Goal: Task Accomplishment & Management: Use online tool/utility

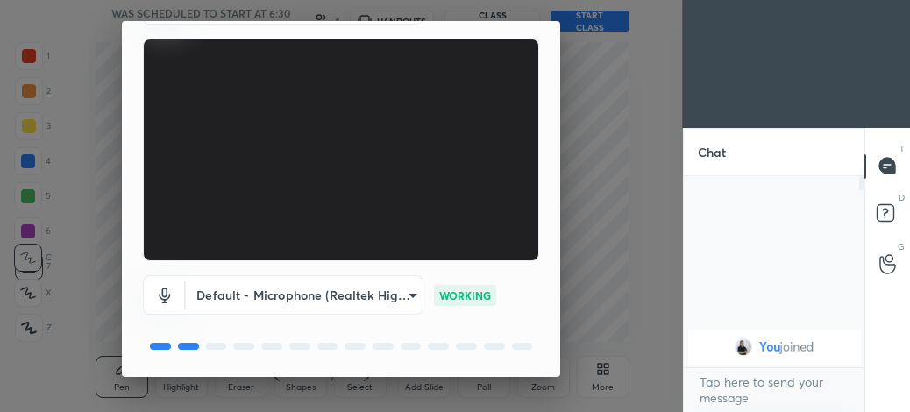
scroll to position [162, 0]
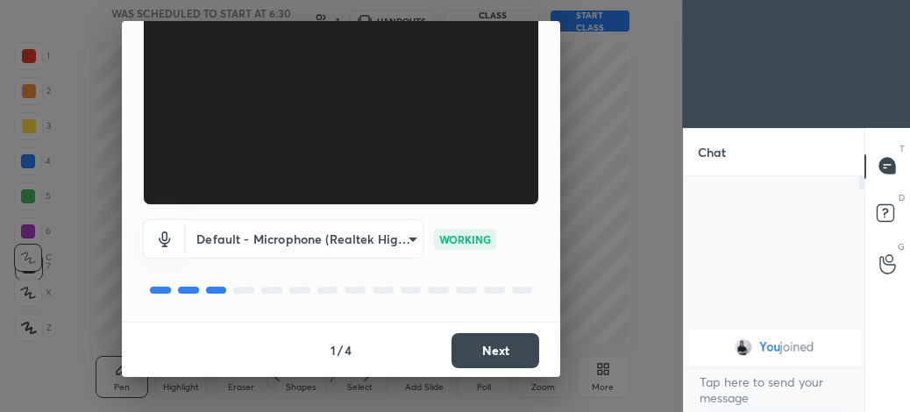
click at [503, 345] on button "Next" at bounding box center [496, 350] width 88 height 35
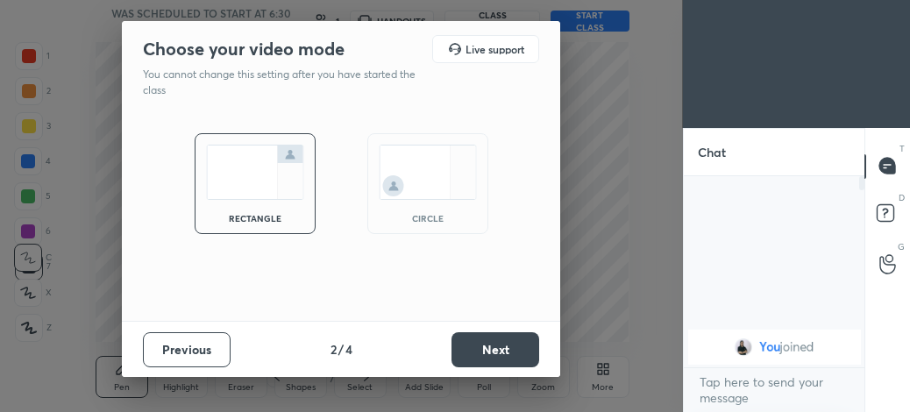
scroll to position [0, 0]
click at [440, 167] on img at bounding box center [428, 172] width 98 height 55
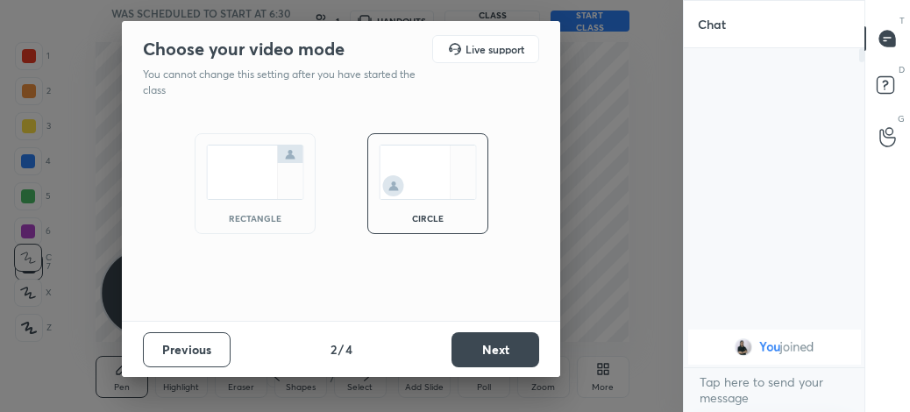
scroll to position [359, 176]
click at [494, 358] on button "Next" at bounding box center [496, 349] width 88 height 35
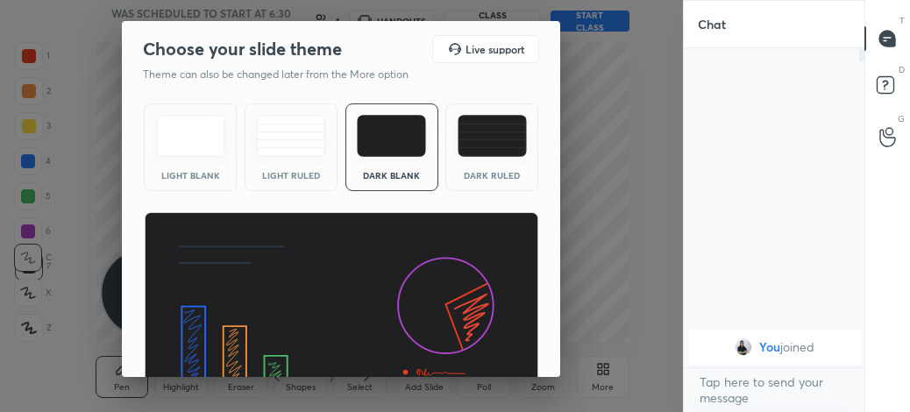
click at [554, 361] on div "Light Blank Light Ruled Dark Blank Dark Ruled" at bounding box center [341, 265] width 438 height 338
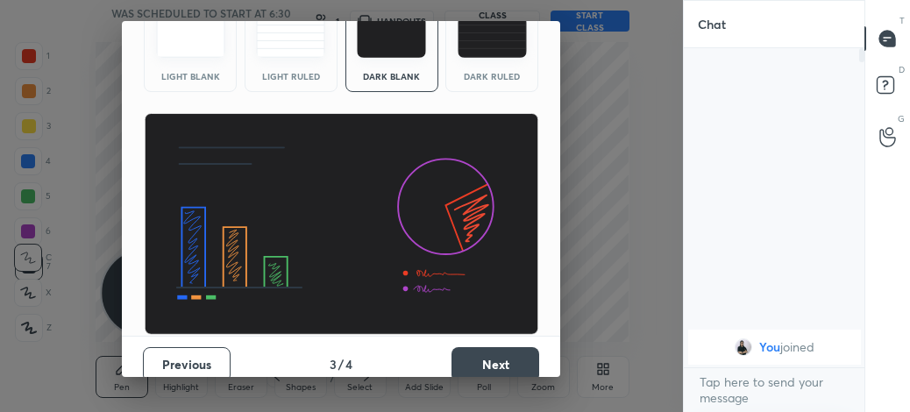
scroll to position [113, 0]
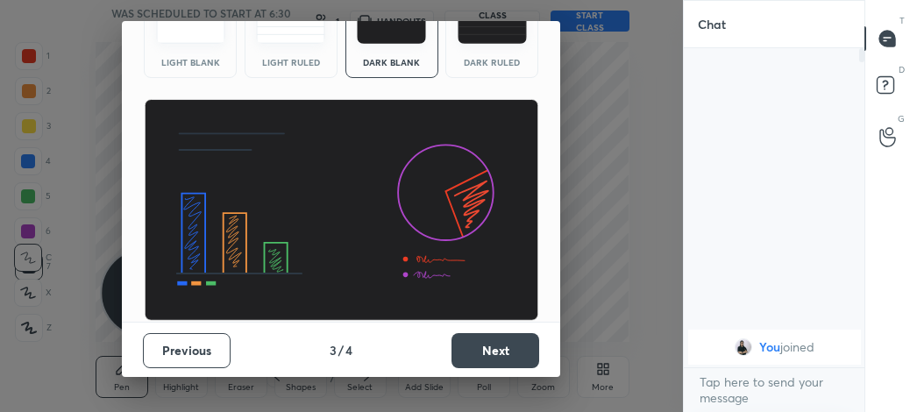
click at [528, 351] on button "Next" at bounding box center [496, 350] width 88 height 35
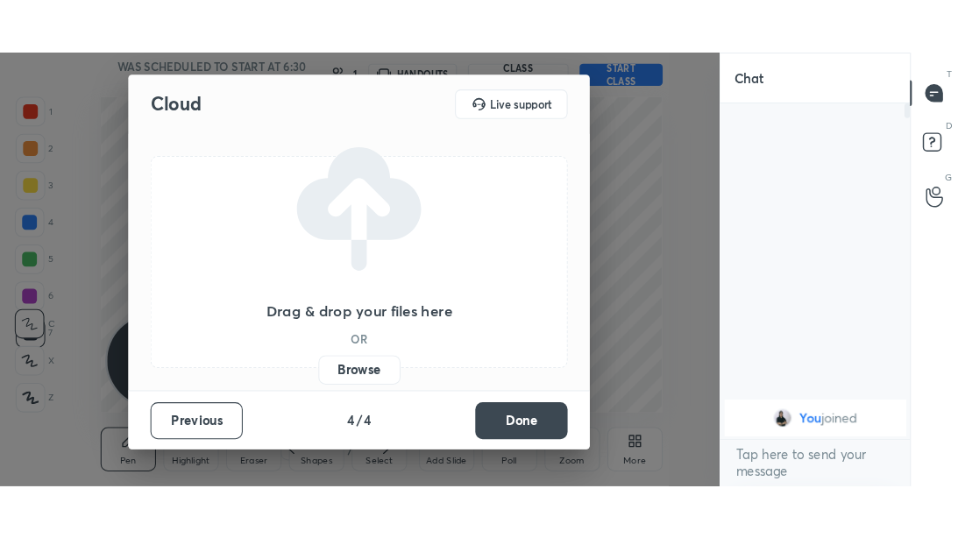
scroll to position [0, 0]
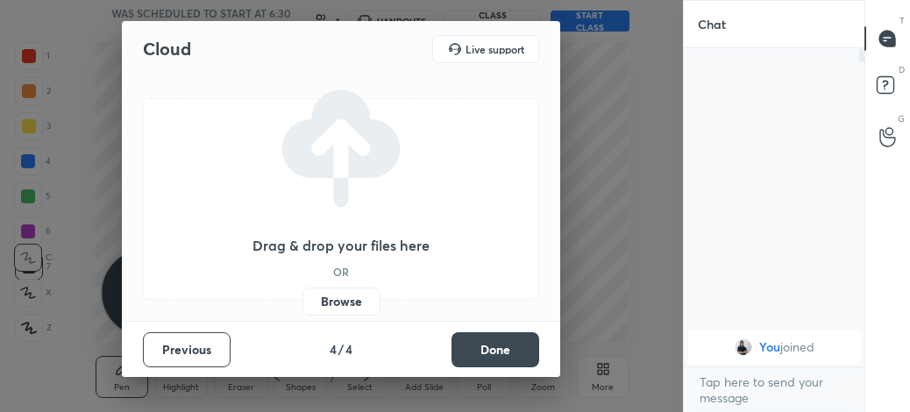
click at [528, 351] on button "Done" at bounding box center [496, 349] width 88 height 35
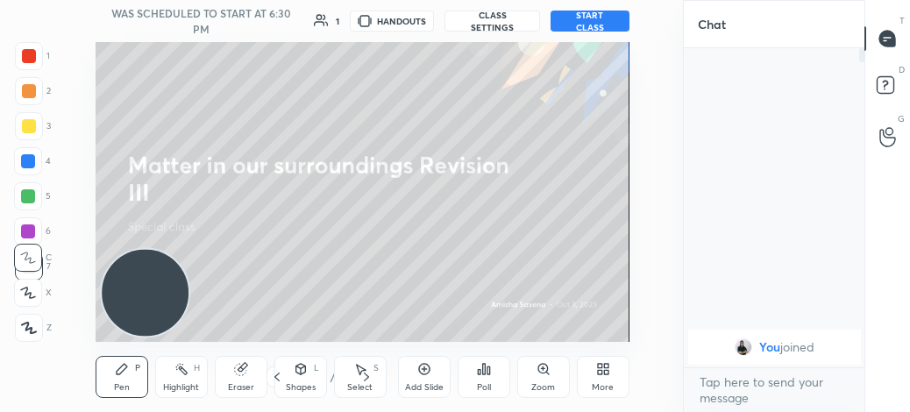
click at [599, 25] on button "START CLASS" at bounding box center [590, 21] width 78 height 21
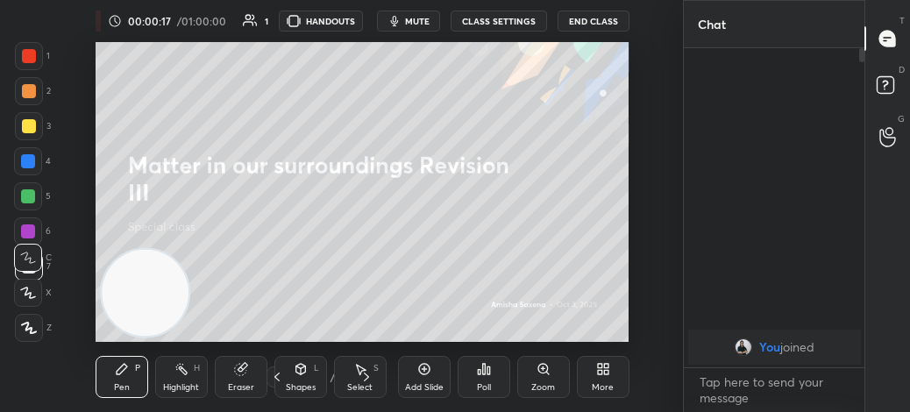
click at [591, 376] on div "More" at bounding box center [603, 377] width 53 height 42
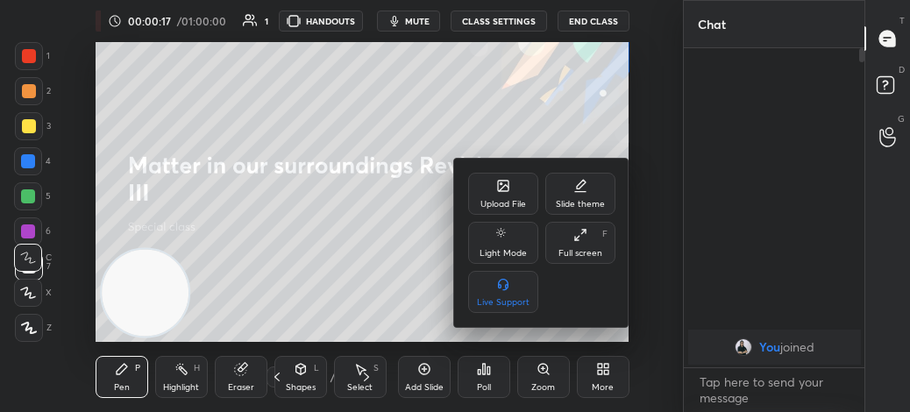
click at [573, 245] on div "Full screen F" at bounding box center [580, 243] width 70 height 42
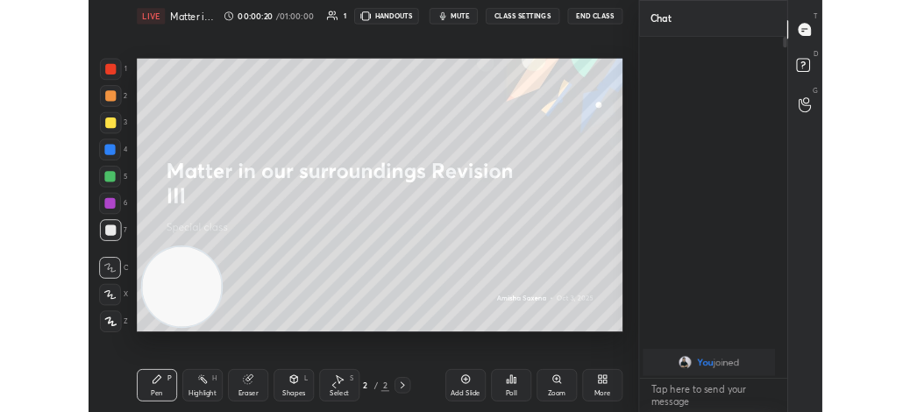
scroll to position [485, 188]
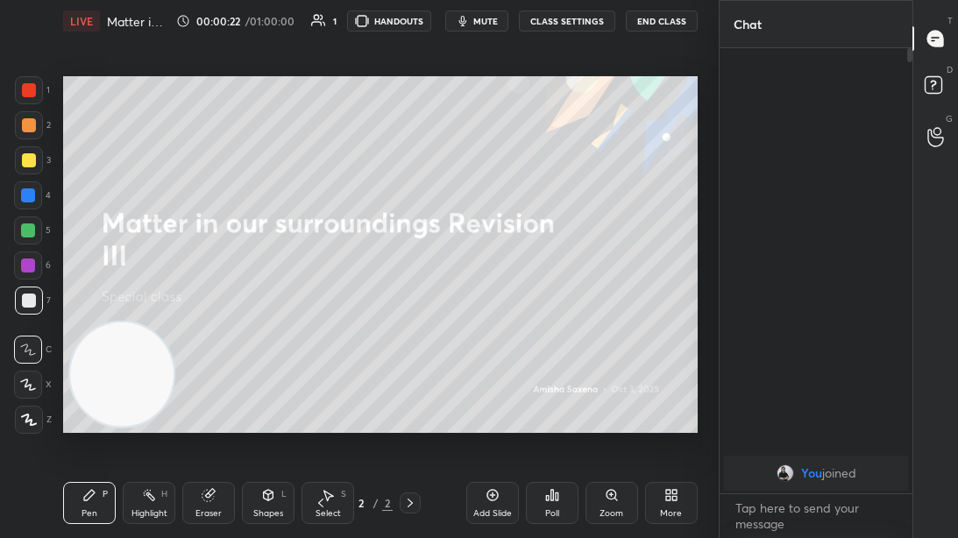
click at [596, 20] on button "CLASS SETTINGS" at bounding box center [567, 21] width 96 height 21
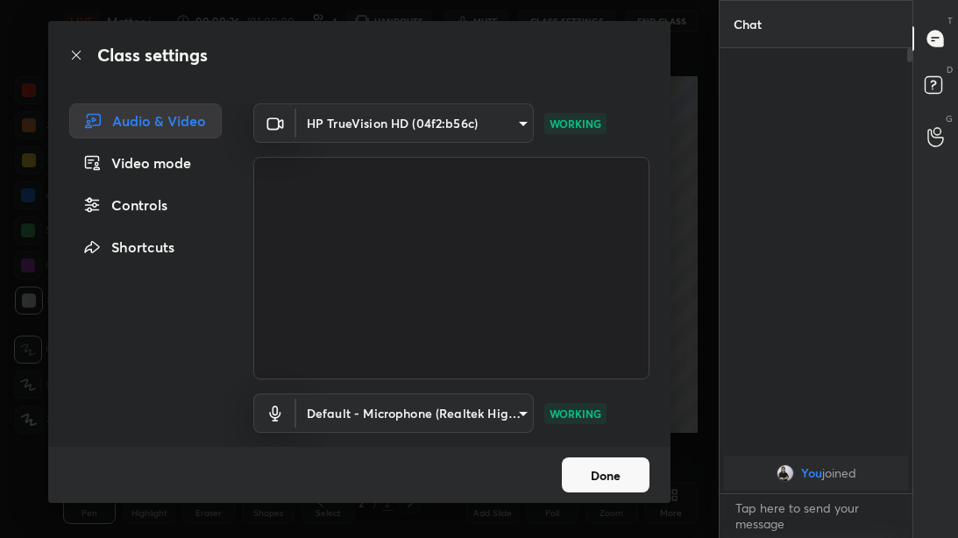
click at [603, 411] on button "Done" at bounding box center [606, 475] width 88 height 35
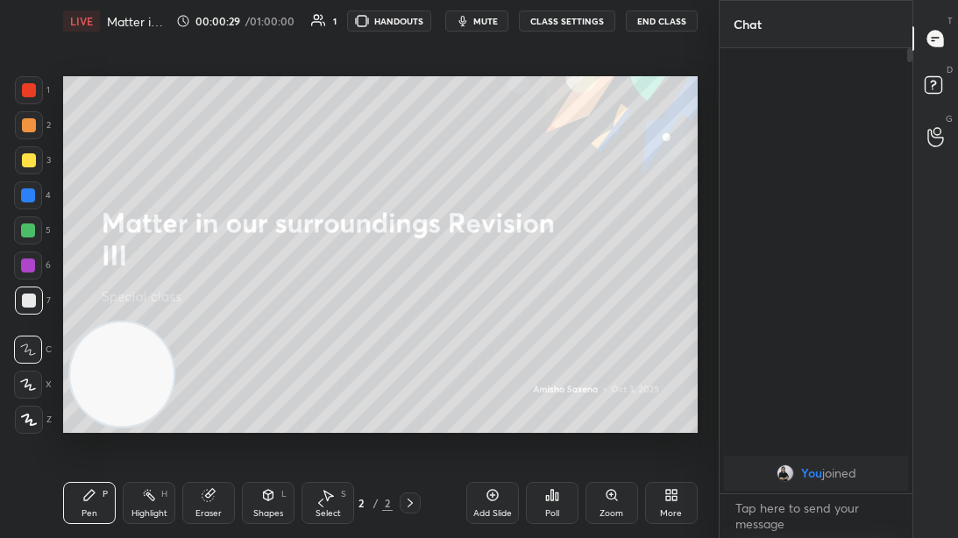
click at [34, 384] on icon at bounding box center [28, 385] width 16 height 12
click at [32, 203] on div at bounding box center [28, 195] width 28 height 28
click at [15, 411] on div at bounding box center [29, 420] width 28 height 28
click at [32, 383] on icon at bounding box center [28, 385] width 16 height 12
click at [39, 295] on div at bounding box center [29, 301] width 28 height 28
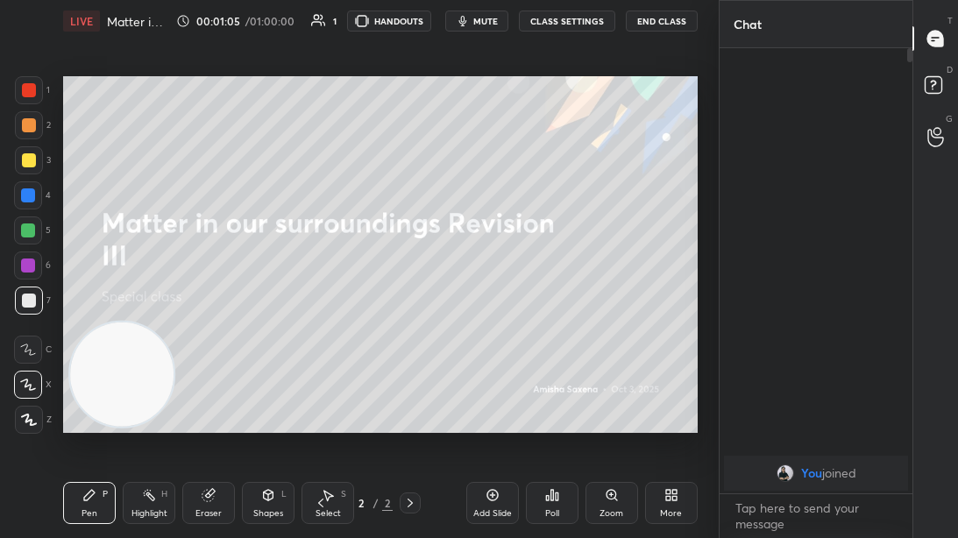
click at [37, 130] on div at bounding box center [29, 125] width 28 height 28
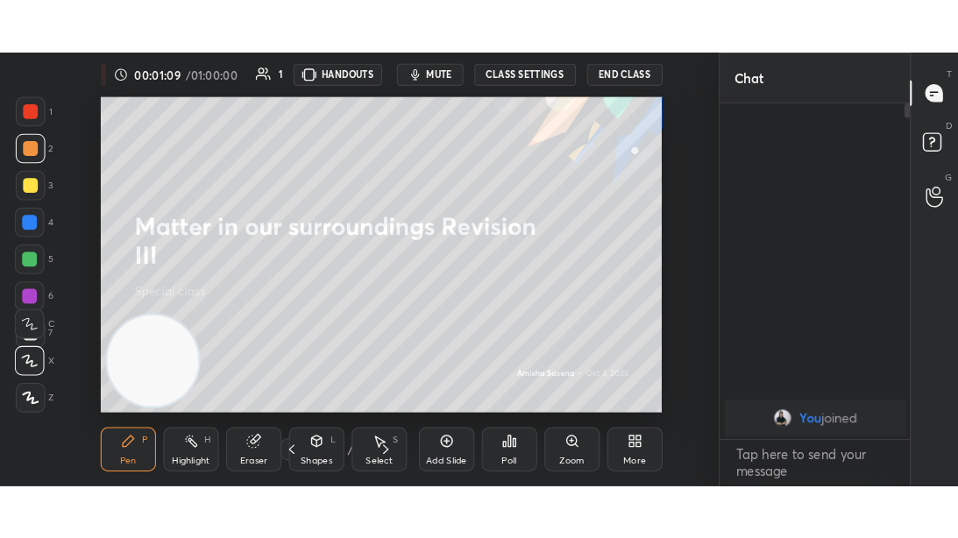
scroll to position [359, 176]
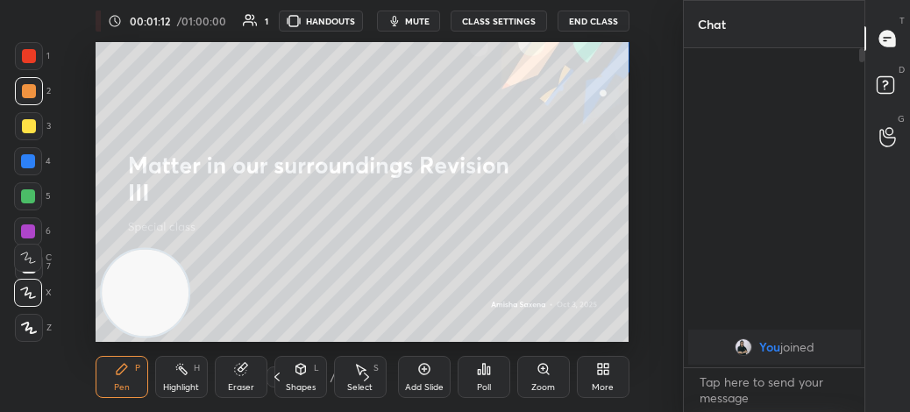
click at [608, 378] on div "More" at bounding box center [603, 377] width 53 height 42
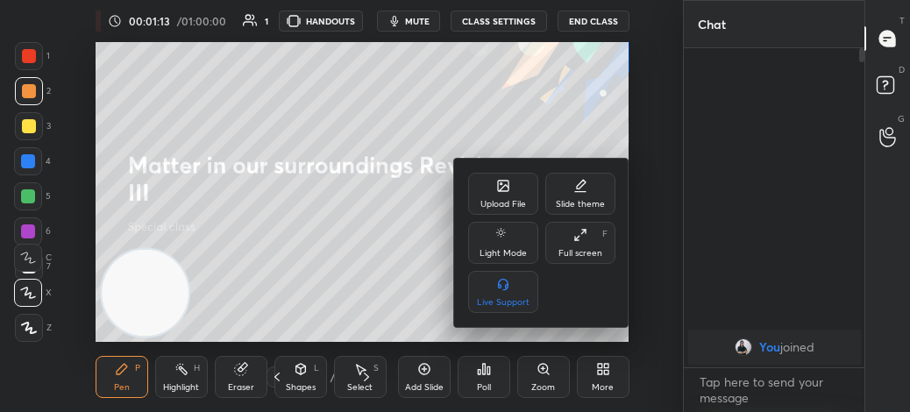
click at [597, 223] on div "Full screen F" at bounding box center [580, 243] width 70 height 42
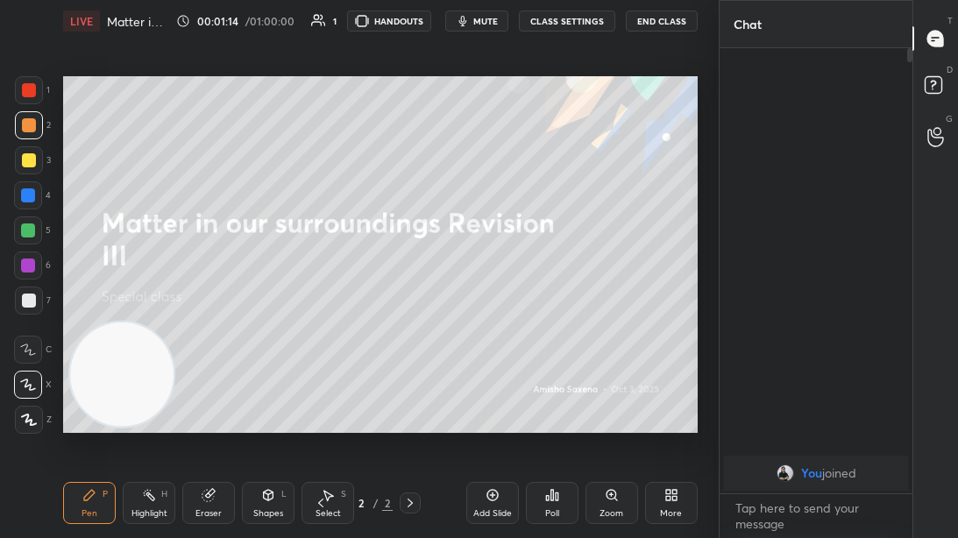
scroll to position [485, 188]
click at [500, 411] on div "Add Slide" at bounding box center [492, 503] width 53 height 42
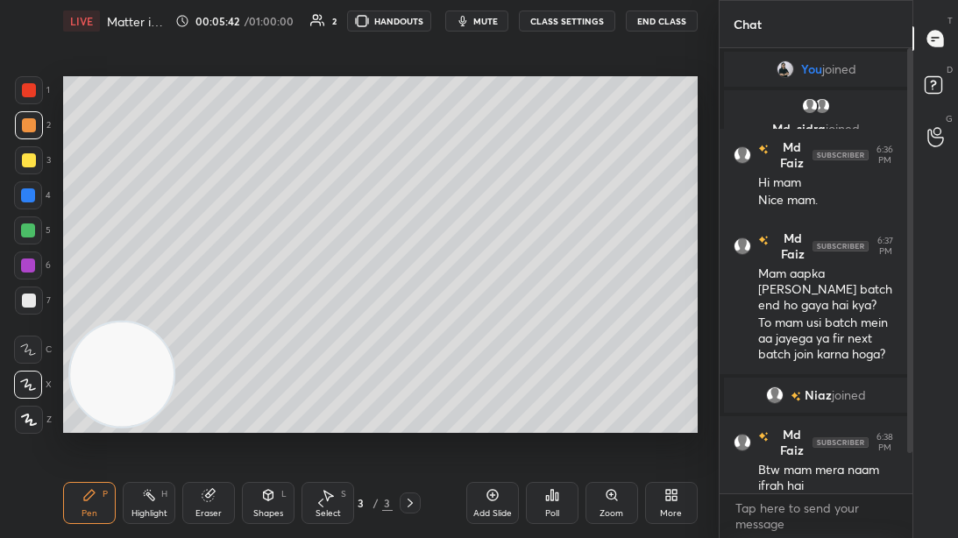
scroll to position [62, 0]
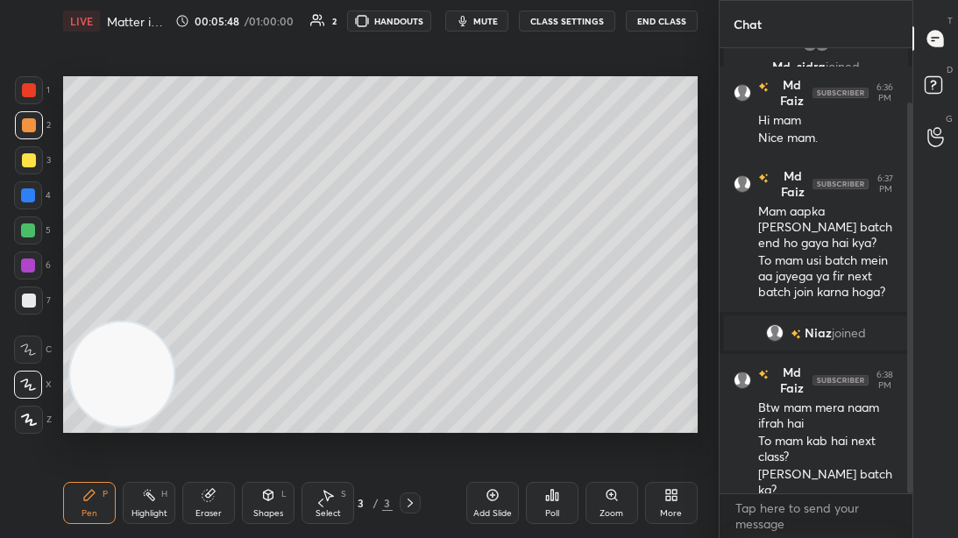
click at [39, 300] on div at bounding box center [29, 301] width 28 height 28
click at [196, 411] on div "Eraser" at bounding box center [208, 503] width 53 height 42
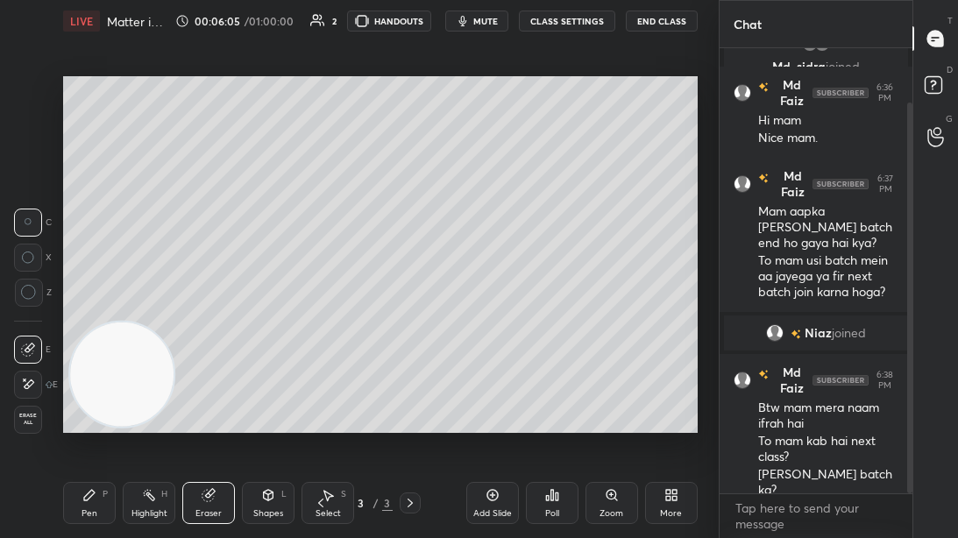
click at [34, 286] on icon at bounding box center [29, 293] width 16 height 16
click at [81, 411] on div "Pen P" at bounding box center [89, 503] width 53 height 42
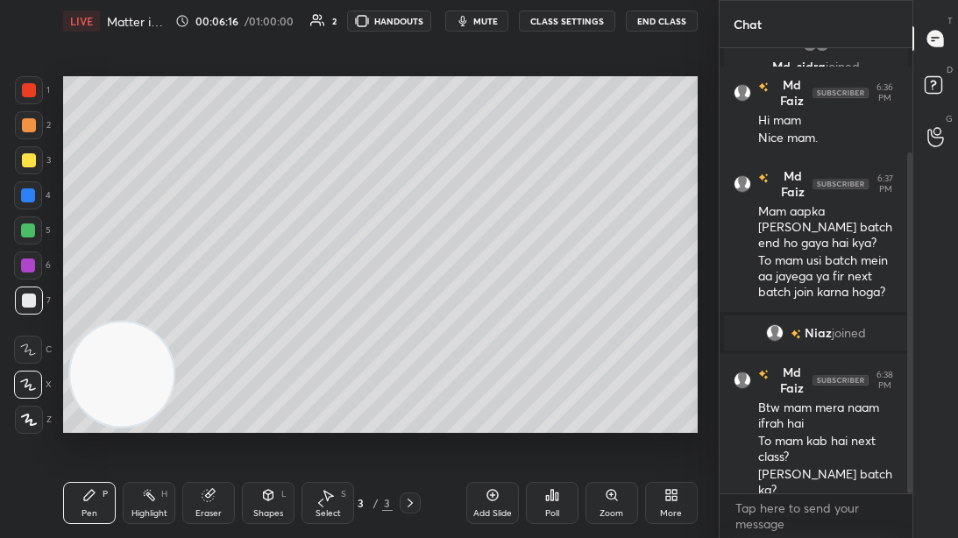
scroll to position [136, 0]
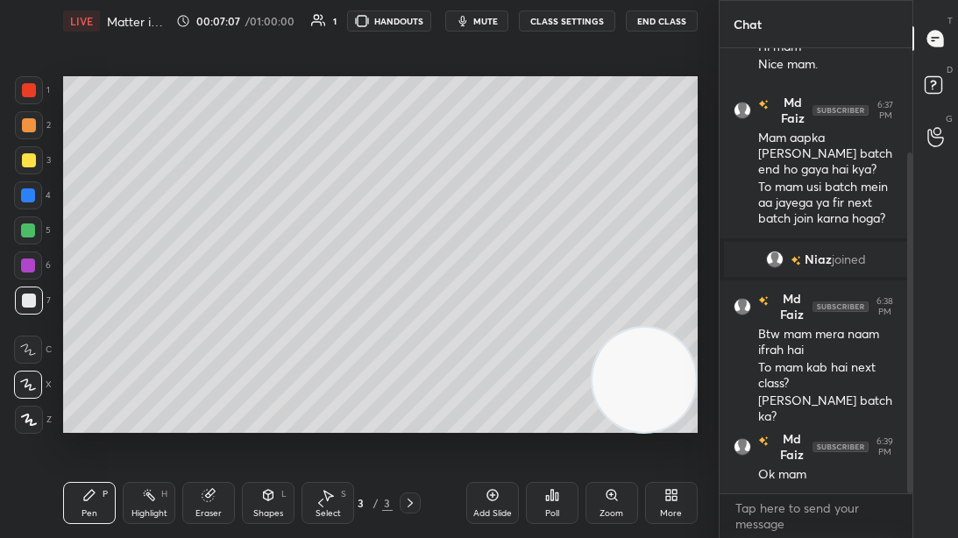
click at [32, 264] on div at bounding box center [28, 266] width 14 height 14
click at [26, 160] on div at bounding box center [29, 160] width 14 height 14
click at [480, 21] on span "mute" at bounding box center [485, 21] width 25 height 12
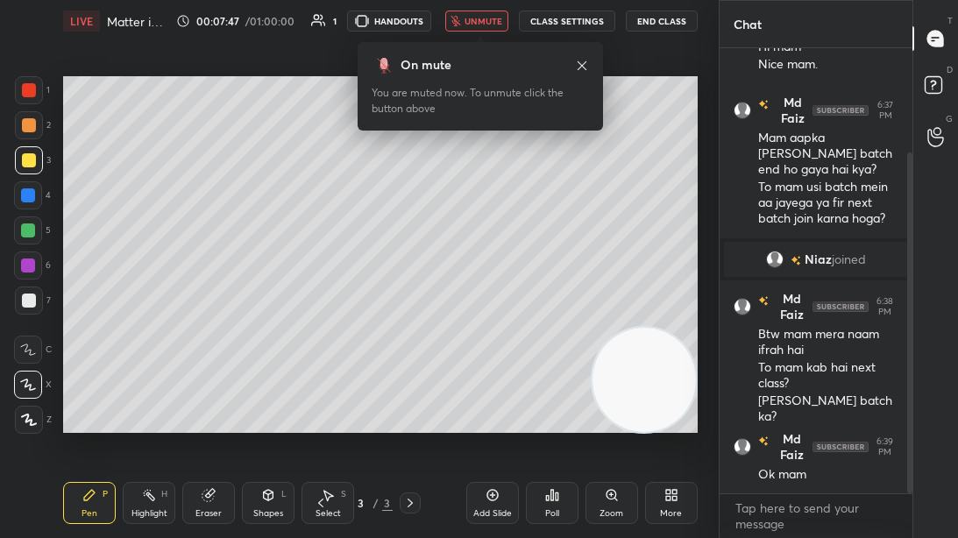
click at [487, 26] on button "unmute" at bounding box center [476, 21] width 63 height 21
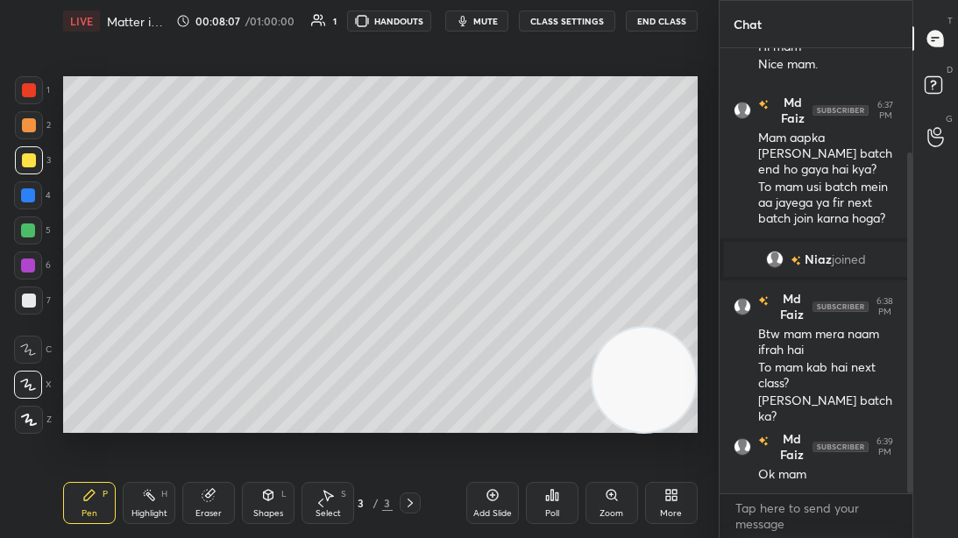
click at [688, 20] on button "End Class" at bounding box center [662, 21] width 72 height 21
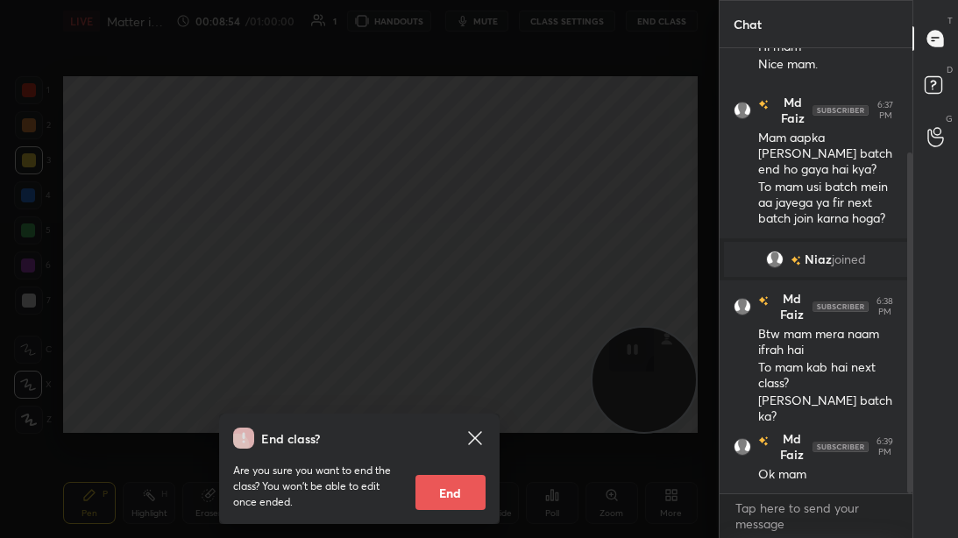
click at [469, 411] on icon at bounding box center [475, 438] width 21 height 21
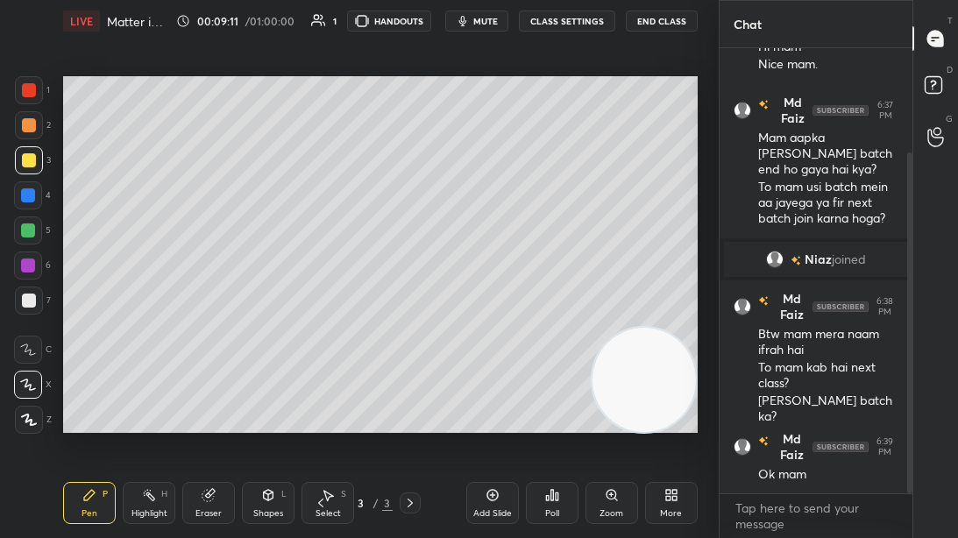
click at [22, 302] on div at bounding box center [29, 301] width 14 height 14
click at [504, 411] on div "Add Slide" at bounding box center [492, 503] width 53 height 42
click at [26, 162] on div at bounding box center [29, 160] width 14 height 14
click at [31, 270] on div at bounding box center [28, 266] width 14 height 14
click at [32, 130] on div at bounding box center [29, 125] width 14 height 14
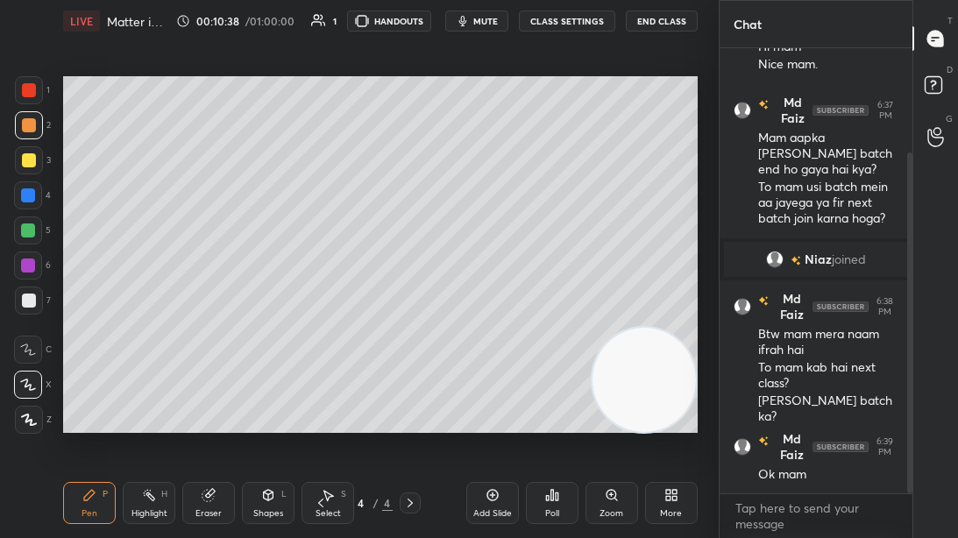
click at [38, 91] on div at bounding box center [29, 90] width 28 height 28
click at [487, 411] on div "Add Slide Poll Zoom More" at bounding box center [581, 503] width 231 height 98
click at [491, 411] on icon at bounding box center [493, 495] width 14 height 14
click at [29, 166] on div at bounding box center [29, 160] width 14 height 14
click at [28, 305] on div at bounding box center [29, 301] width 14 height 14
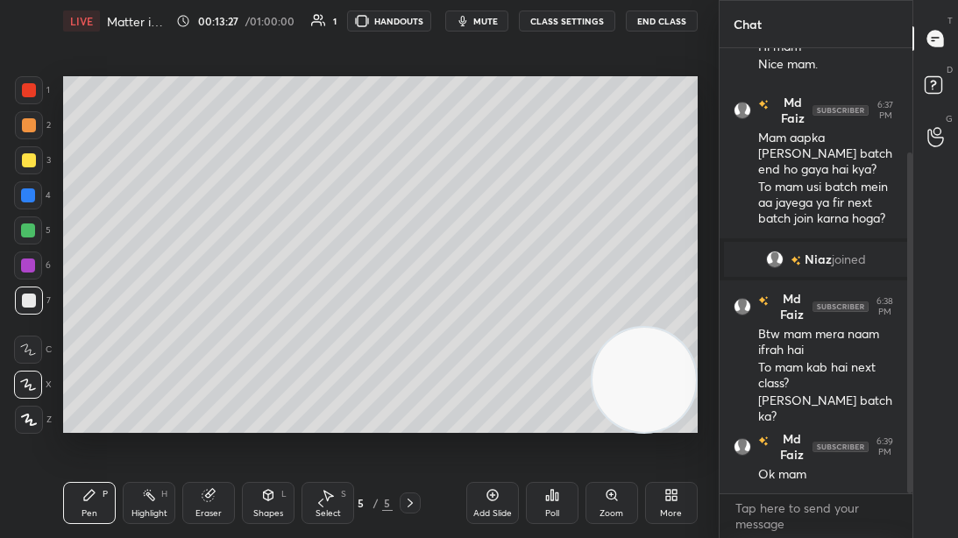
click at [267, 411] on icon at bounding box center [269, 494] width 10 height 3
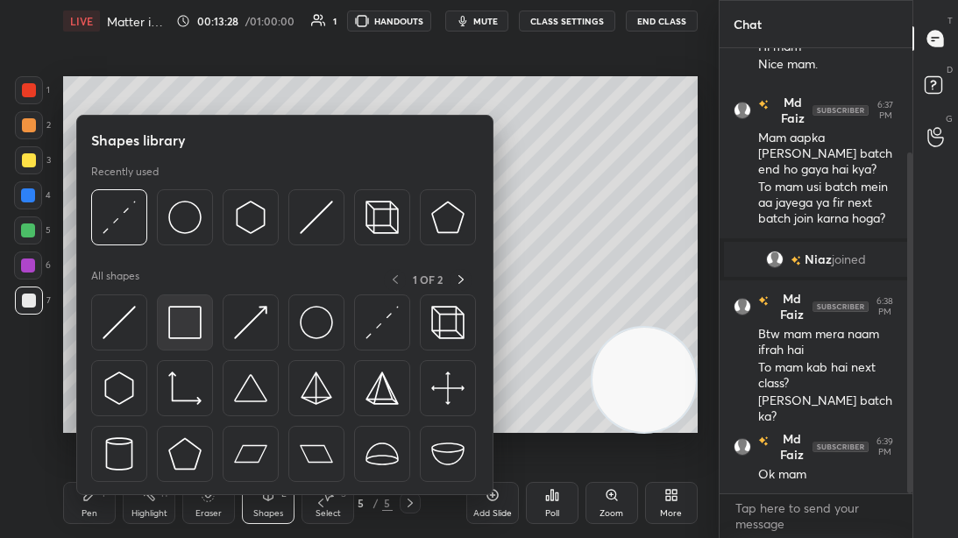
click at [180, 323] on img at bounding box center [184, 322] width 33 height 33
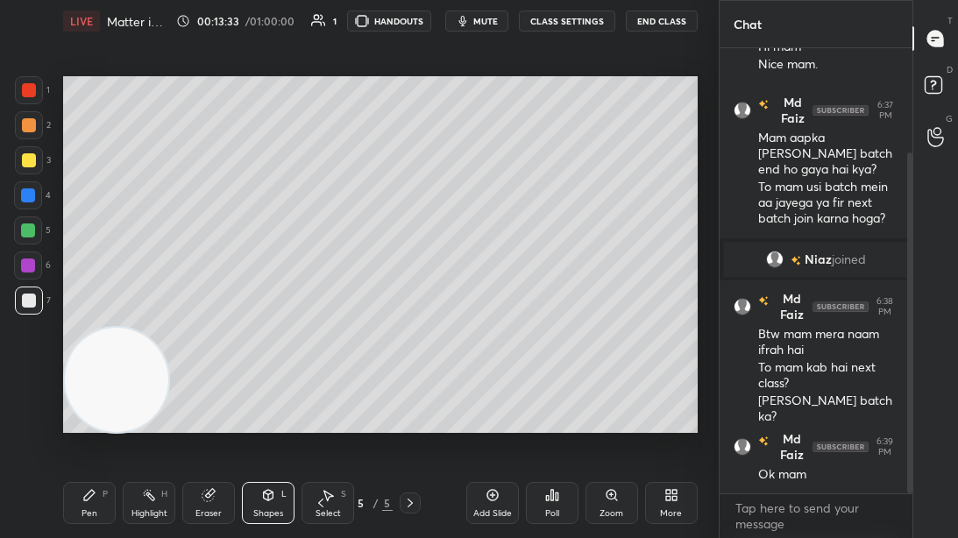
click at [34, 232] on div at bounding box center [28, 231] width 14 height 14
click at [98, 411] on div "Pen P" at bounding box center [89, 503] width 53 height 42
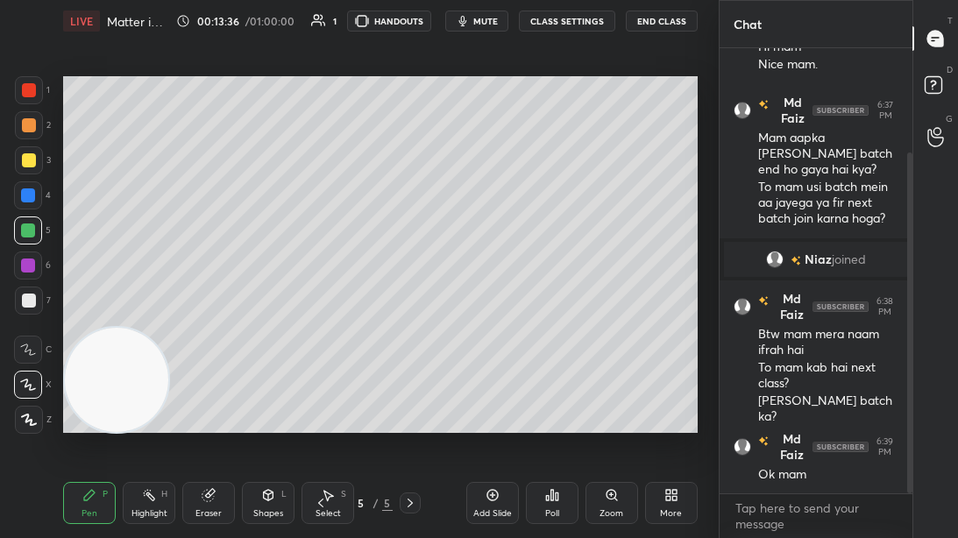
click at [25, 411] on icon at bounding box center [29, 420] width 16 height 12
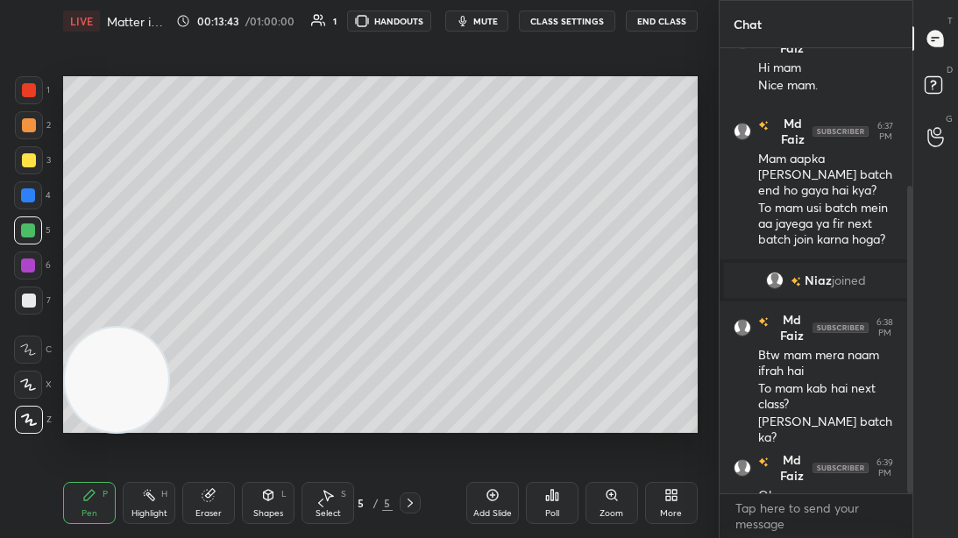
scroll to position [199, 0]
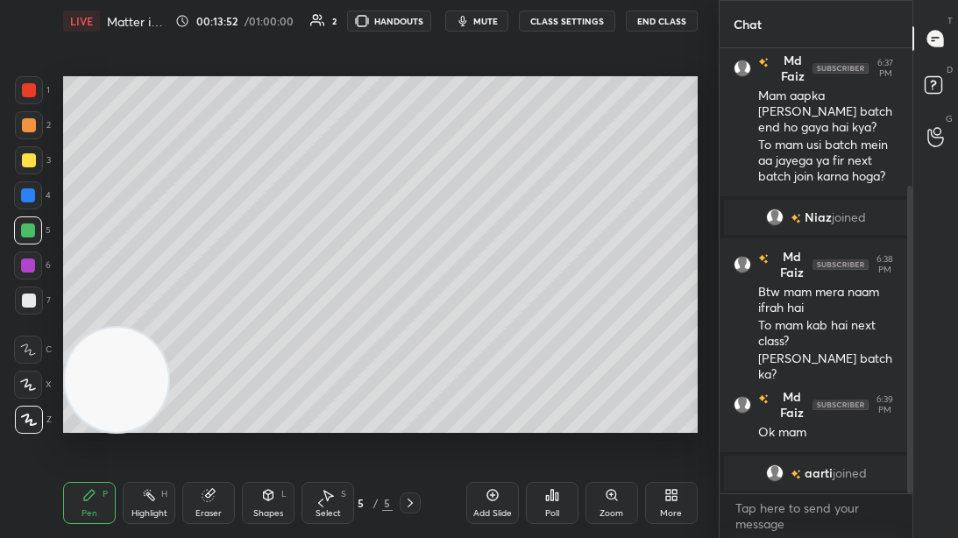
click at [25, 386] on icon at bounding box center [28, 385] width 14 height 11
click at [18, 138] on div at bounding box center [29, 125] width 28 height 28
click at [27, 189] on div at bounding box center [28, 195] width 14 height 14
click at [485, 411] on div "Add Slide" at bounding box center [492, 513] width 39 height 9
click at [77, 390] on video at bounding box center [116, 379] width 103 height 103
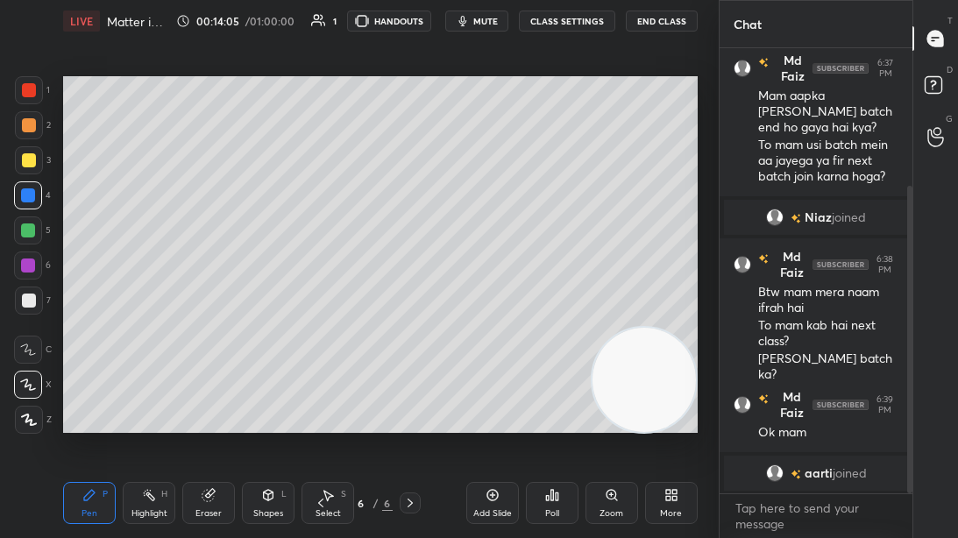
click at [34, 122] on div at bounding box center [29, 125] width 14 height 14
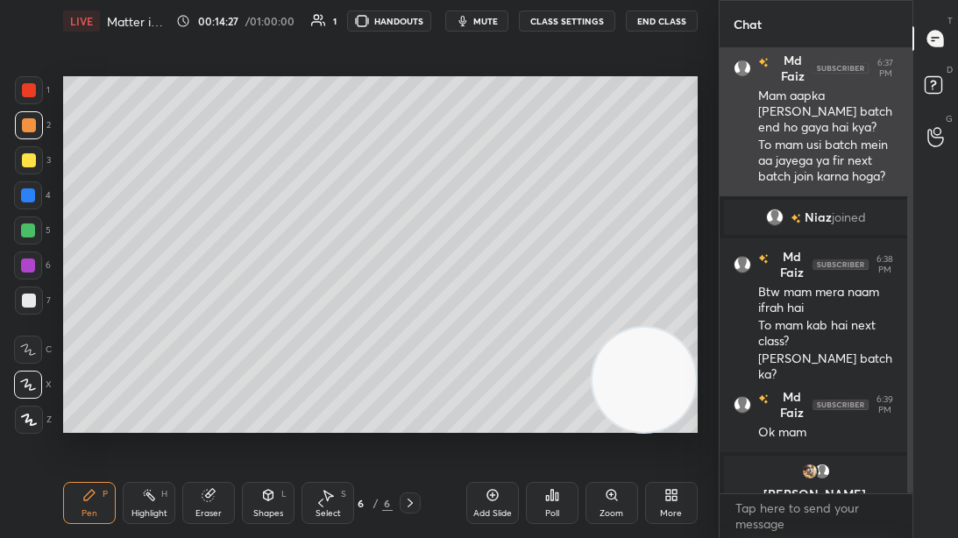
scroll to position [220, 0]
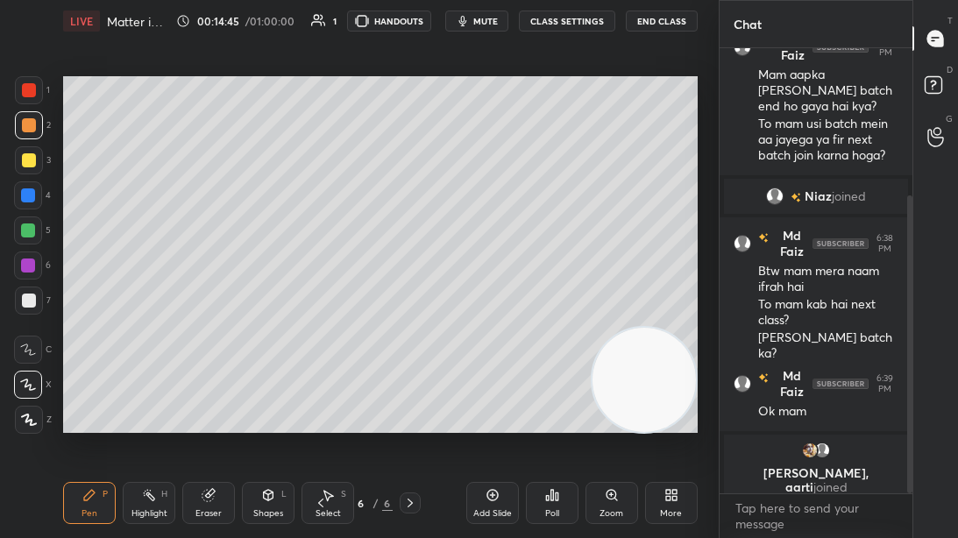
click at [561, 29] on button "CLASS SETTINGS" at bounding box center [567, 21] width 96 height 21
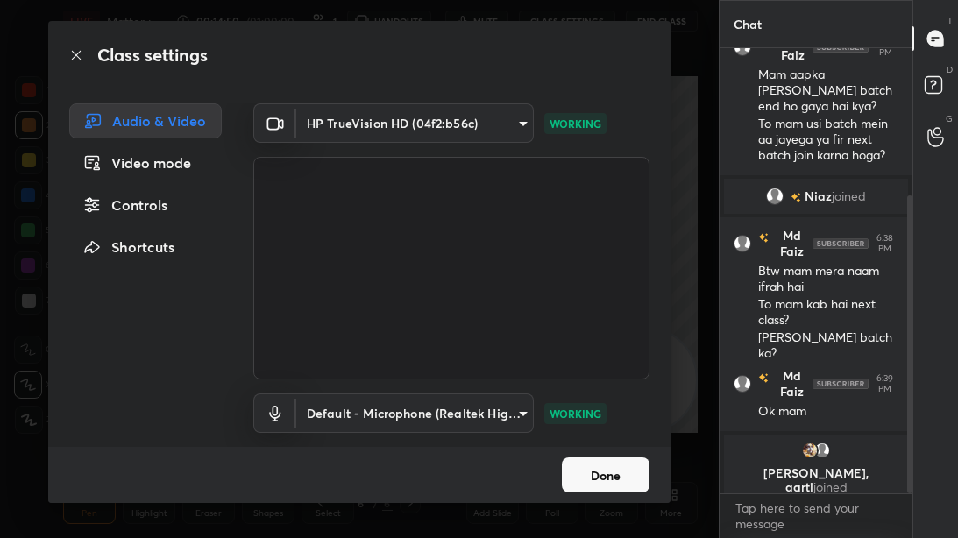
click at [595, 411] on button "Done" at bounding box center [606, 475] width 88 height 35
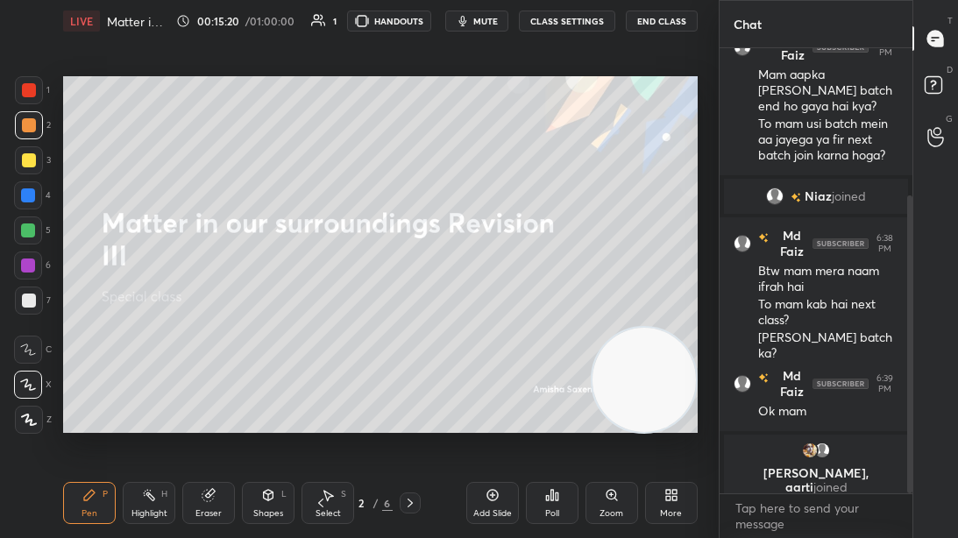
click at [207, 411] on div "Eraser" at bounding box center [208, 503] width 53 height 42
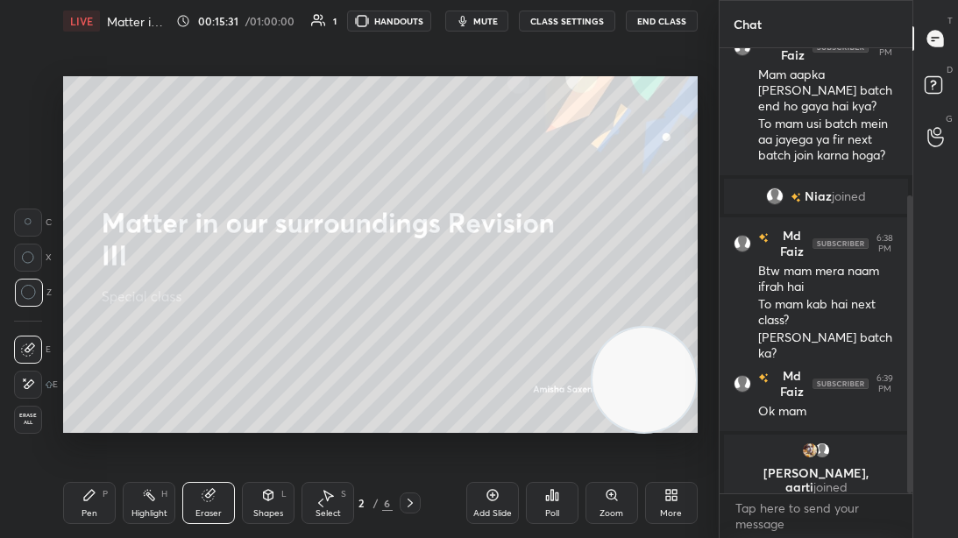
click at [407, 411] on icon at bounding box center [410, 503] width 14 height 14
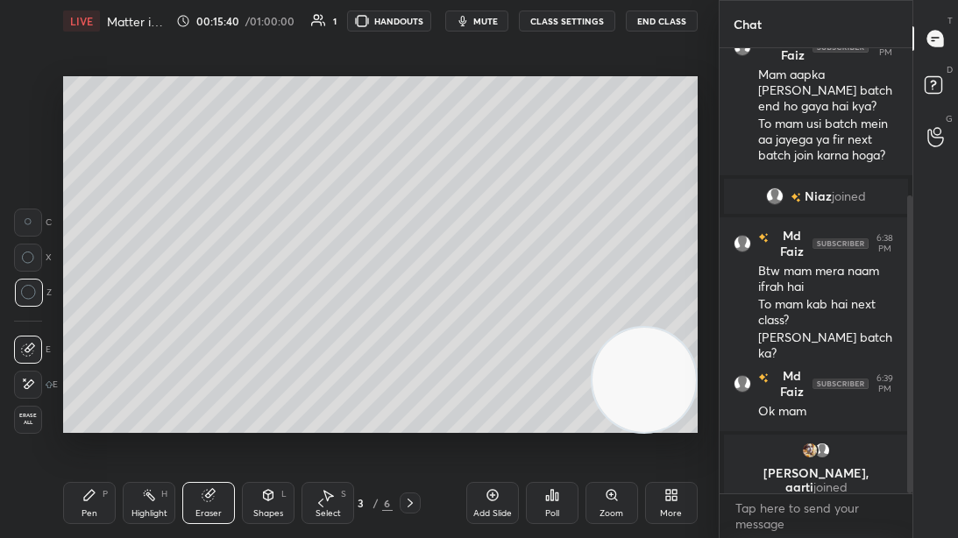
click at [95, 411] on div "Pen P" at bounding box center [89, 503] width 53 height 42
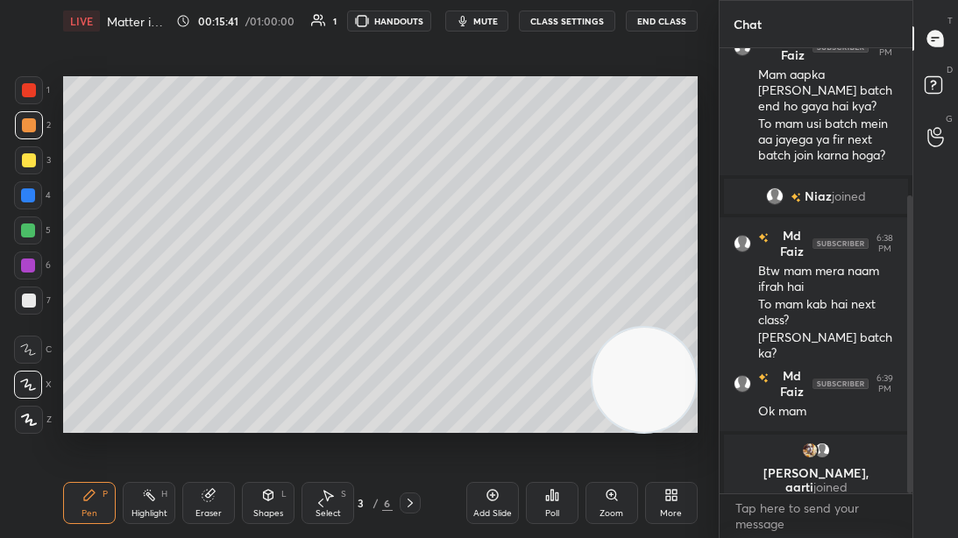
click at [403, 411] on icon at bounding box center [410, 503] width 14 height 14
click at [408, 411] on icon at bounding box center [410, 503] width 14 height 14
click at [416, 411] on icon at bounding box center [410, 503] width 14 height 14
click at [28, 291] on div at bounding box center [29, 301] width 28 height 28
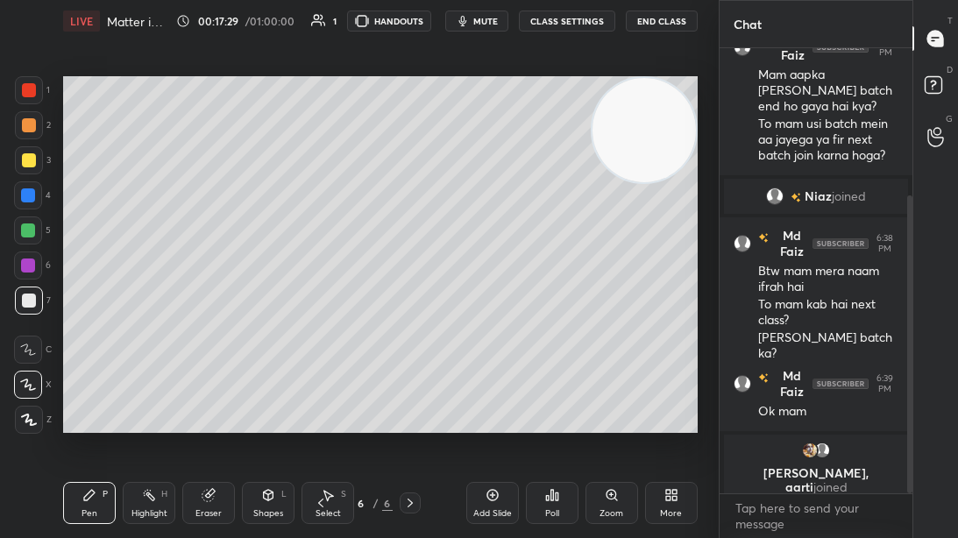
click at [264, 411] on icon at bounding box center [268, 495] width 14 height 14
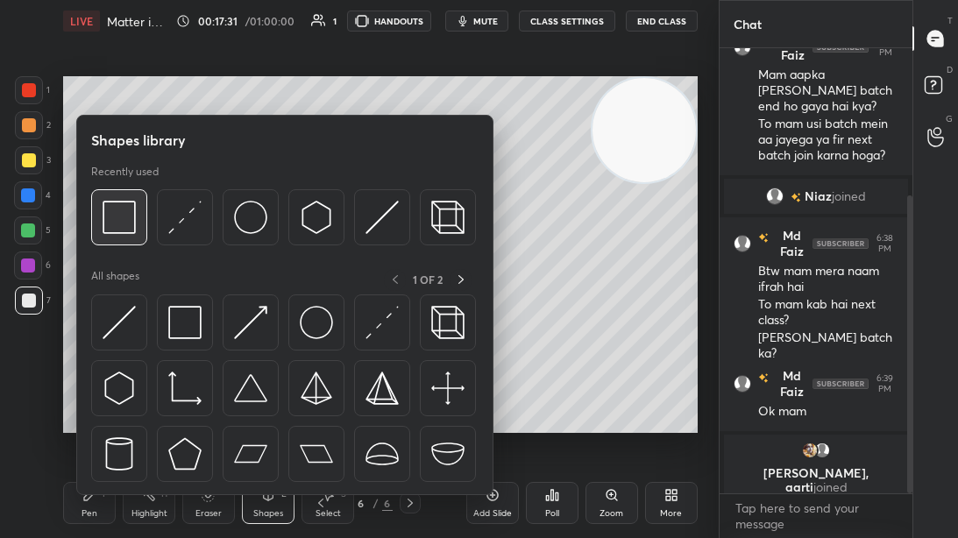
click at [125, 228] on img at bounding box center [119, 217] width 33 height 33
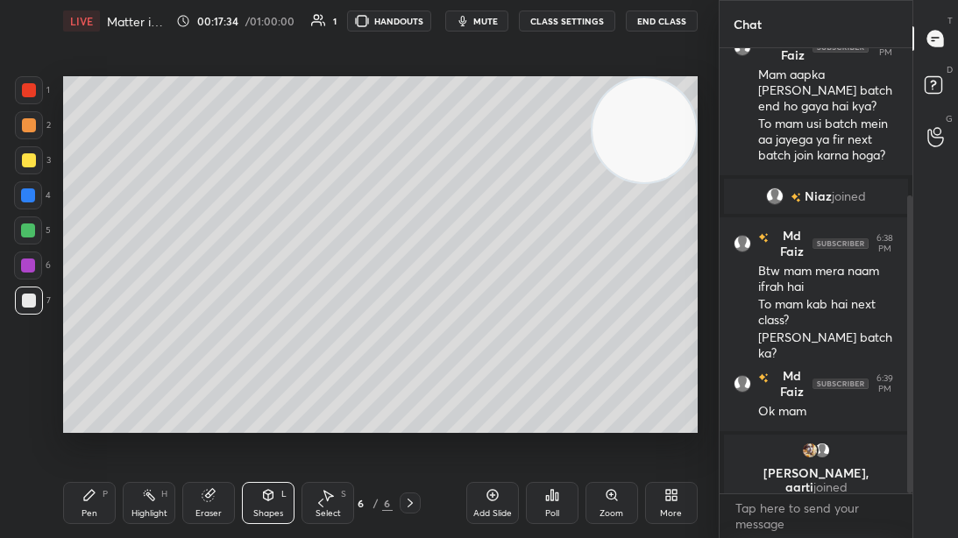
click at [32, 169] on div at bounding box center [29, 160] width 28 height 28
click at [40, 98] on div at bounding box center [29, 90] width 28 height 28
click at [96, 411] on icon at bounding box center [89, 495] width 14 height 14
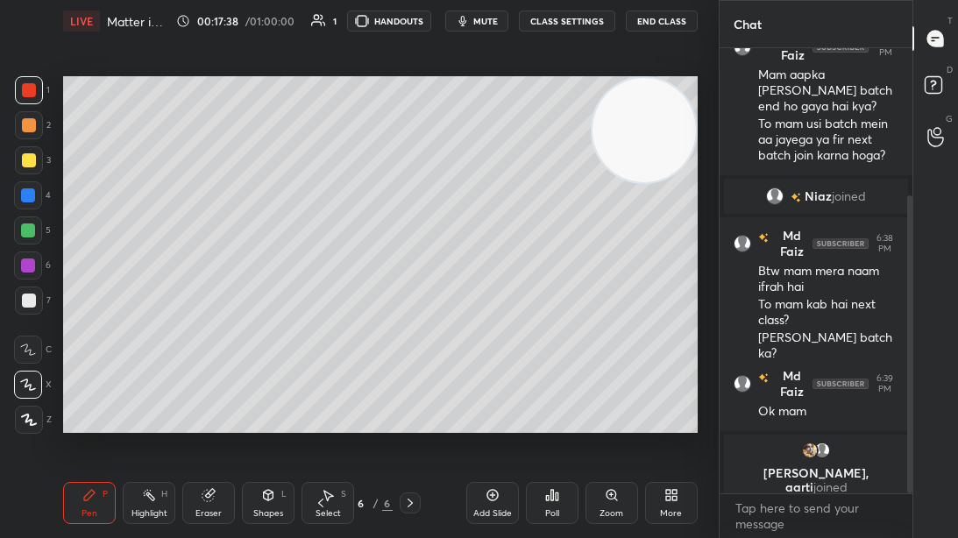
click at [32, 411] on div at bounding box center [29, 420] width 28 height 28
click at [31, 379] on icon at bounding box center [28, 385] width 16 height 12
click at [323, 411] on icon at bounding box center [321, 503] width 14 height 14
click at [205, 411] on div "Eraser" at bounding box center [209, 513] width 26 height 9
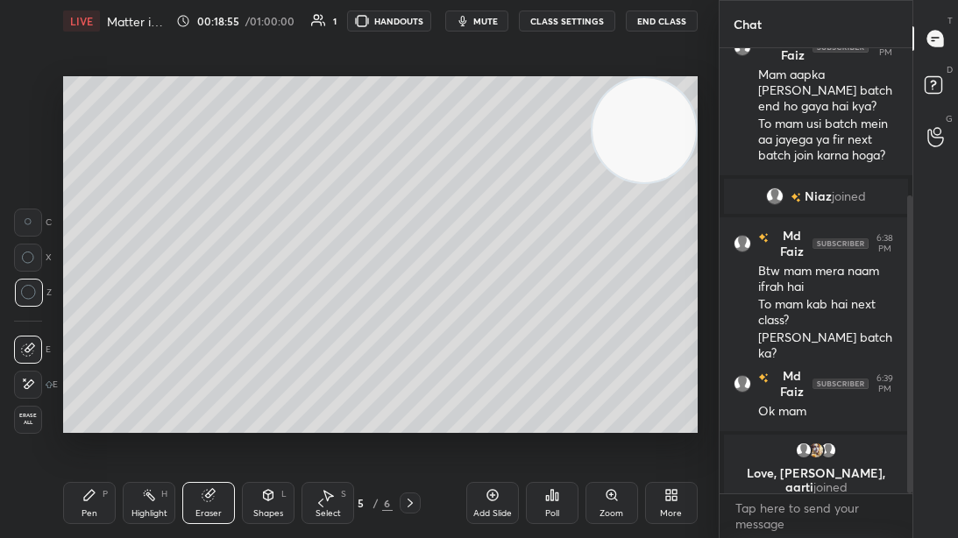
click at [270, 411] on icon at bounding box center [269, 495] width 10 height 11
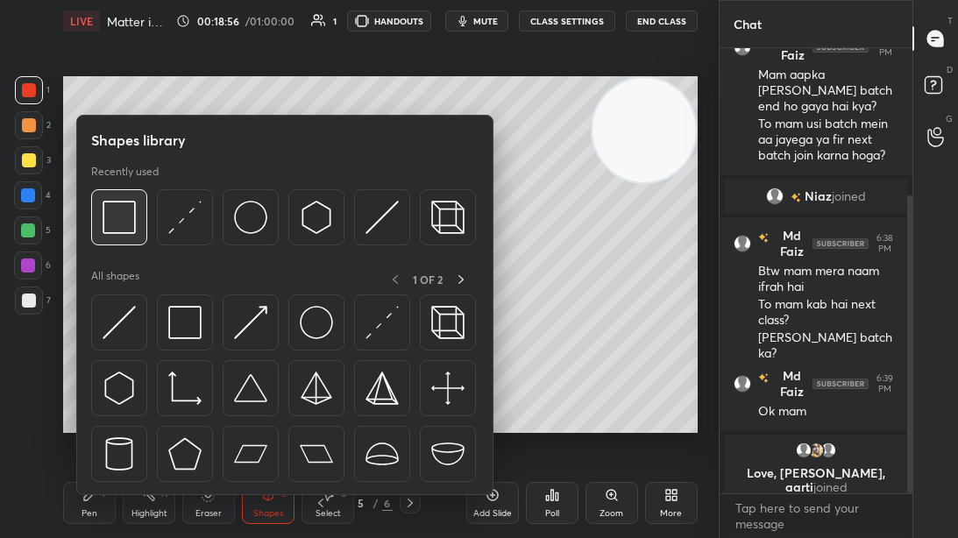
click at [120, 231] on img at bounding box center [119, 217] width 33 height 33
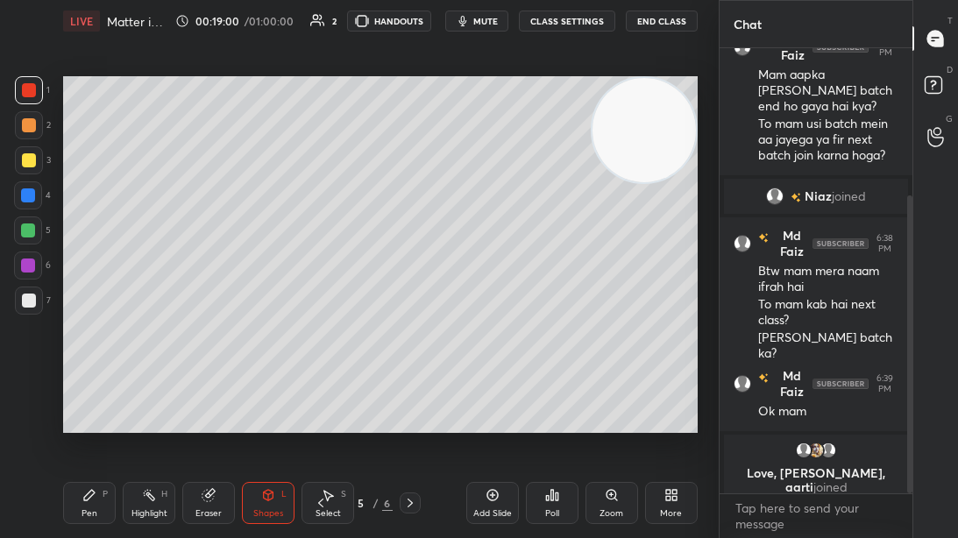
click at [96, 411] on div "Pen P" at bounding box center [89, 503] width 53 height 42
click at [34, 411] on icon at bounding box center [29, 420] width 16 height 12
click at [35, 299] on div at bounding box center [29, 301] width 14 height 14
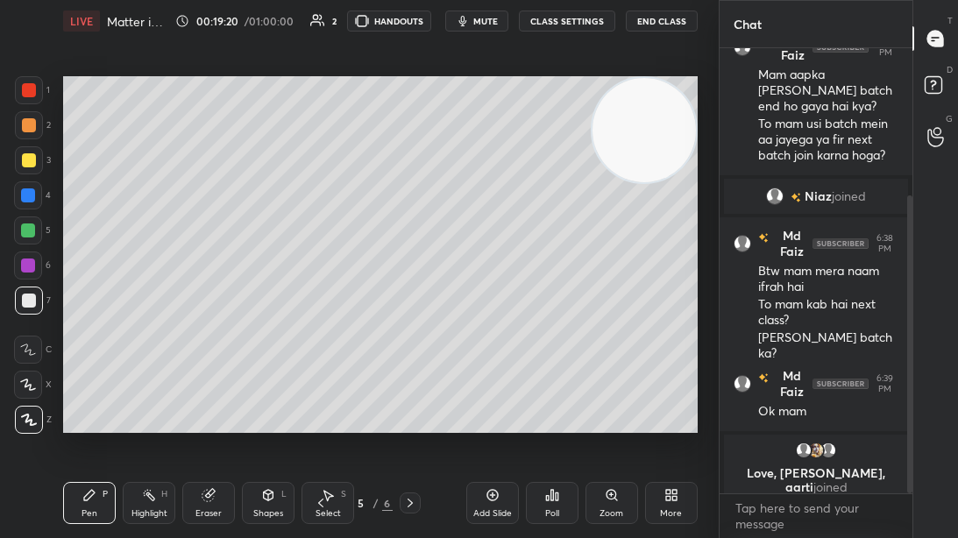
click at [36, 386] on div at bounding box center [28, 385] width 28 height 28
click at [410, 411] on icon at bounding box center [410, 503] width 14 height 14
click at [407, 411] on icon at bounding box center [410, 503] width 14 height 14
click at [486, 411] on div "Add Slide" at bounding box center [492, 503] width 53 height 42
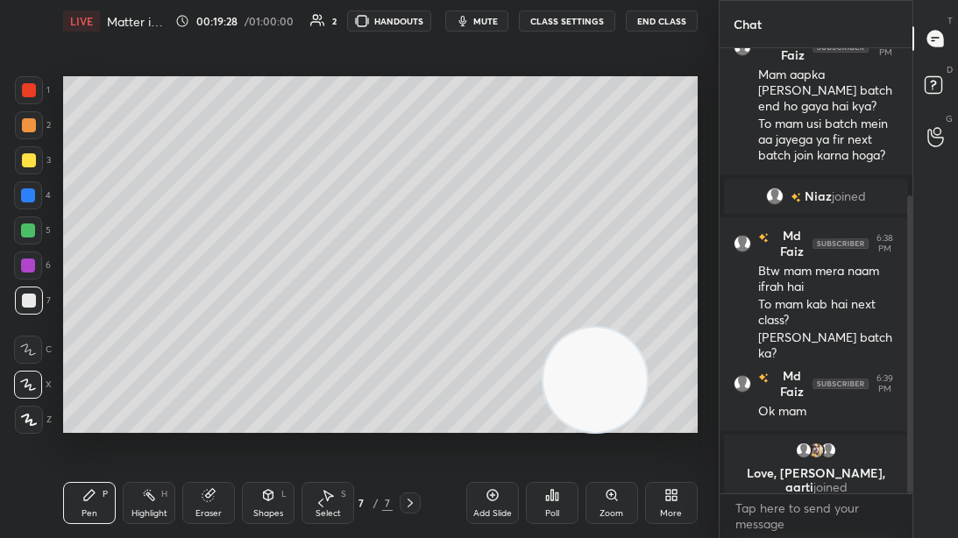
click at [30, 262] on div at bounding box center [28, 266] width 14 height 14
click at [28, 231] on div at bounding box center [28, 231] width 14 height 14
click at [35, 154] on div at bounding box center [29, 160] width 28 height 28
click at [28, 116] on div at bounding box center [29, 125] width 28 height 28
click at [319, 411] on icon at bounding box center [321, 503] width 14 height 14
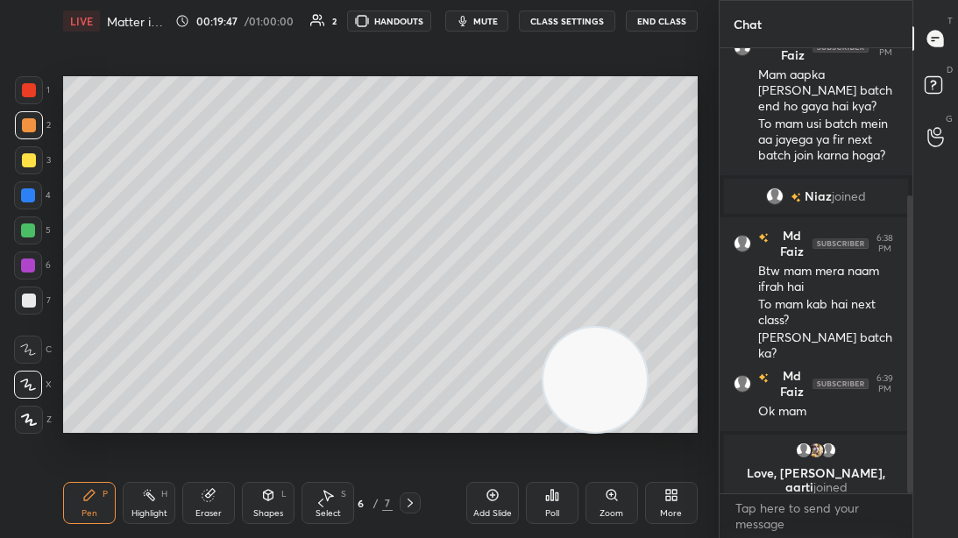
click at [317, 411] on icon at bounding box center [321, 503] width 14 height 14
click at [323, 411] on icon at bounding box center [321, 503] width 14 height 14
click at [317, 411] on icon at bounding box center [321, 503] width 14 height 14
click at [320, 411] on icon at bounding box center [320, 503] width 5 height 9
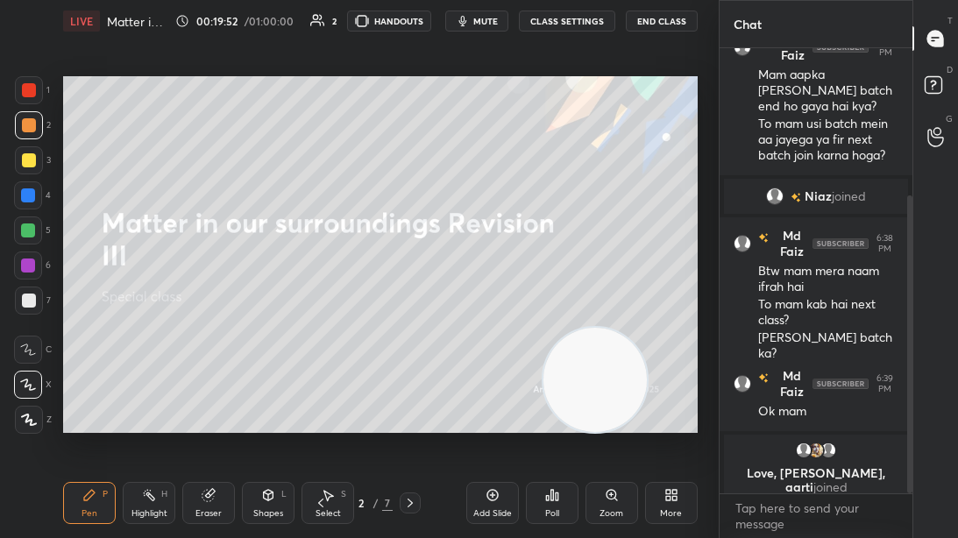
click at [494, 411] on icon at bounding box center [493, 495] width 14 height 14
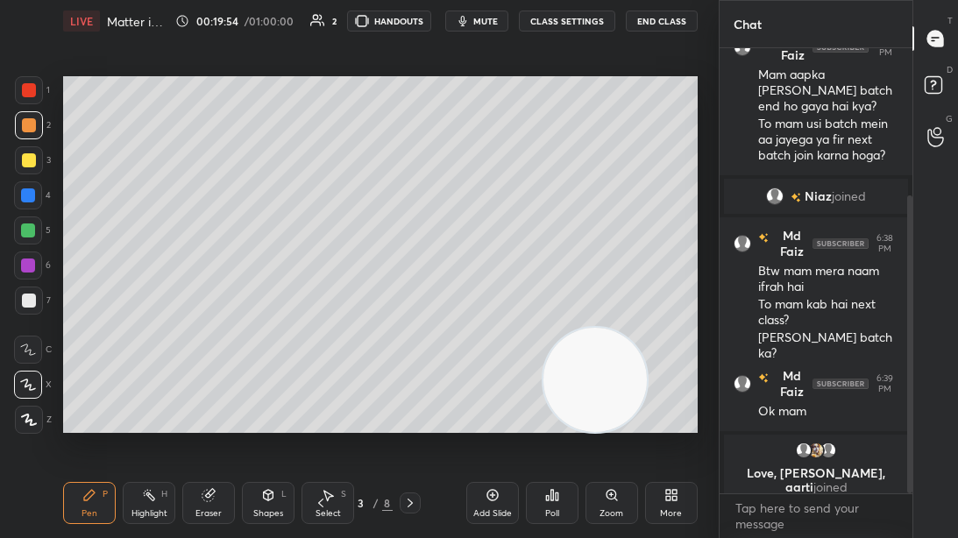
click at [25, 167] on div at bounding box center [29, 160] width 14 height 14
click at [221, 411] on div "Eraser" at bounding box center [208, 503] width 53 height 42
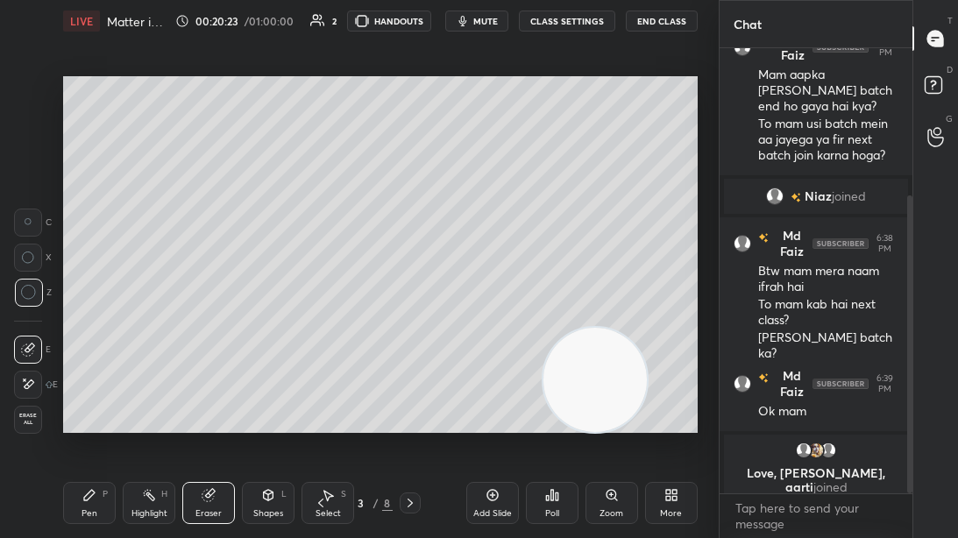
click at [86, 411] on div "Pen P" at bounding box center [89, 503] width 53 height 42
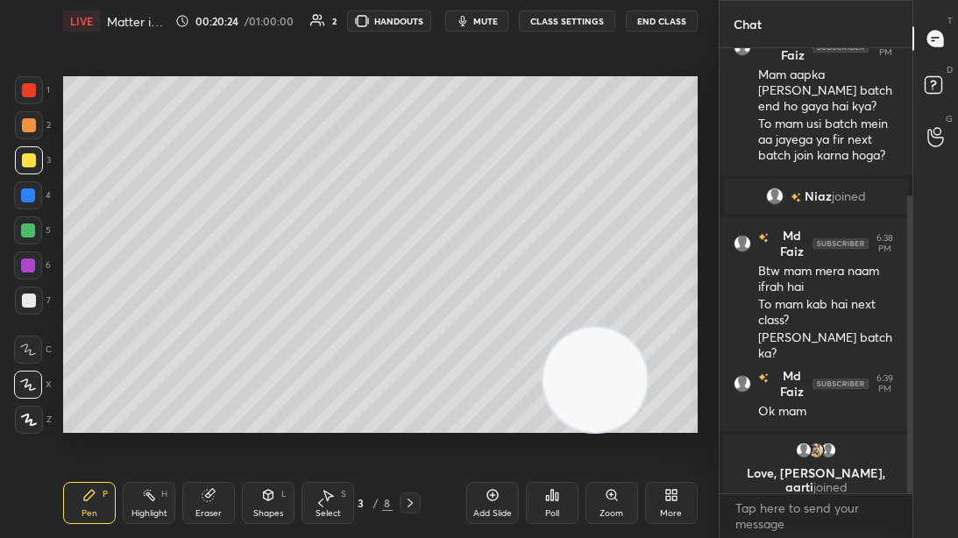
click at [32, 354] on icon at bounding box center [28, 350] width 16 height 12
click at [29, 374] on div at bounding box center [28, 385] width 28 height 28
click at [35, 315] on div at bounding box center [29, 301] width 28 height 28
click at [42, 192] on div "4" at bounding box center [32, 195] width 37 height 28
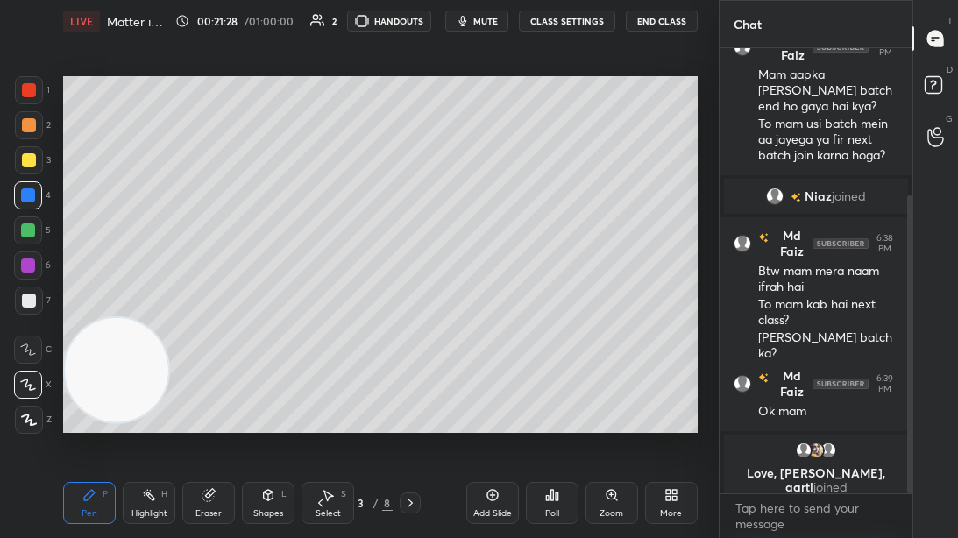
click at [27, 298] on div at bounding box center [29, 301] width 14 height 14
click at [319, 411] on icon at bounding box center [321, 503] width 14 height 14
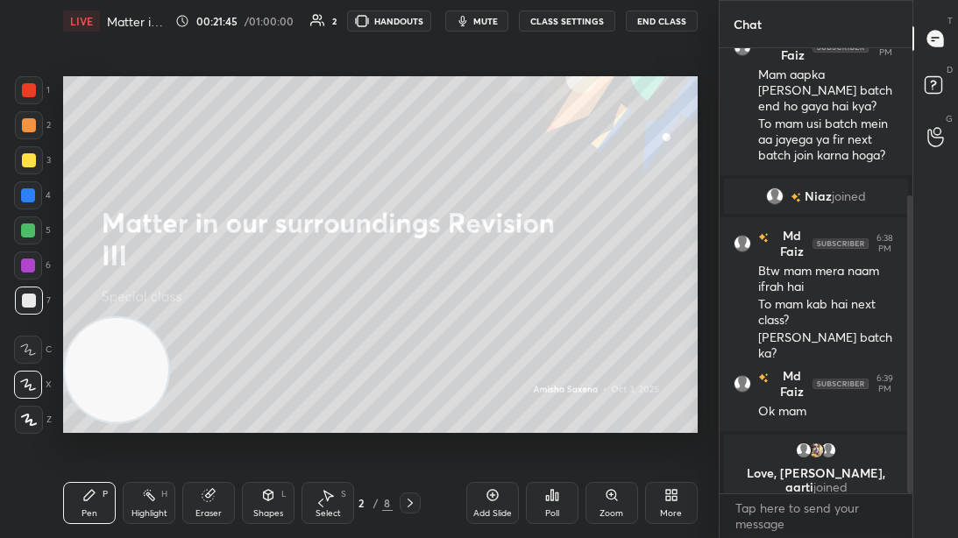
click at [202, 411] on icon at bounding box center [209, 495] width 14 height 14
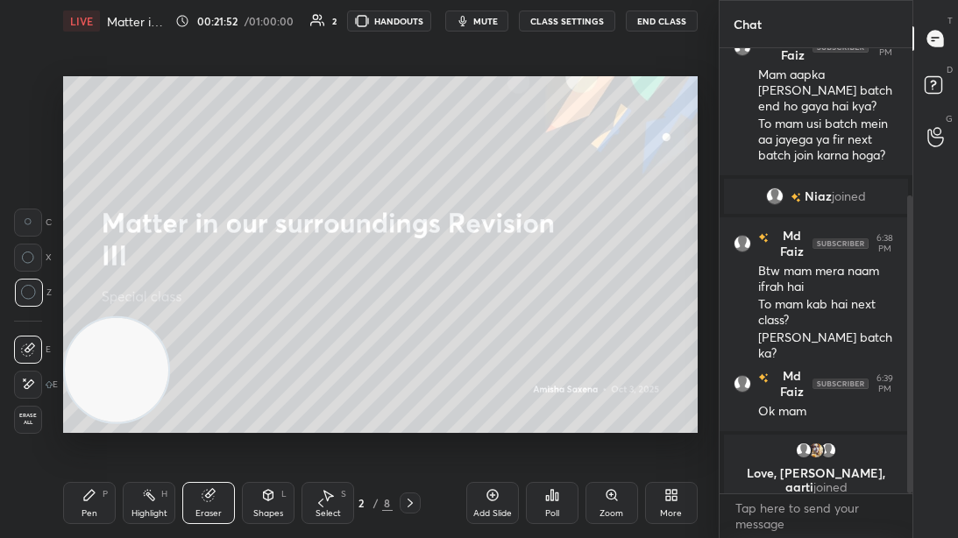
click at [90, 411] on icon at bounding box center [89, 495] width 14 height 14
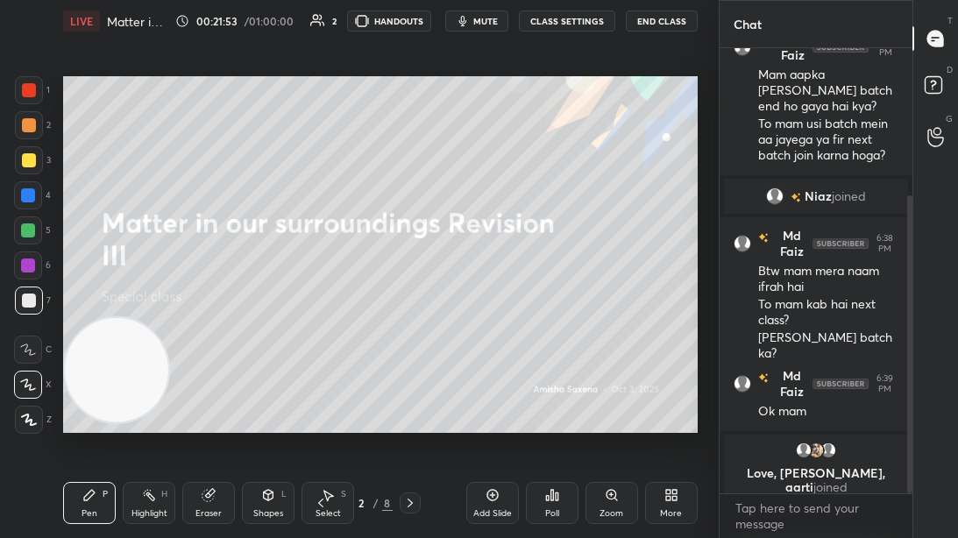
click at [32, 301] on div at bounding box center [29, 301] width 14 height 14
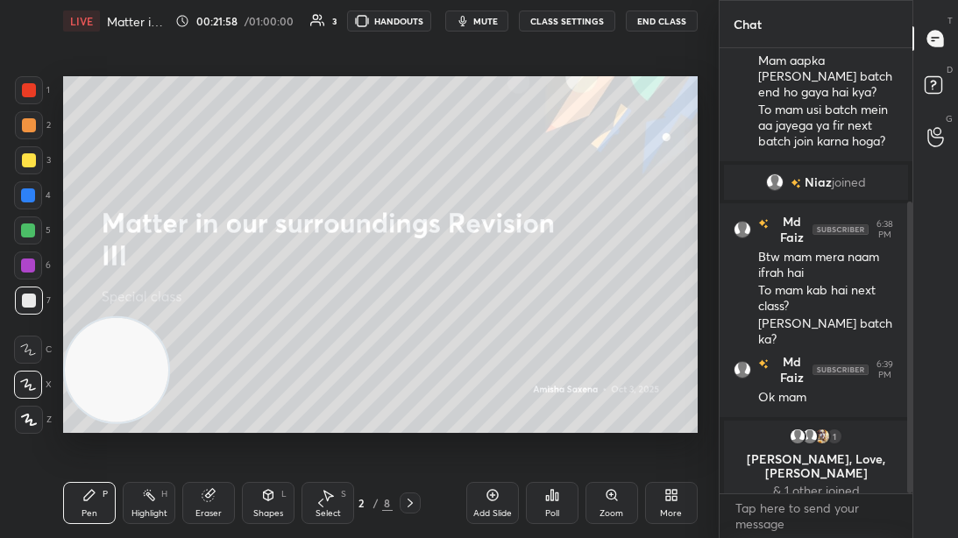
click at [30, 267] on div at bounding box center [28, 266] width 14 height 14
click at [32, 176] on div "3" at bounding box center [33, 163] width 36 height 35
click at [412, 411] on icon at bounding box center [410, 503] width 14 height 14
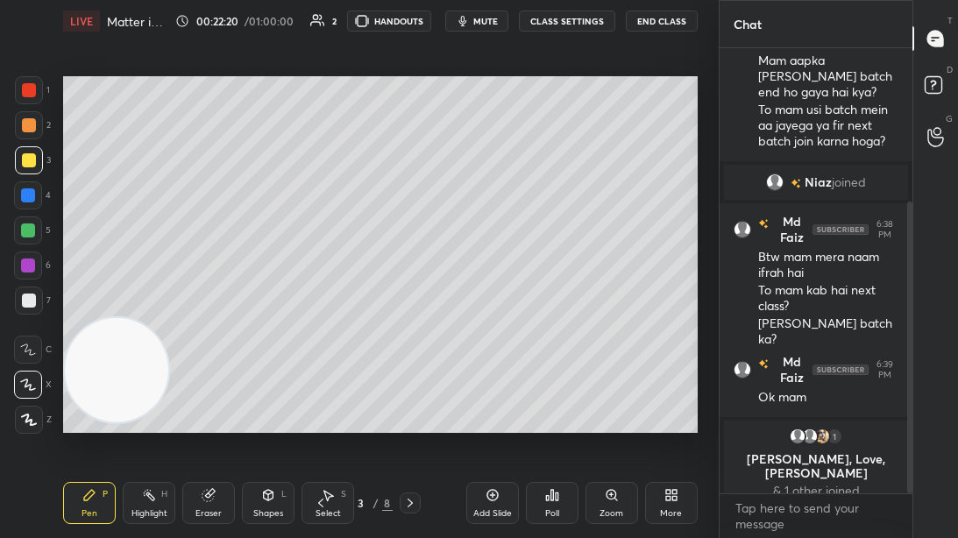
click at [409, 411] on icon at bounding box center [410, 503] width 5 height 9
click at [412, 411] on icon at bounding box center [410, 503] width 14 height 14
click at [414, 411] on icon at bounding box center [410, 503] width 14 height 14
click at [410, 411] on icon at bounding box center [410, 503] width 14 height 14
click at [416, 411] on div at bounding box center [410, 503] width 21 height 21
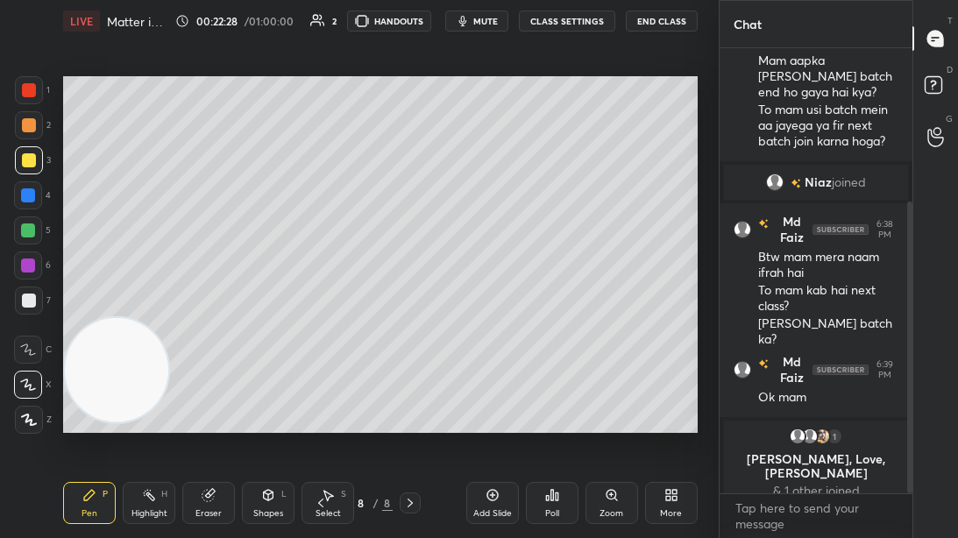
click at [32, 145] on div "2" at bounding box center [33, 128] width 36 height 35
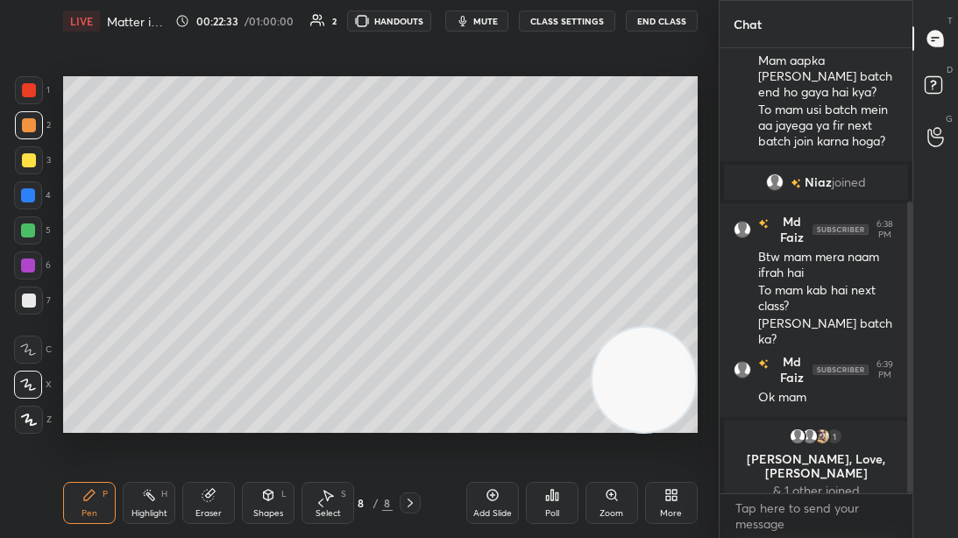
click at [24, 350] on icon at bounding box center [28, 350] width 16 height 12
click at [206, 411] on icon at bounding box center [208, 495] width 11 height 11
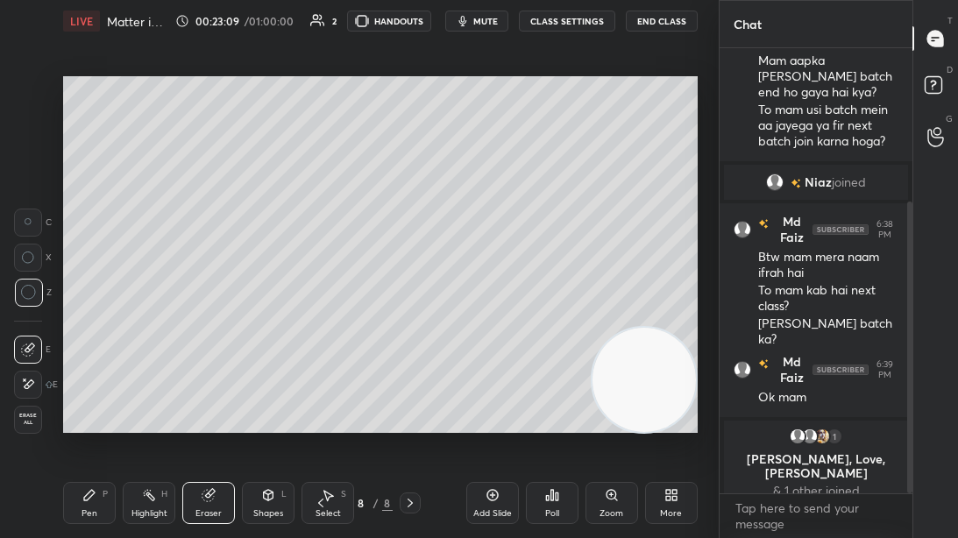
click at [88, 411] on div "Pen P" at bounding box center [89, 503] width 53 height 42
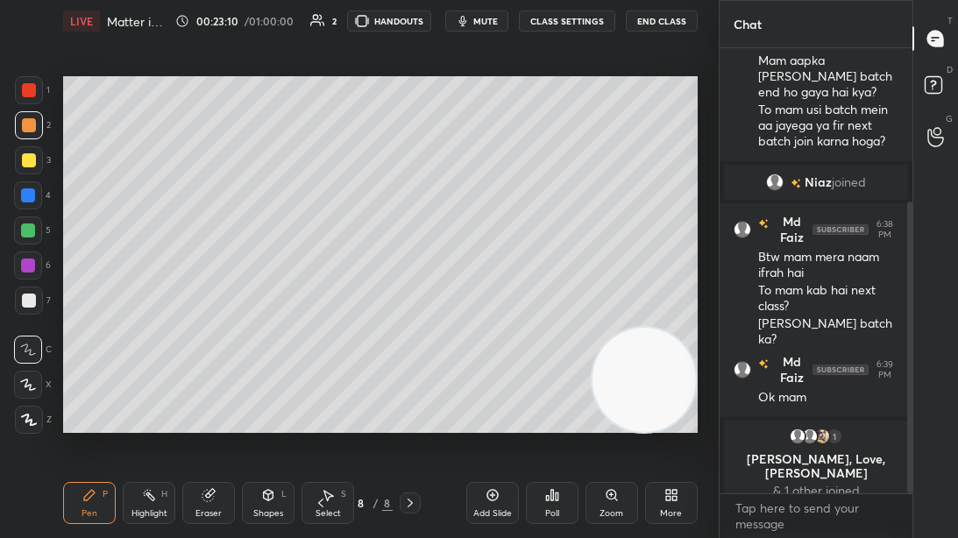
click at [32, 379] on icon at bounding box center [28, 385] width 16 height 12
click at [32, 131] on div at bounding box center [29, 125] width 14 height 14
click at [29, 302] on div at bounding box center [29, 301] width 14 height 14
click at [270, 411] on icon at bounding box center [269, 494] width 10 height 3
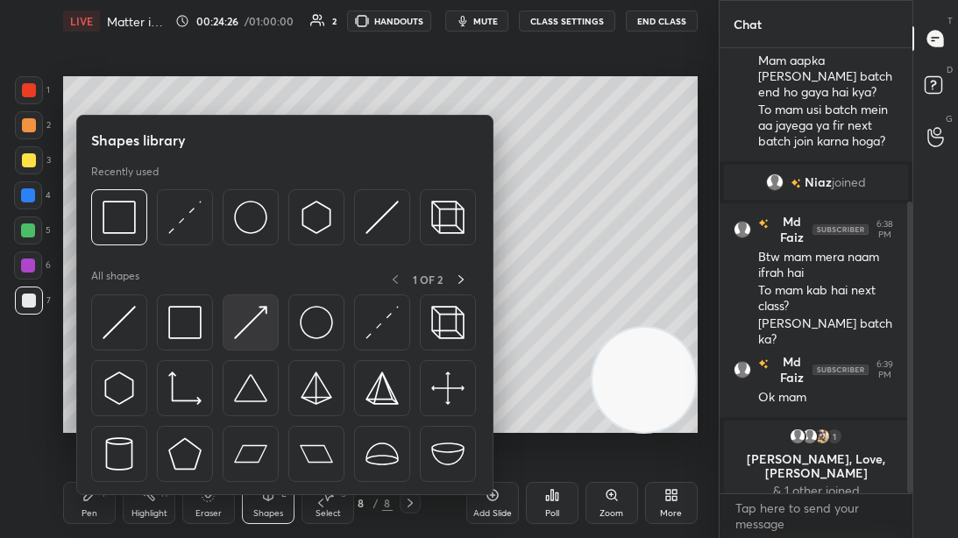
click at [214, 328] on div at bounding box center [285, 393] width 388 height 197
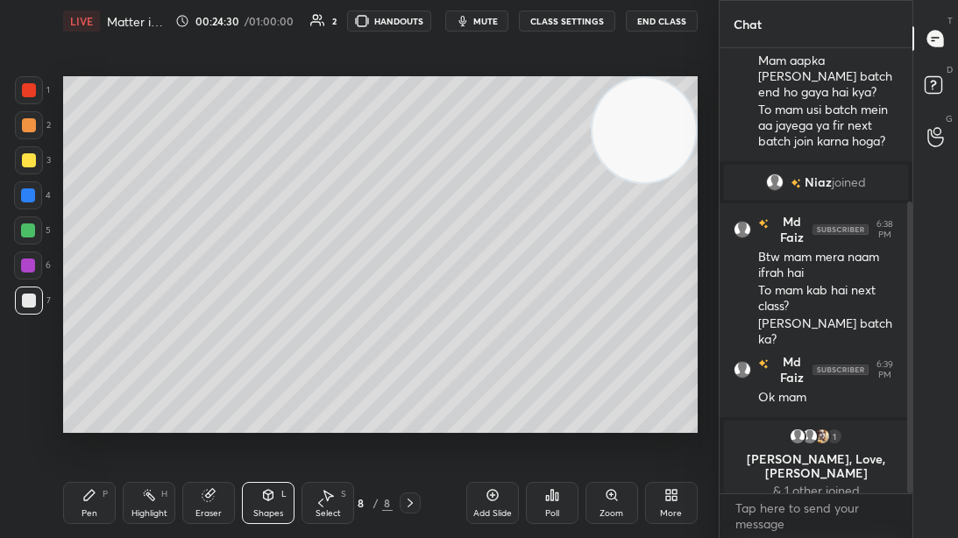
click at [90, 411] on div "Pen P" at bounding box center [89, 503] width 53 height 42
click at [25, 267] on div at bounding box center [28, 266] width 14 height 14
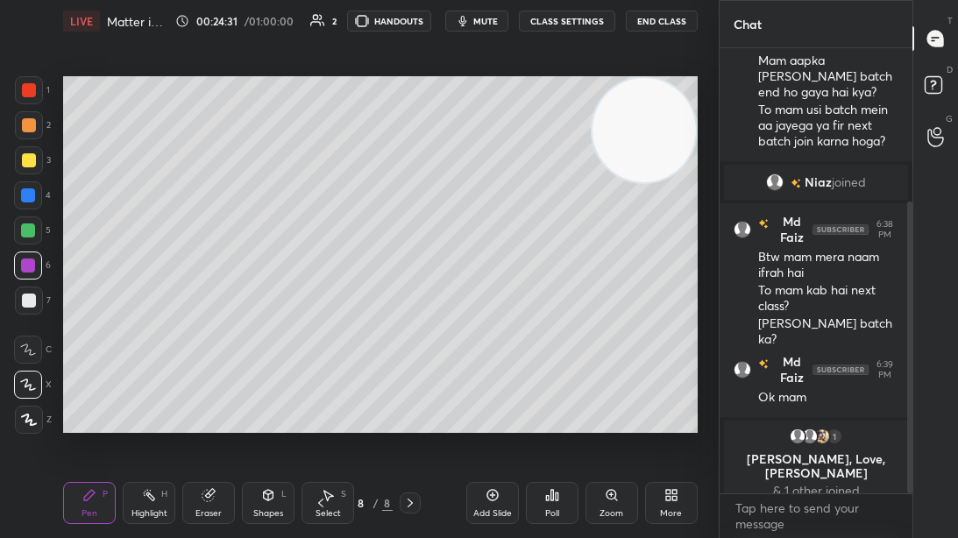
click at [28, 411] on icon at bounding box center [29, 420] width 16 height 12
click at [41, 380] on div at bounding box center [28, 385] width 28 height 28
click at [28, 182] on div at bounding box center [28, 195] width 28 height 28
click at [30, 97] on div at bounding box center [29, 90] width 14 height 14
click at [474, 411] on div "Add Slide" at bounding box center [492, 503] width 53 height 42
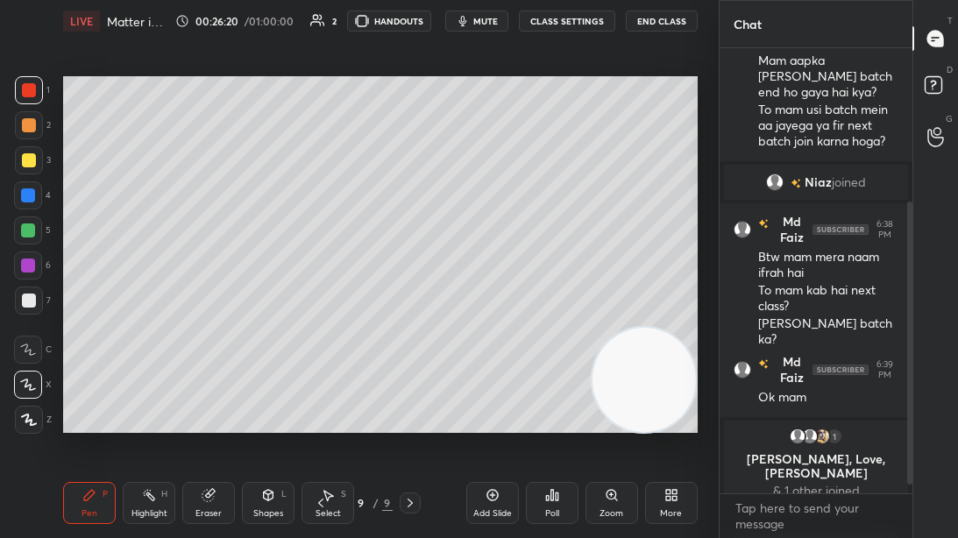
click at [206, 411] on icon at bounding box center [208, 495] width 11 height 11
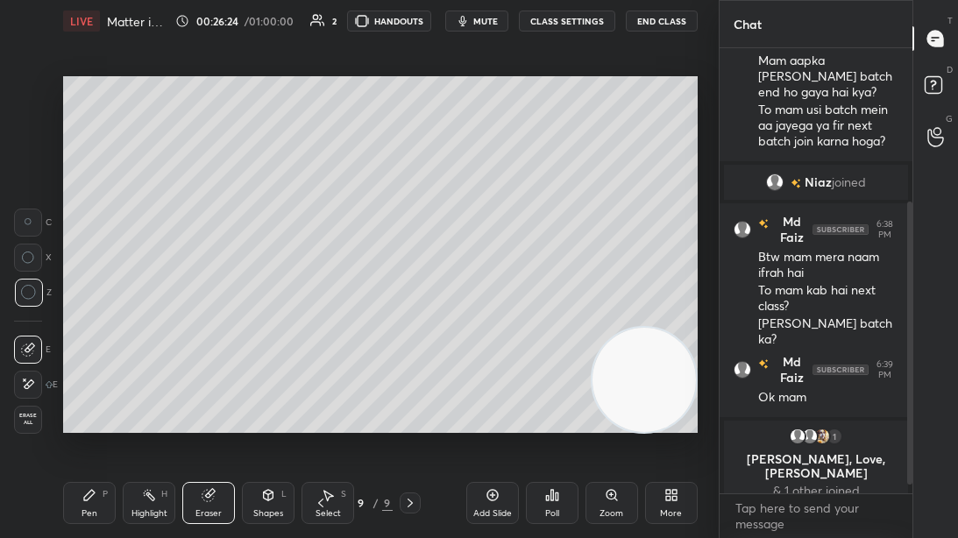
click at [95, 411] on icon at bounding box center [89, 495] width 14 height 14
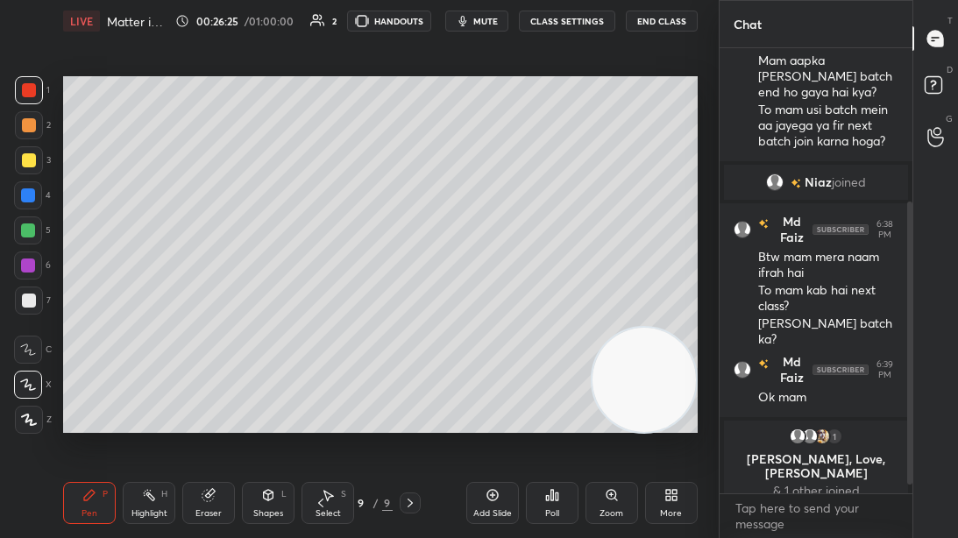
click at [28, 203] on div at bounding box center [28, 195] width 14 height 14
click at [30, 290] on div at bounding box center [29, 301] width 28 height 28
click at [501, 411] on div "Add Slide" at bounding box center [492, 503] width 53 height 42
click at [319, 411] on icon at bounding box center [320, 503] width 14 height 14
click at [476, 411] on div "Add Slide" at bounding box center [492, 503] width 53 height 42
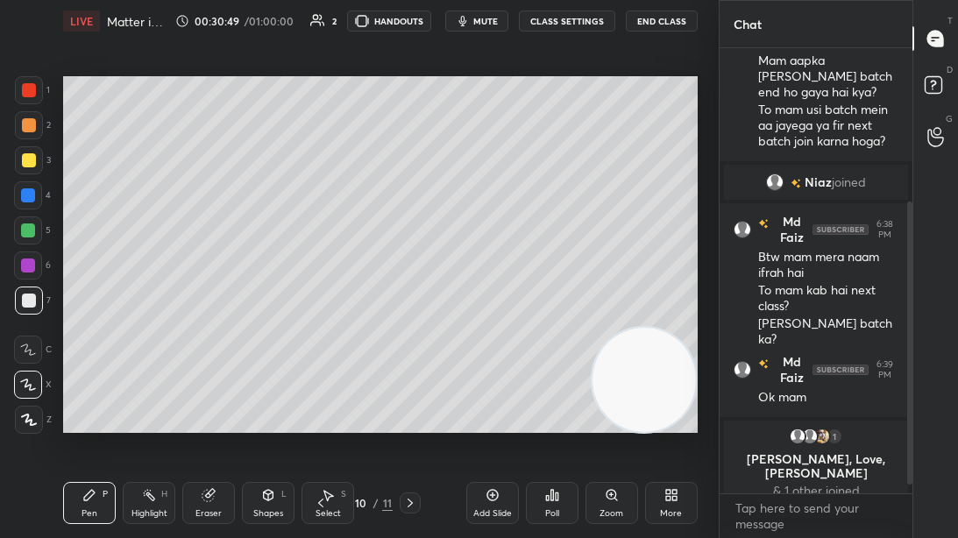
click at [29, 165] on div at bounding box center [29, 160] width 14 height 14
click at [32, 267] on div at bounding box center [28, 266] width 14 height 14
click at [25, 154] on div at bounding box center [29, 160] width 14 height 14
click at [263, 411] on div "Shapes L" at bounding box center [268, 503] width 53 height 42
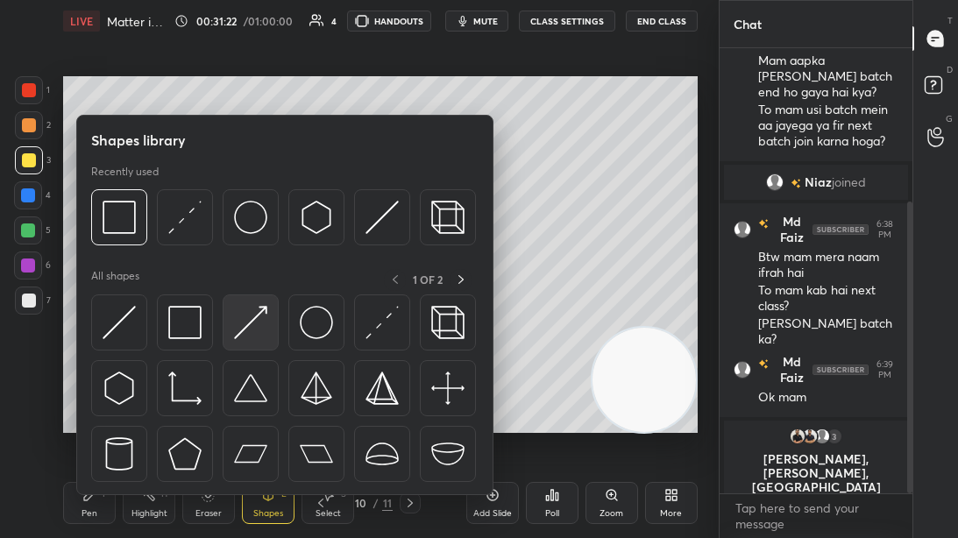
click at [240, 317] on img at bounding box center [250, 322] width 33 height 33
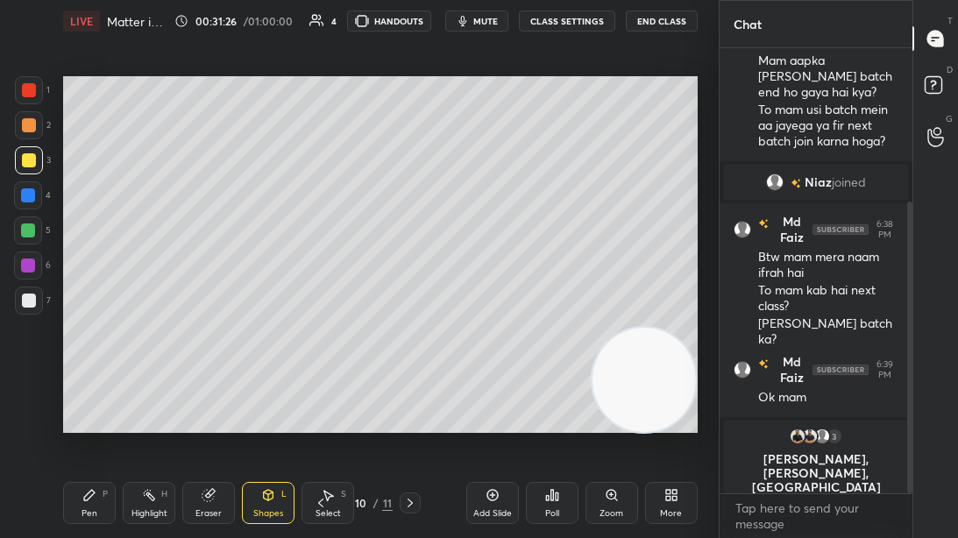
click at [97, 411] on div "Pen P" at bounding box center [89, 503] width 53 height 42
click at [25, 309] on div at bounding box center [29, 301] width 28 height 28
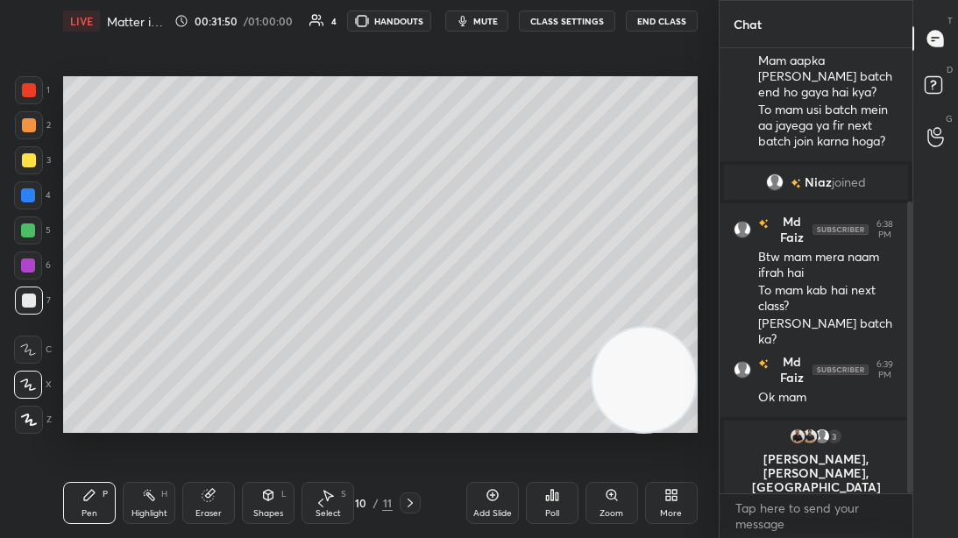
click at [29, 163] on div at bounding box center [29, 160] width 14 height 14
click at [280, 411] on div "Shapes L" at bounding box center [268, 503] width 53 height 42
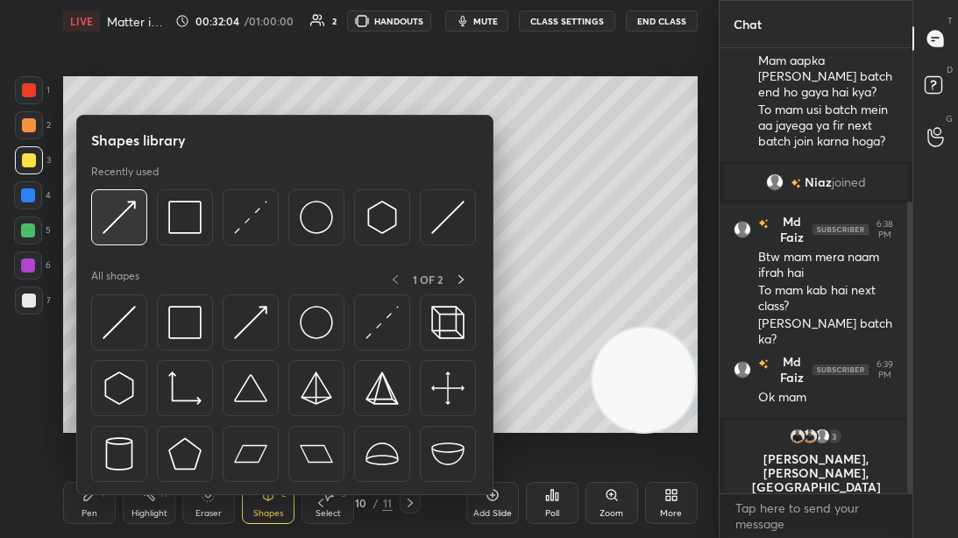
click at [134, 214] on img at bounding box center [119, 217] width 33 height 33
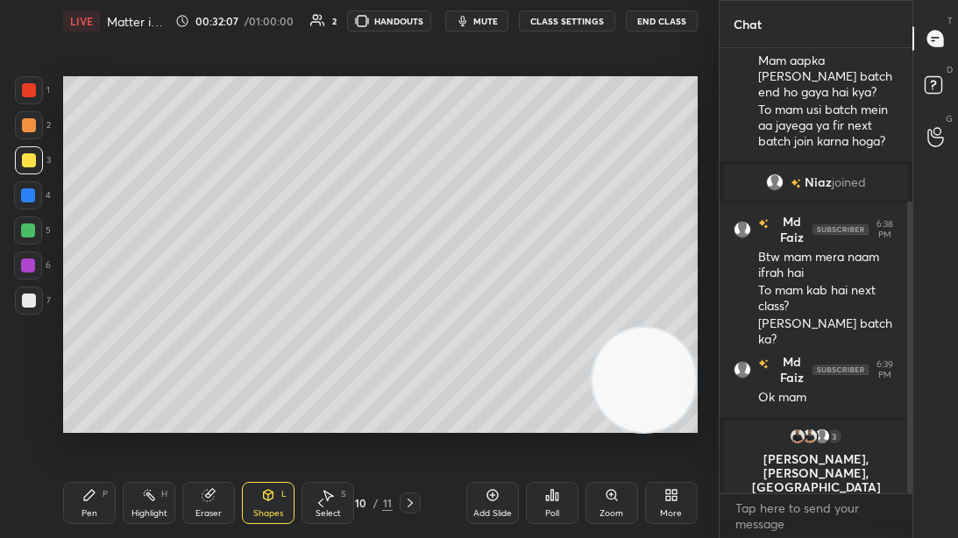
click at [77, 411] on div "Pen P" at bounding box center [89, 503] width 53 height 42
click at [37, 301] on div at bounding box center [29, 301] width 28 height 28
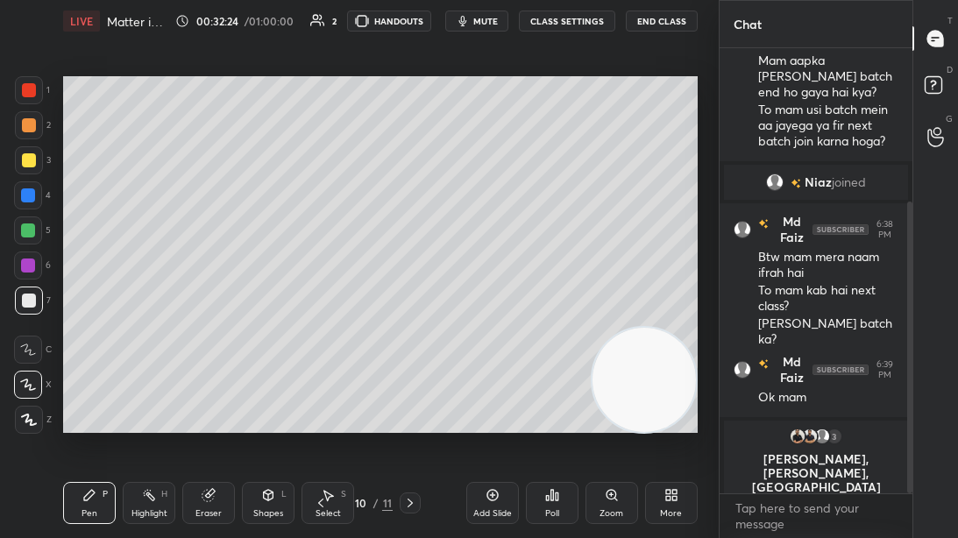
click at [32, 167] on div at bounding box center [29, 160] width 14 height 14
click at [269, 411] on icon at bounding box center [269, 495] width 10 height 11
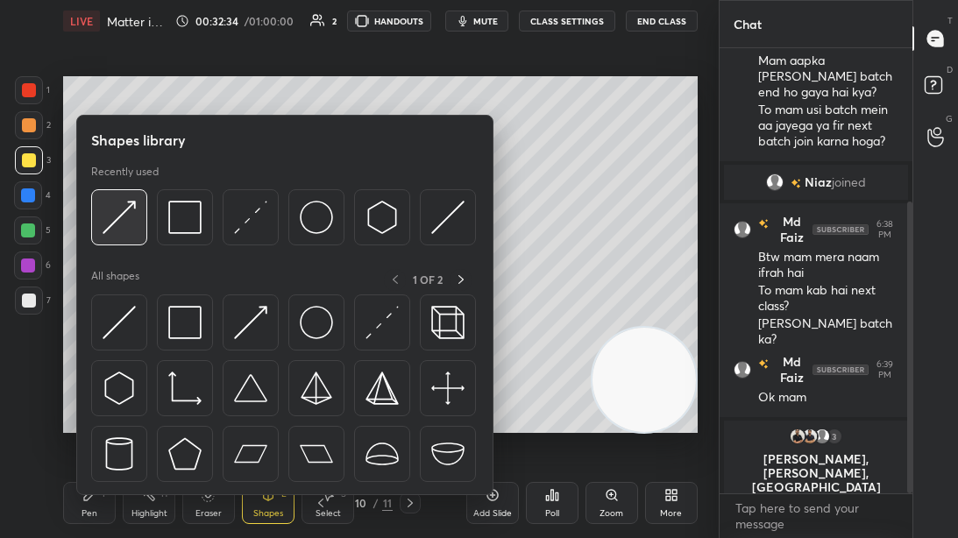
click at [119, 189] on div at bounding box center [119, 217] width 56 height 56
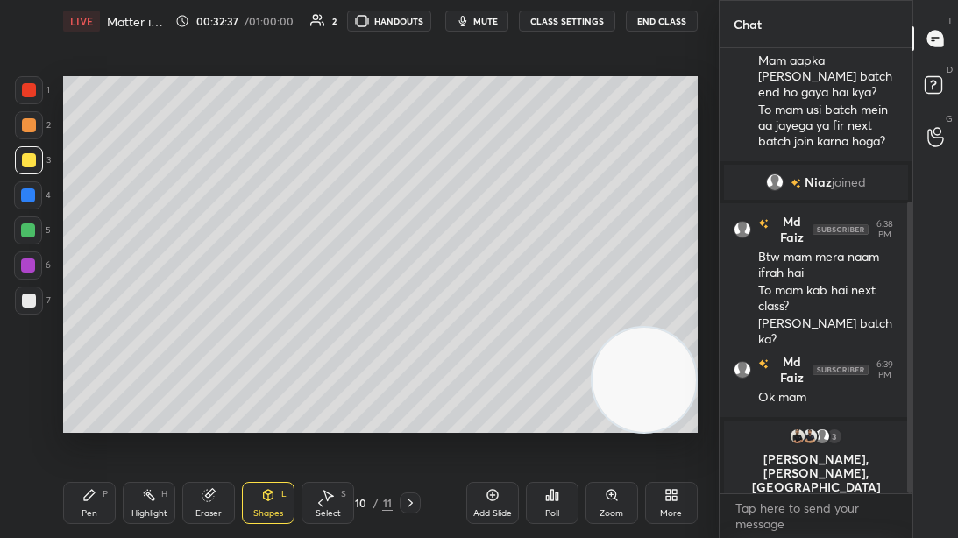
click at [103, 411] on div "Pen P Highlight H Eraser Shapes L Select S 10 / 11 Add Slide Poll Zoom More" at bounding box center [380, 503] width 635 height 70
click at [91, 411] on icon at bounding box center [89, 495] width 14 height 14
click at [28, 302] on div at bounding box center [29, 301] width 14 height 14
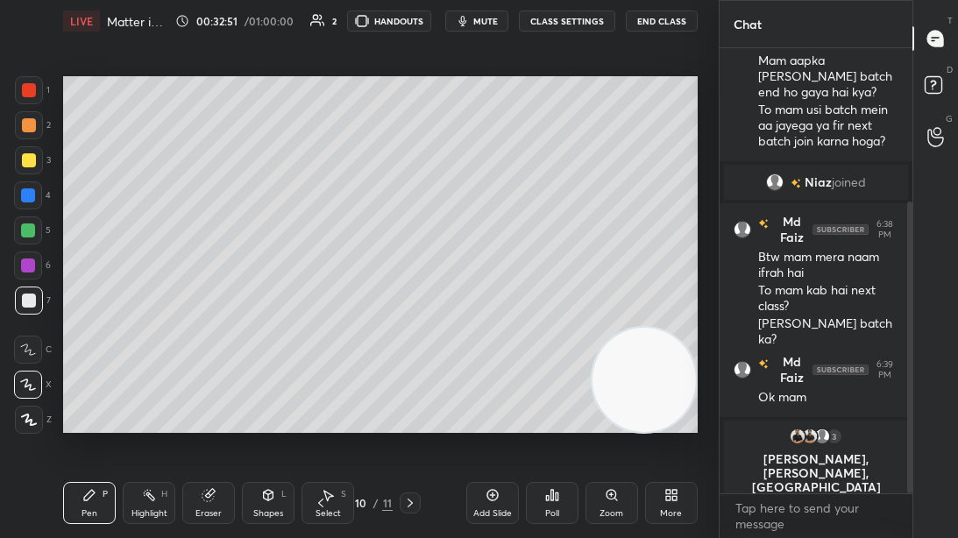
click at [35, 164] on div at bounding box center [29, 160] width 14 height 14
click at [274, 411] on div "Shapes L" at bounding box center [268, 503] width 53 height 42
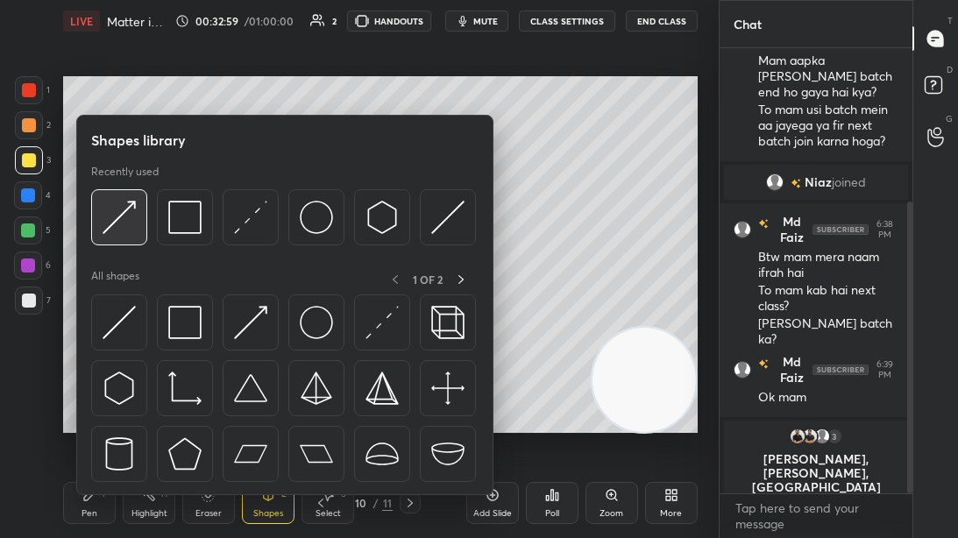
click at [132, 214] on img at bounding box center [119, 217] width 33 height 33
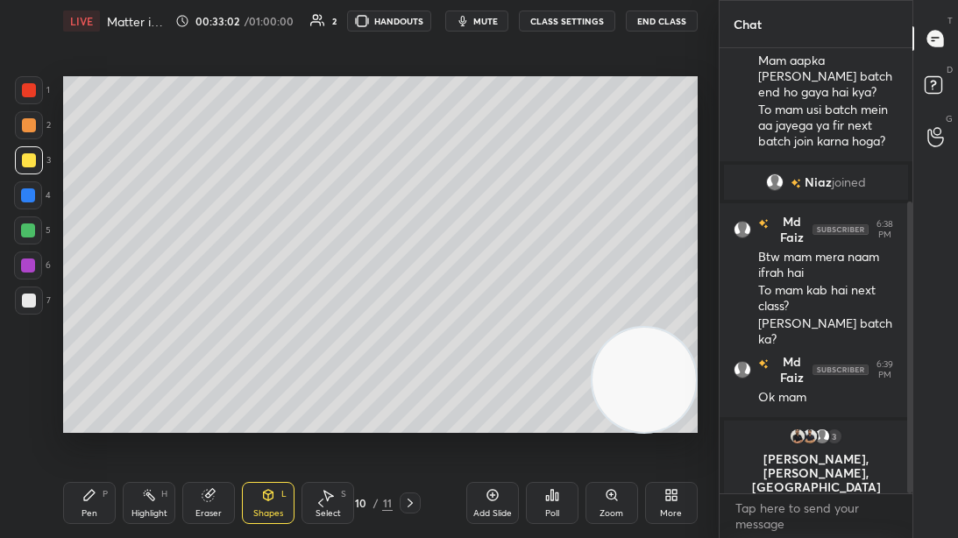
click at [95, 411] on icon at bounding box center [89, 495] width 14 height 14
click at [24, 293] on div at bounding box center [29, 301] width 28 height 28
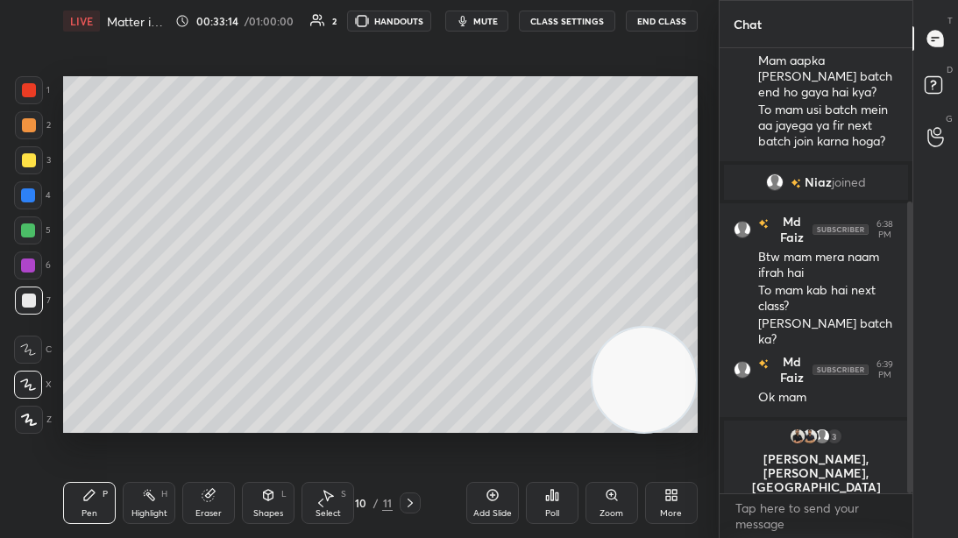
click at [217, 411] on div "Eraser" at bounding box center [208, 503] width 53 height 42
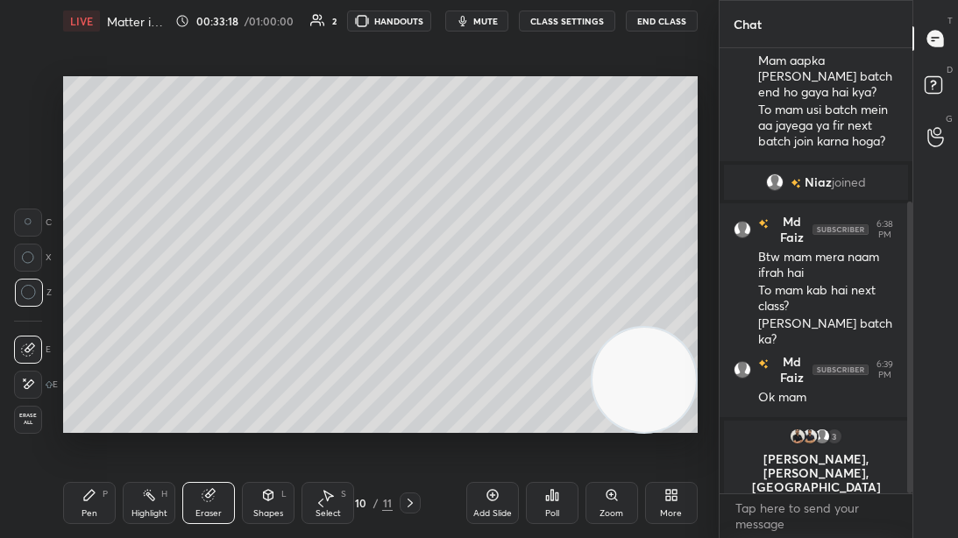
click at [88, 411] on icon at bounding box center [89, 495] width 11 height 11
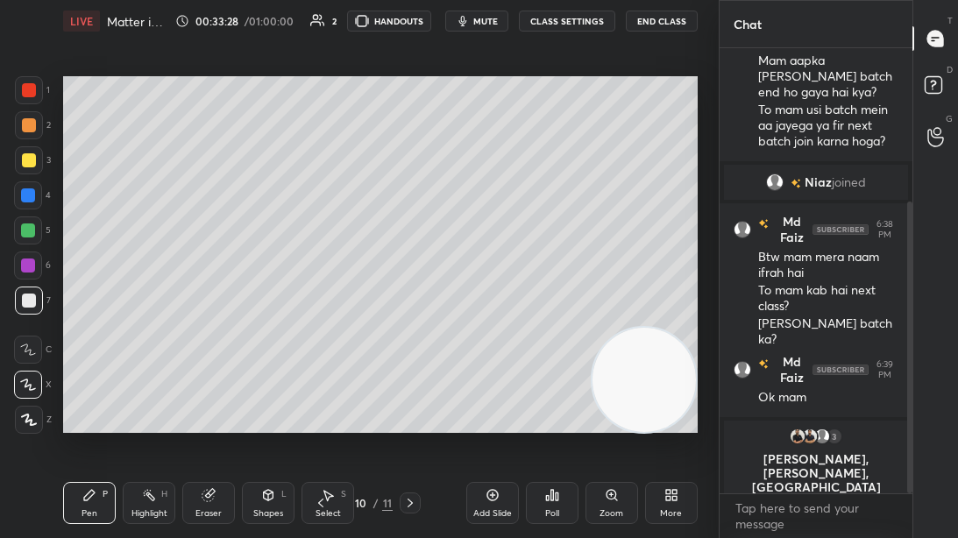
click at [28, 174] on div at bounding box center [29, 160] width 28 height 28
click at [31, 165] on div at bounding box center [29, 160] width 14 height 14
click at [260, 411] on div "Shapes L" at bounding box center [268, 503] width 53 height 42
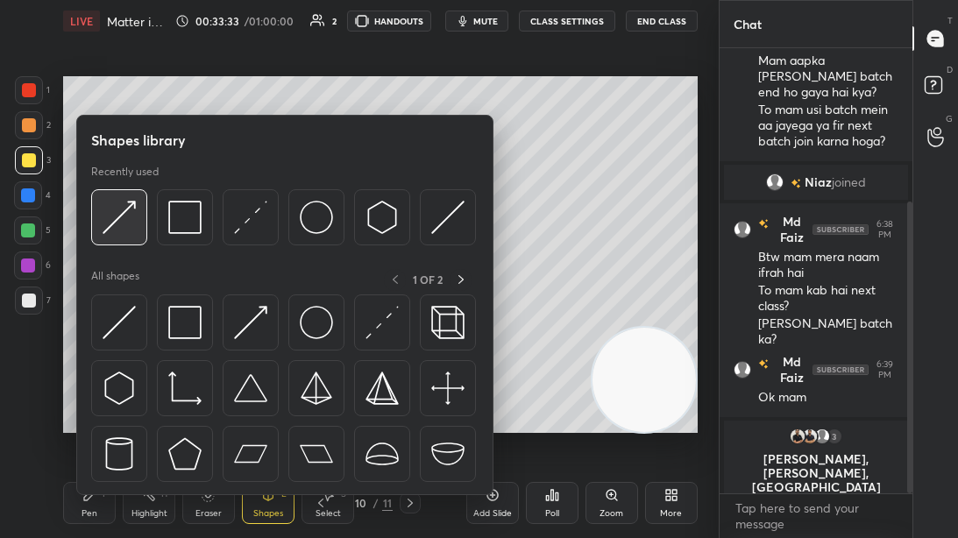
click at [123, 209] on img at bounding box center [119, 217] width 33 height 33
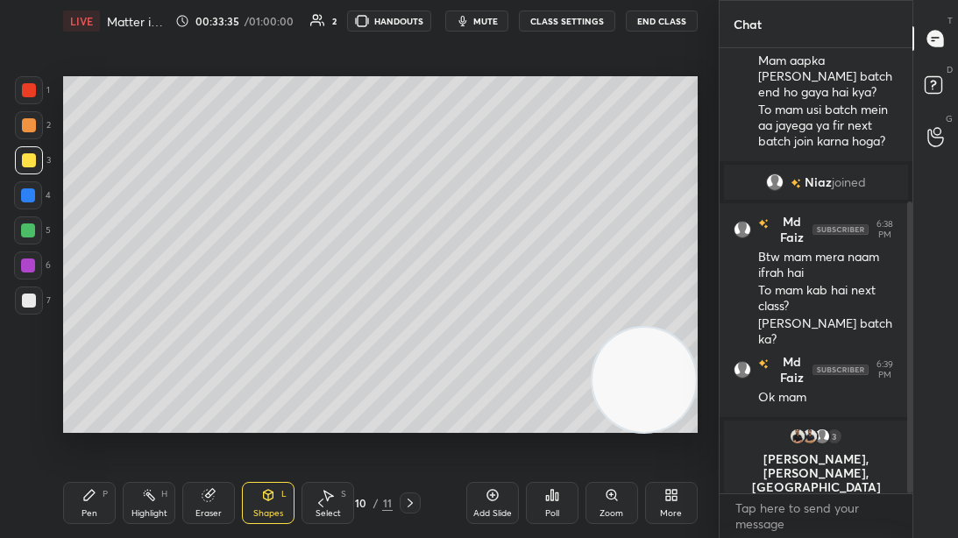
click at [104, 411] on div "Pen P" at bounding box center [89, 503] width 53 height 42
click at [31, 298] on div at bounding box center [29, 301] width 14 height 14
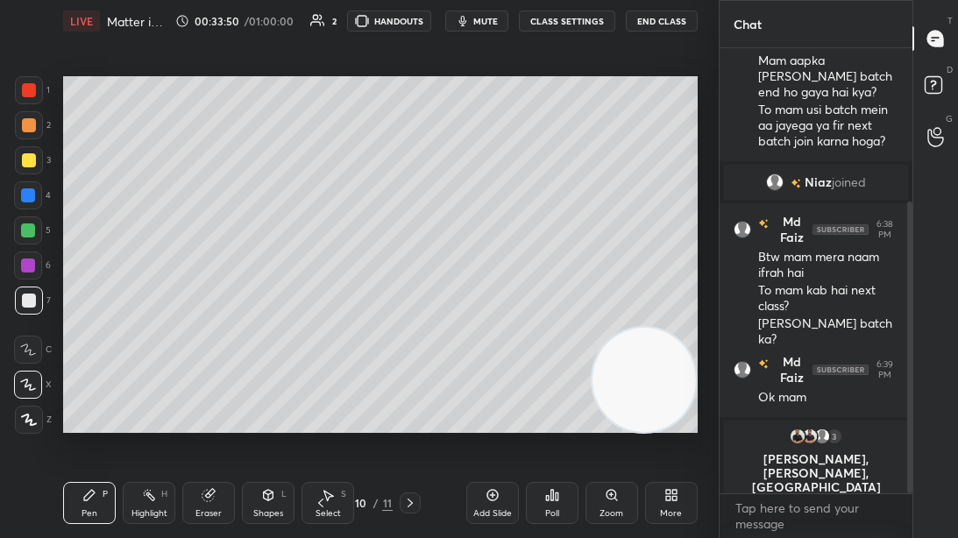
click at [32, 156] on div at bounding box center [29, 160] width 14 height 14
click at [797, 411] on img "grid" at bounding box center [798, 437] width 18 height 18
click at [267, 411] on icon at bounding box center [269, 495] width 10 height 11
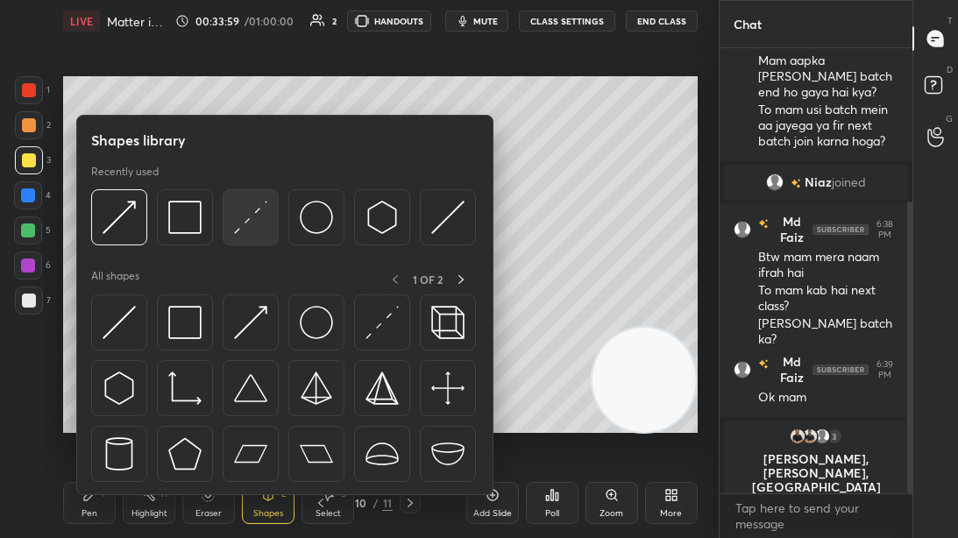
click at [218, 233] on div at bounding box center [283, 222] width 385 height 66
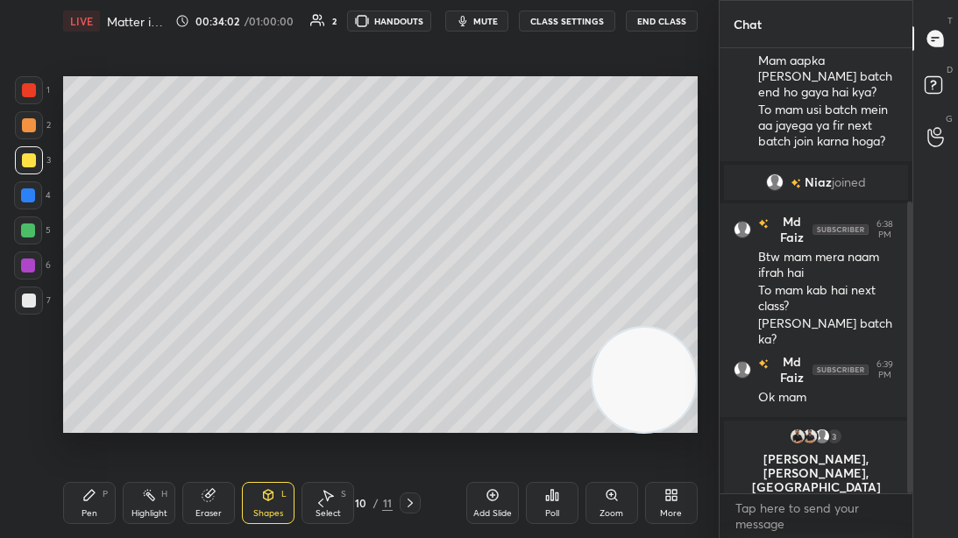
click at [32, 200] on div at bounding box center [28, 195] width 14 height 14
click at [26, 225] on div at bounding box center [28, 231] width 14 height 14
click at [274, 411] on icon at bounding box center [268, 495] width 14 height 14
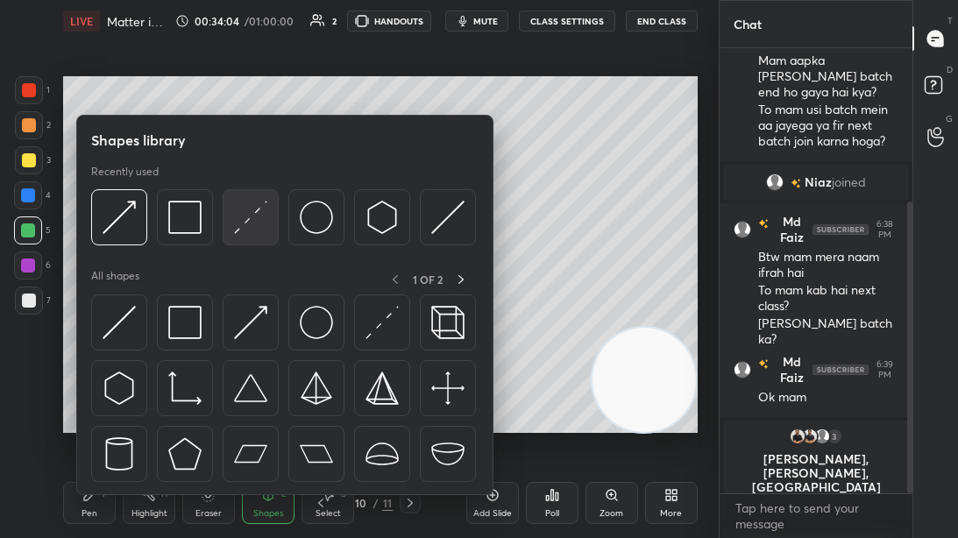
click at [226, 215] on div at bounding box center [251, 217] width 56 height 56
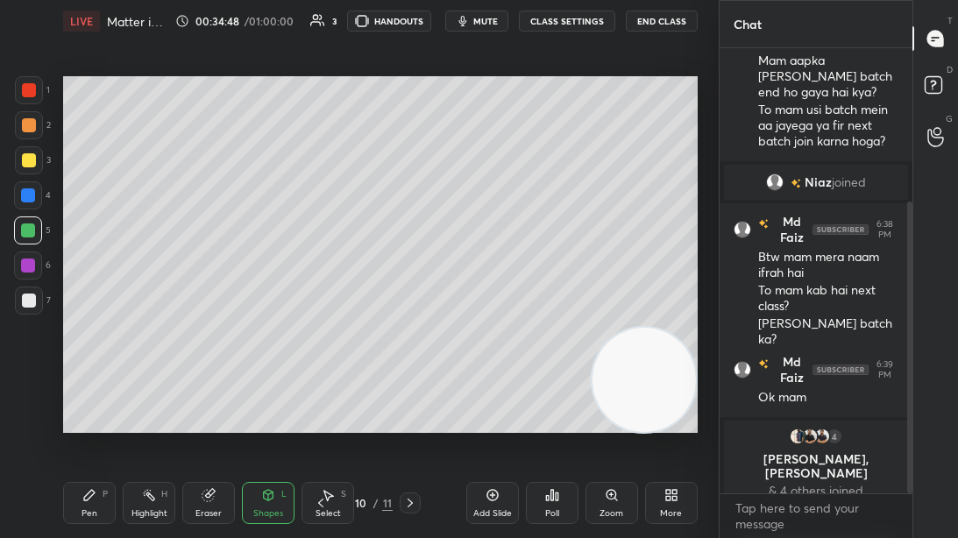
click at [333, 411] on icon at bounding box center [328, 495] width 14 height 14
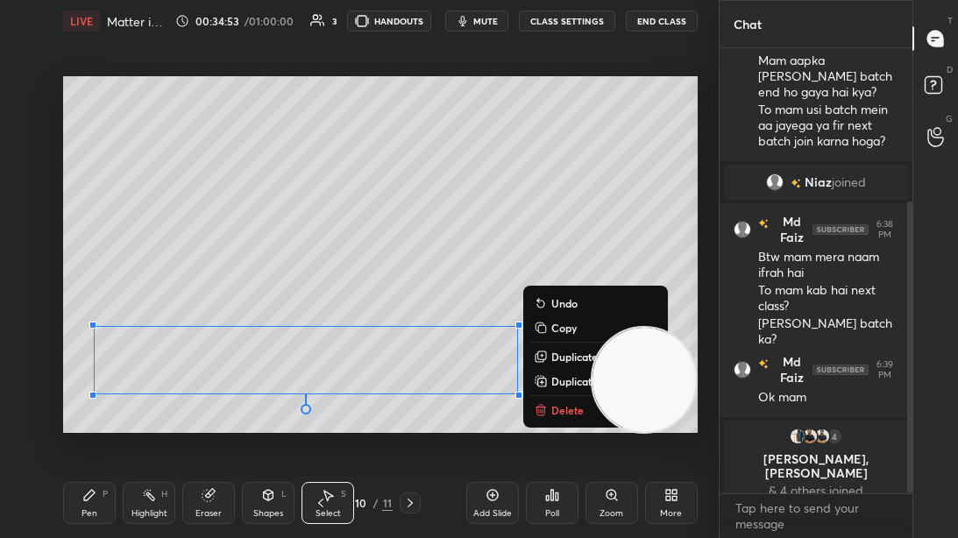
click at [358, 307] on div "0 ° Undo Copy Duplicate Duplicate to new slide Delete" at bounding box center [380, 254] width 635 height 357
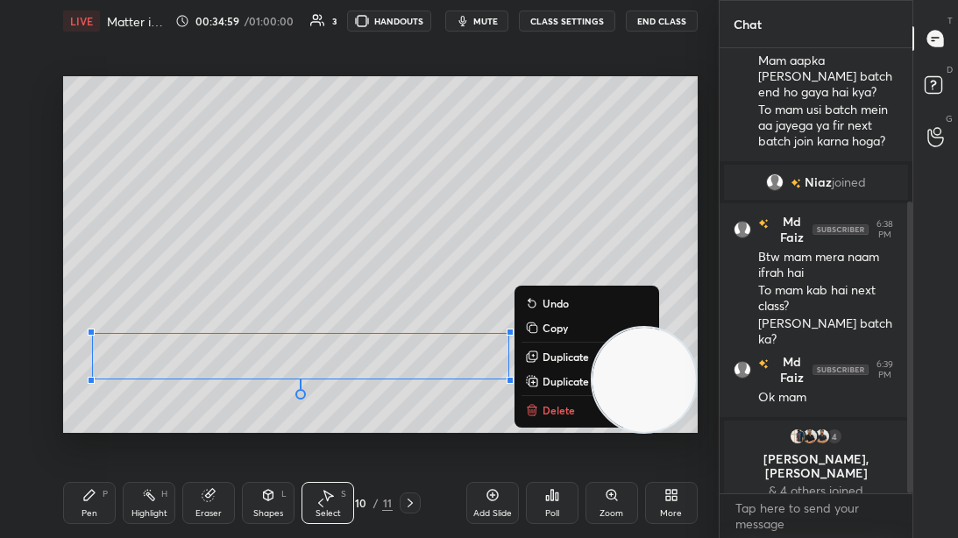
click at [551, 301] on p "Undo" at bounding box center [556, 303] width 26 height 14
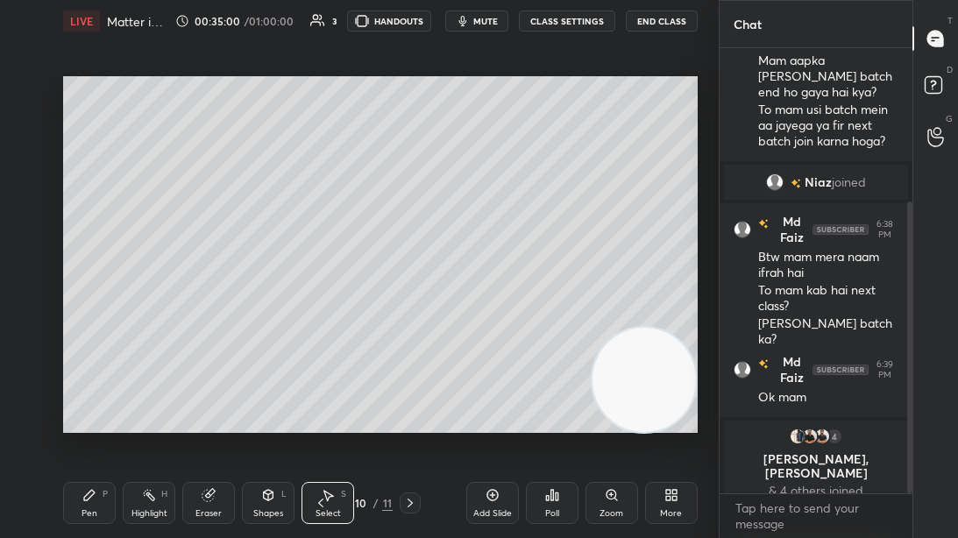
click at [555, 300] on div "0 ° Undo Copy Duplicate Duplicate to new slide Delete" at bounding box center [380, 254] width 635 height 357
click at [388, 330] on div "0 ° Undo Copy Duplicate Duplicate to new slide Delete" at bounding box center [380, 254] width 635 height 357
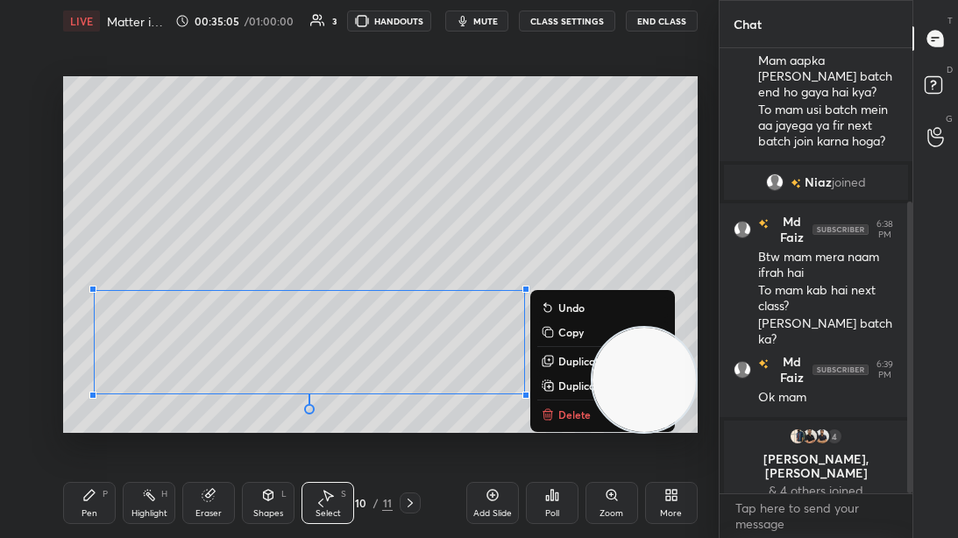
click at [569, 308] on p "Undo" at bounding box center [571, 308] width 26 height 14
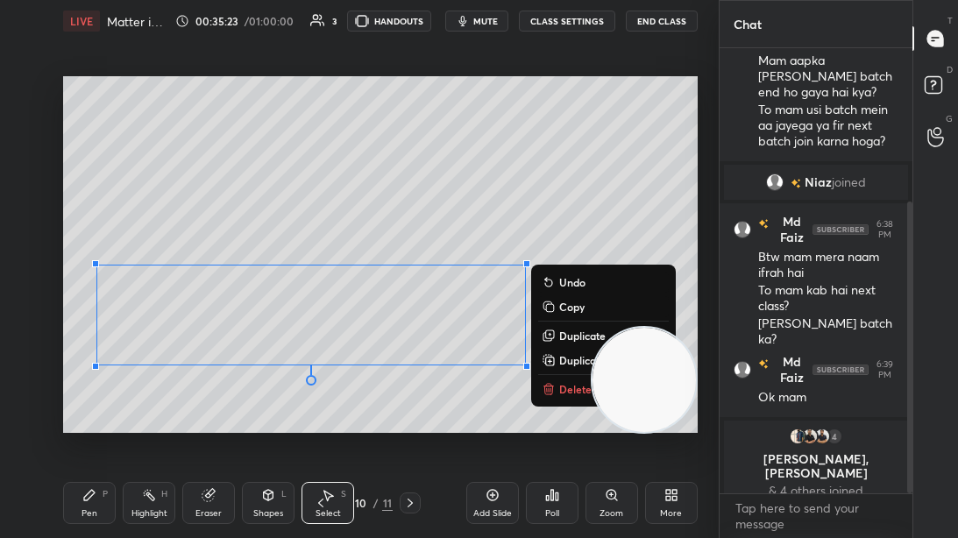
click at [548, 228] on div "0 ° Undo Copy Duplicate Duplicate to new slide Delete" at bounding box center [380, 254] width 635 height 357
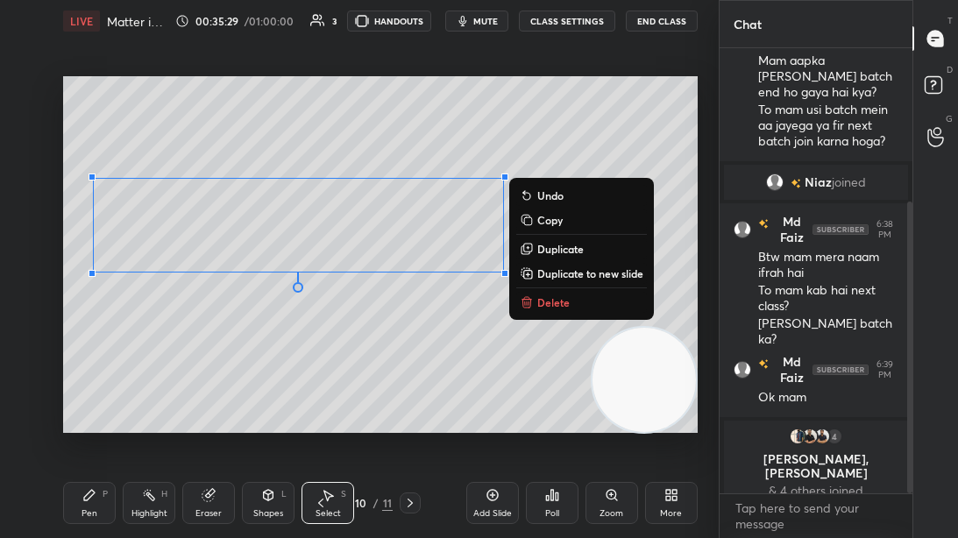
click at [528, 143] on div "0 ° Undo Copy Duplicate Duplicate to new slide Delete" at bounding box center [380, 254] width 635 height 357
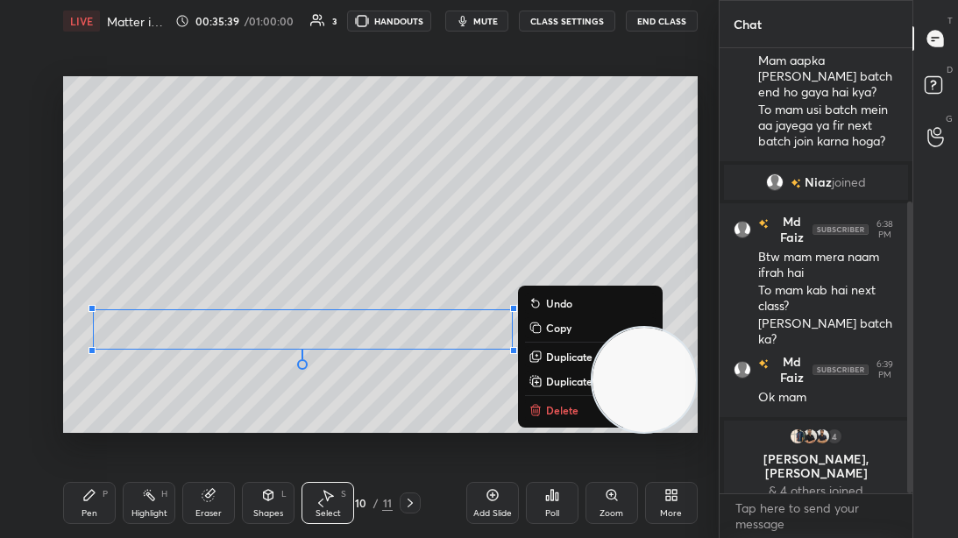
click at [544, 303] on button "Undo" at bounding box center [590, 303] width 131 height 21
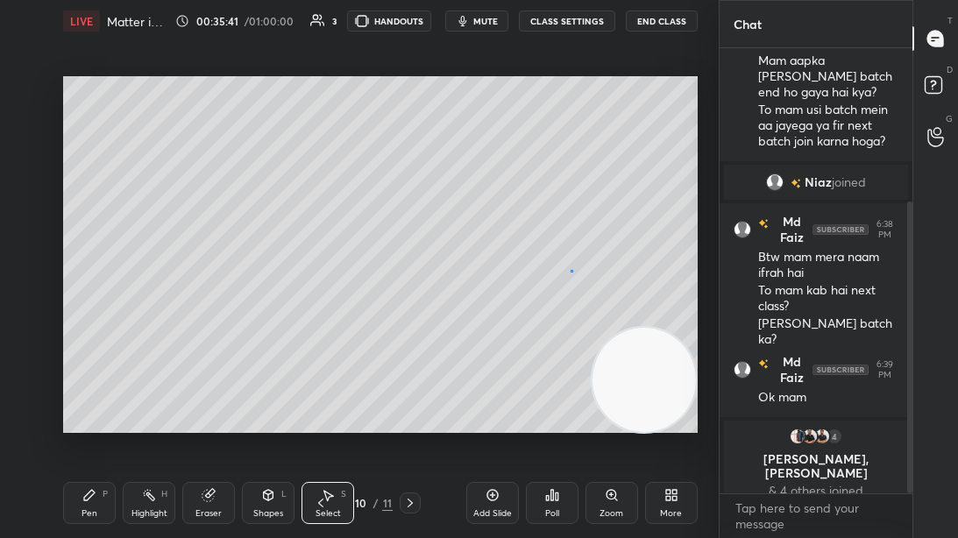
click at [570, 270] on div "0 ° Undo Copy Duplicate Duplicate to new slide Delete" at bounding box center [380, 254] width 635 height 357
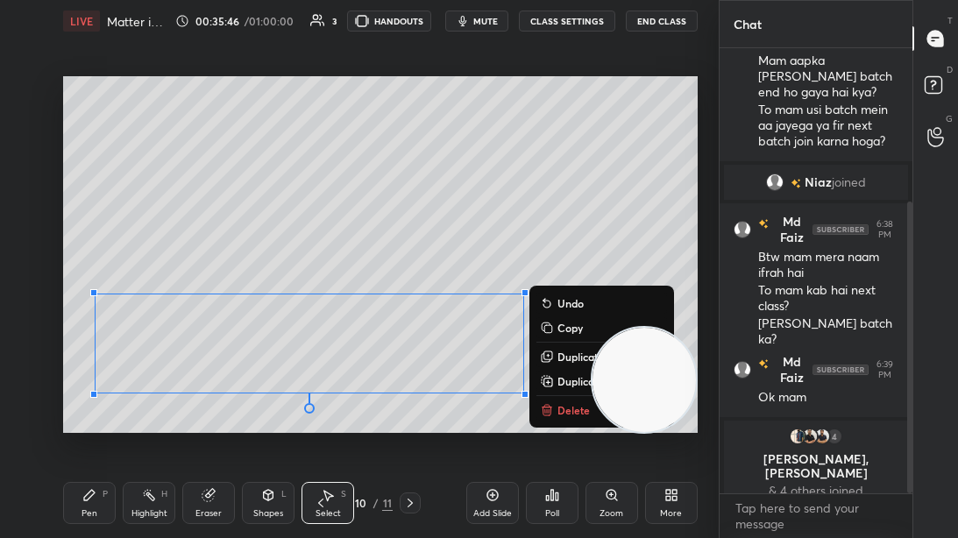
click at [544, 229] on div "0 ° Undo Copy Duplicate Duplicate to new slide Delete" at bounding box center [380, 254] width 635 height 357
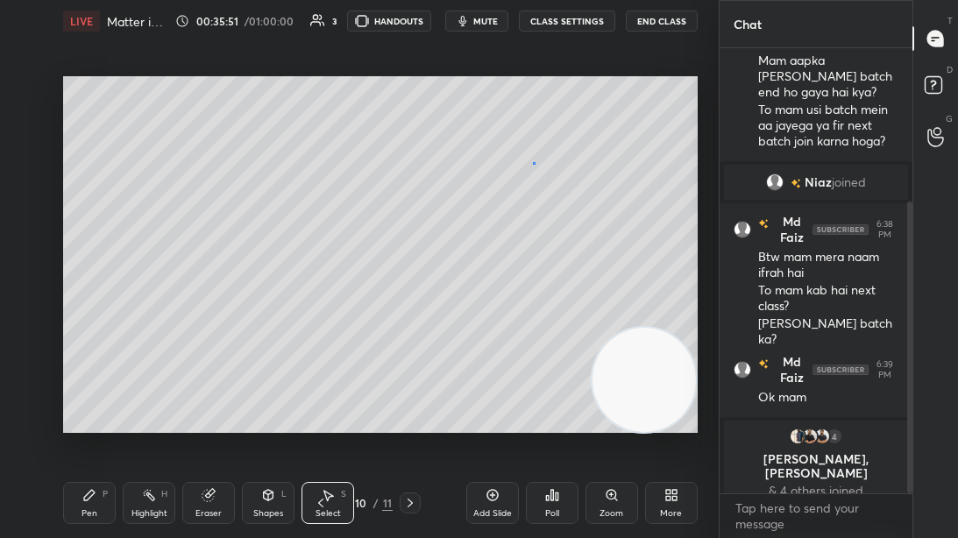
click at [533, 162] on div "0 ° Undo Copy Duplicate Duplicate to new slide Delete" at bounding box center [380, 254] width 635 height 357
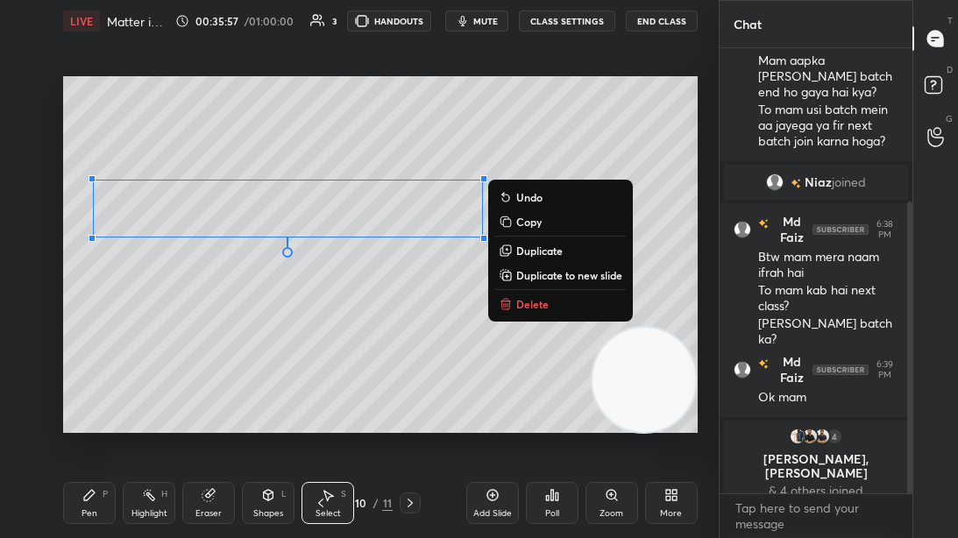
click at [509, 133] on div "0 ° Undo Copy Duplicate Duplicate to new slide Delete" at bounding box center [380, 254] width 635 height 357
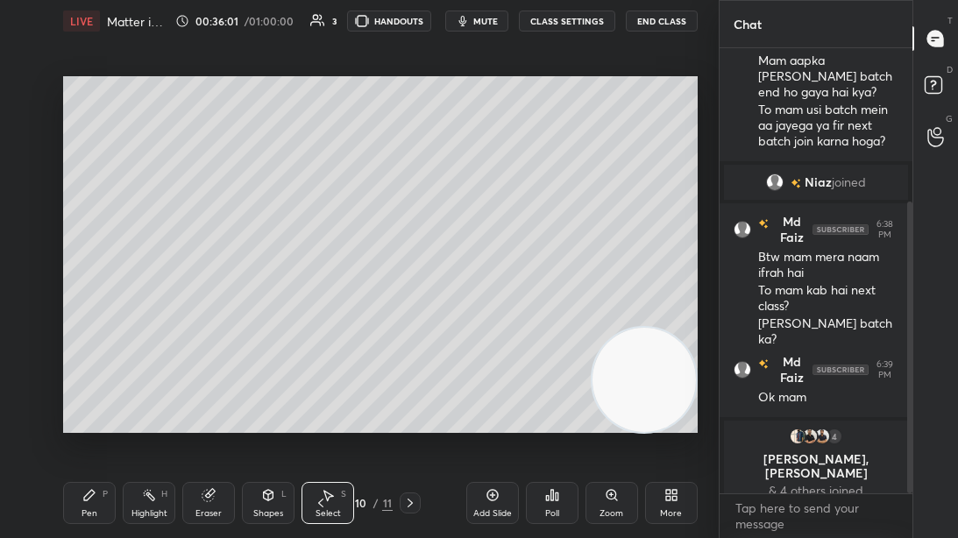
click at [101, 411] on div "Pen P" at bounding box center [89, 503] width 53 height 42
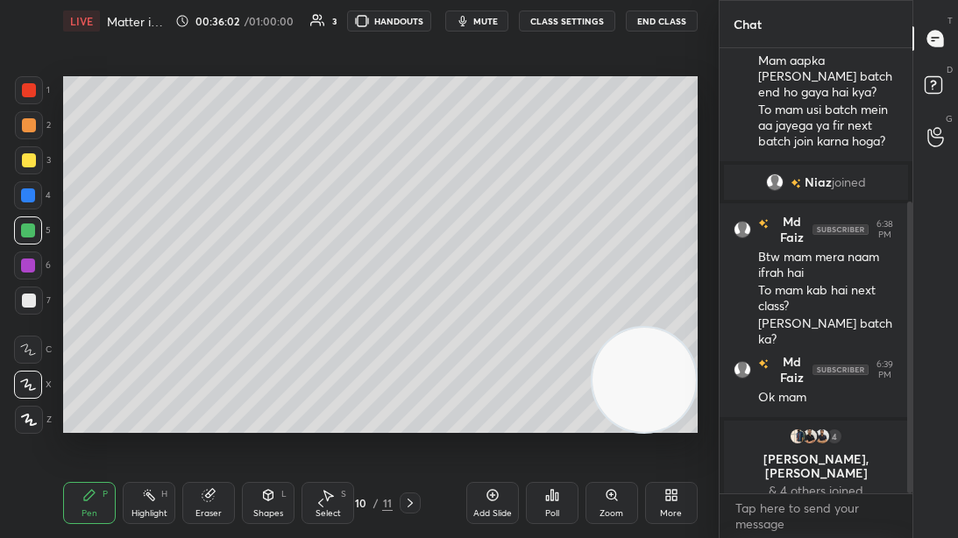
click at [24, 309] on div at bounding box center [29, 301] width 28 height 28
click at [221, 411] on div "Eraser" at bounding box center [208, 503] width 53 height 42
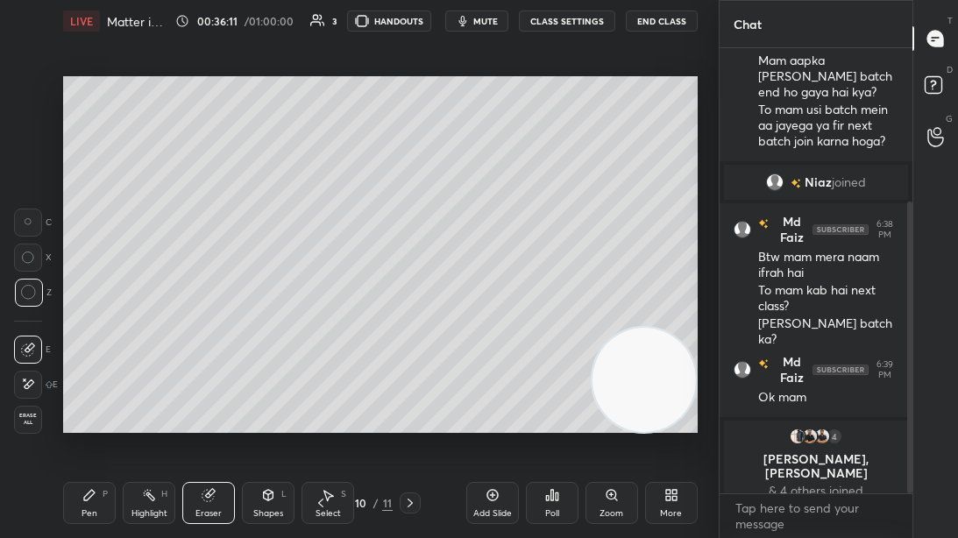
click at [90, 411] on icon at bounding box center [89, 495] width 14 height 14
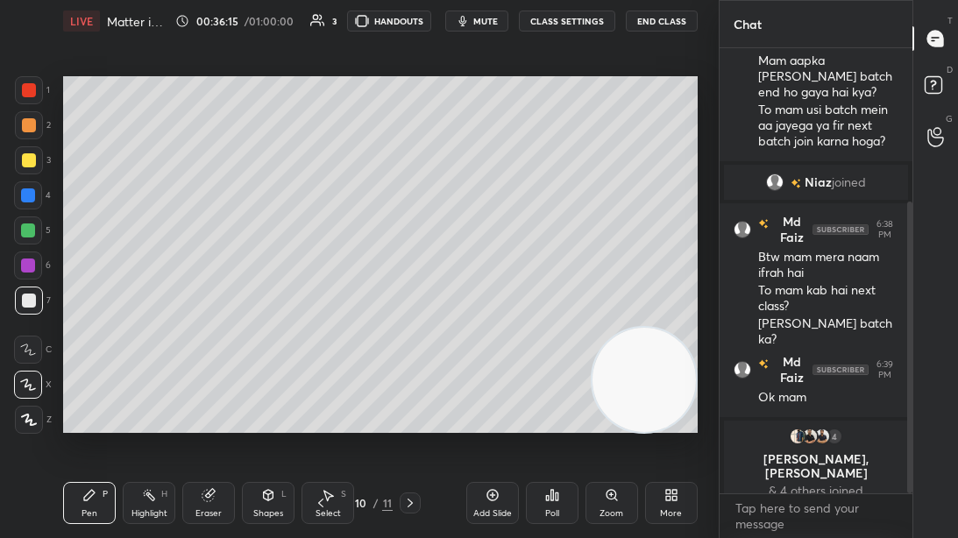
click at [207, 411] on icon at bounding box center [208, 495] width 11 height 11
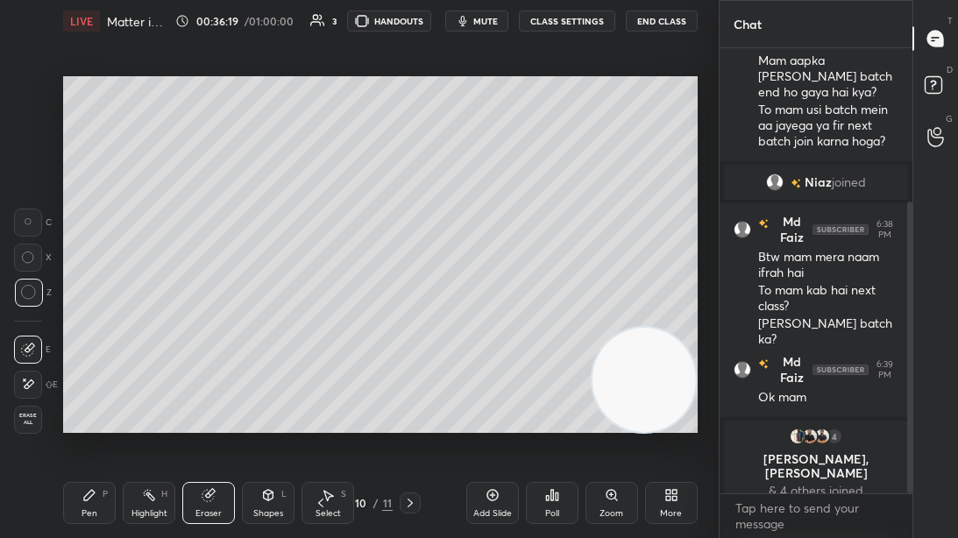
click at [92, 411] on div "Pen P" at bounding box center [89, 503] width 53 height 42
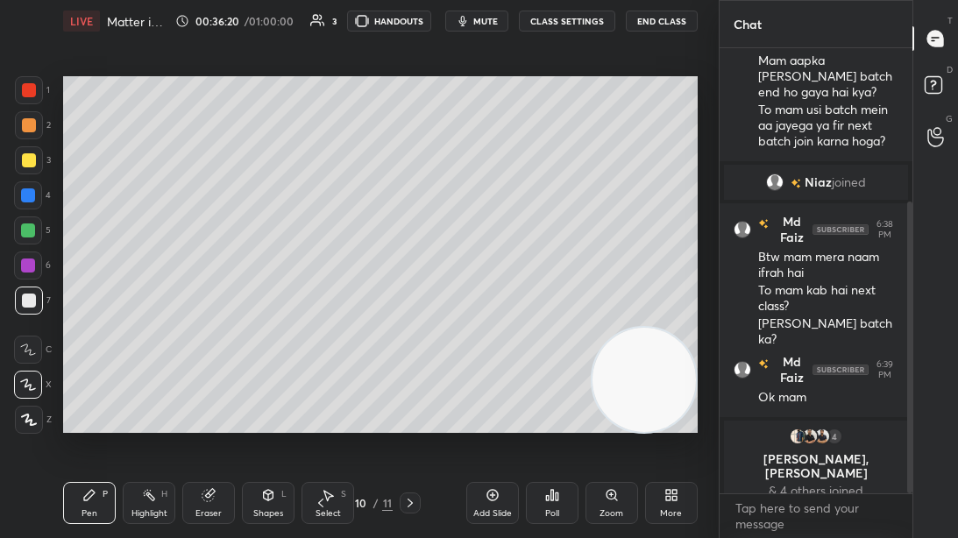
click at [35, 154] on div at bounding box center [29, 160] width 28 height 28
click at [36, 261] on div at bounding box center [28, 266] width 28 height 28
click at [414, 411] on icon at bounding box center [410, 503] width 14 height 14
click at [319, 411] on icon at bounding box center [321, 503] width 14 height 14
click at [321, 411] on icon at bounding box center [321, 503] width 14 height 14
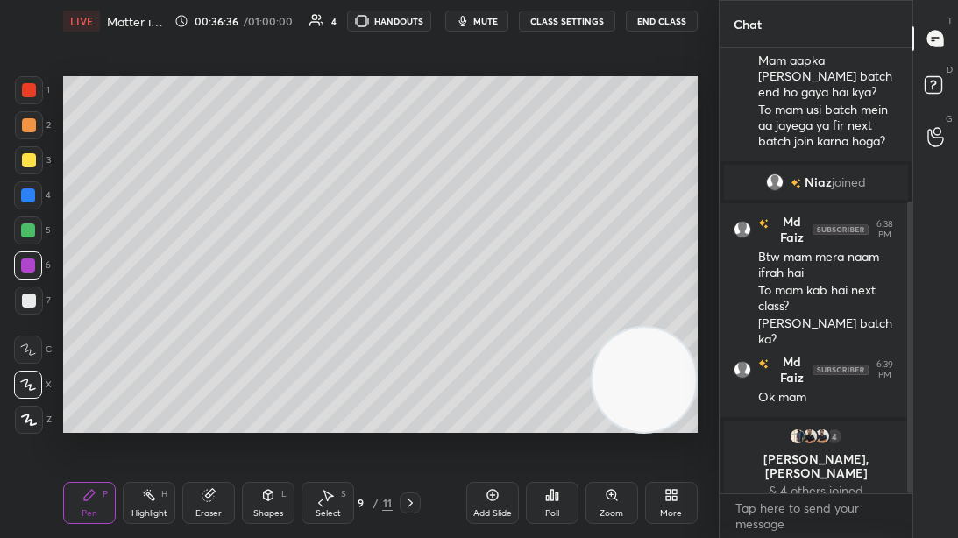
click at [321, 411] on icon at bounding box center [321, 503] width 14 height 14
click at [320, 411] on icon at bounding box center [320, 503] width 5 height 9
click at [324, 411] on icon at bounding box center [321, 503] width 14 height 14
click at [420, 411] on div at bounding box center [410, 503] width 21 height 21
click at [411, 411] on icon at bounding box center [410, 503] width 14 height 14
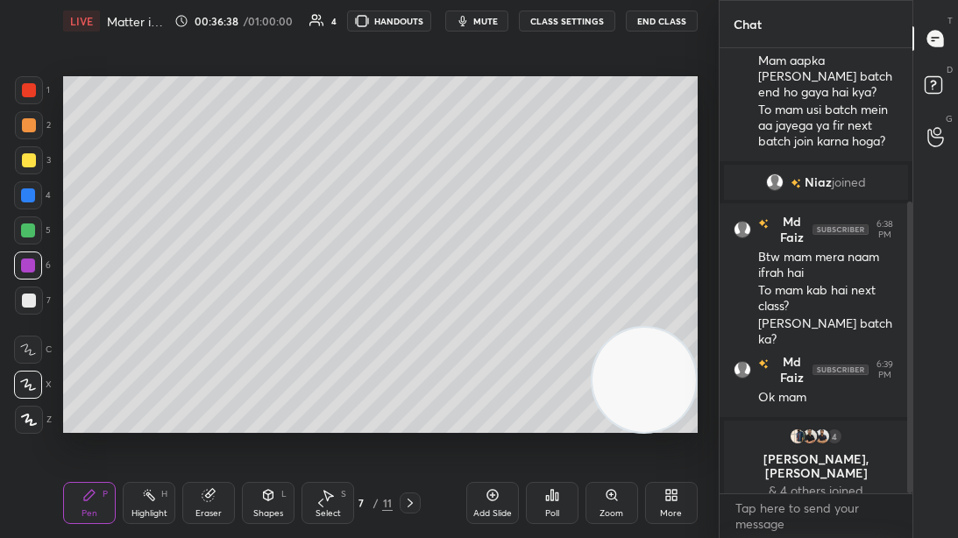
click at [408, 411] on icon at bounding box center [410, 503] width 14 height 14
click at [406, 411] on icon at bounding box center [410, 503] width 14 height 14
click at [404, 411] on icon at bounding box center [410, 503] width 14 height 14
click at [29, 95] on div at bounding box center [29, 90] width 14 height 14
click at [219, 411] on div "Eraser" at bounding box center [208, 503] width 53 height 42
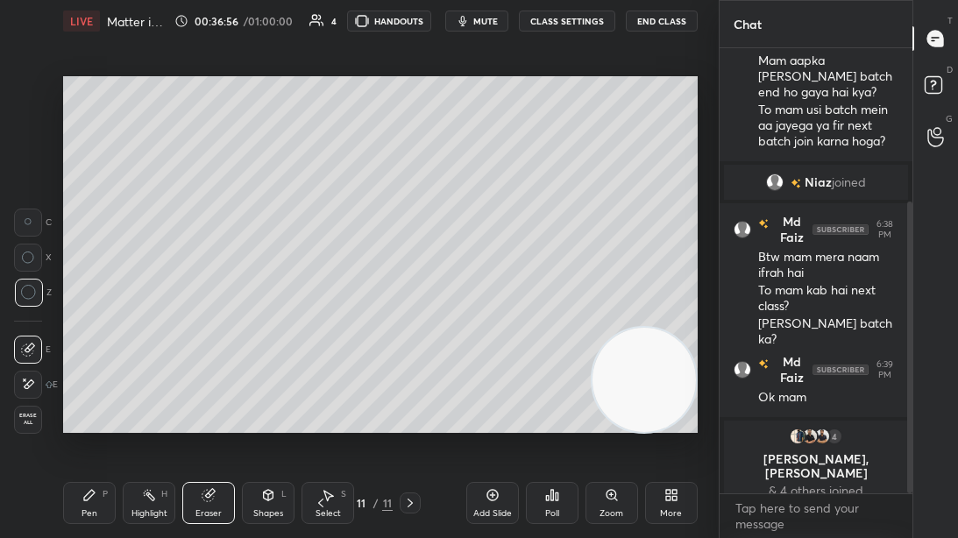
click at [87, 411] on div "Pen P" at bounding box center [89, 503] width 53 height 42
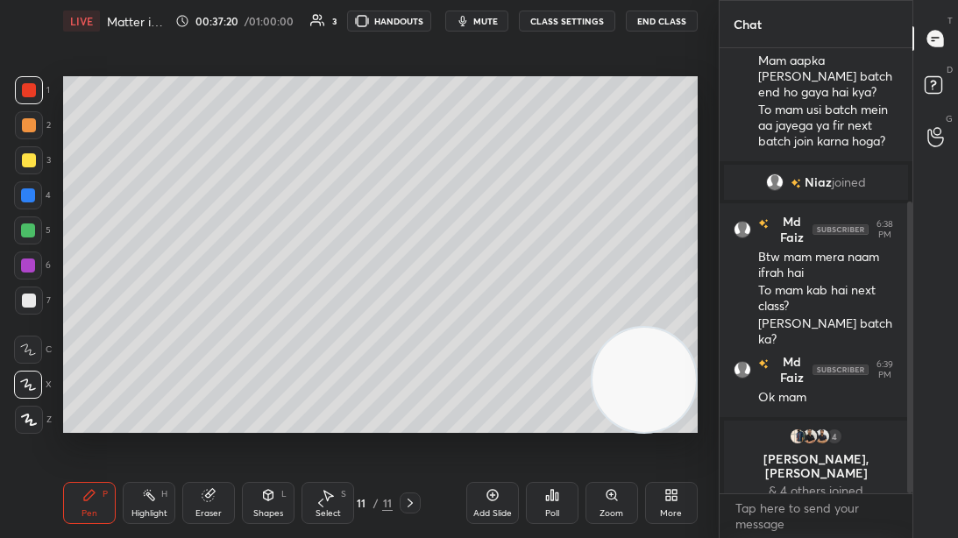
click at [270, 411] on div "Shapes" at bounding box center [268, 513] width 30 height 9
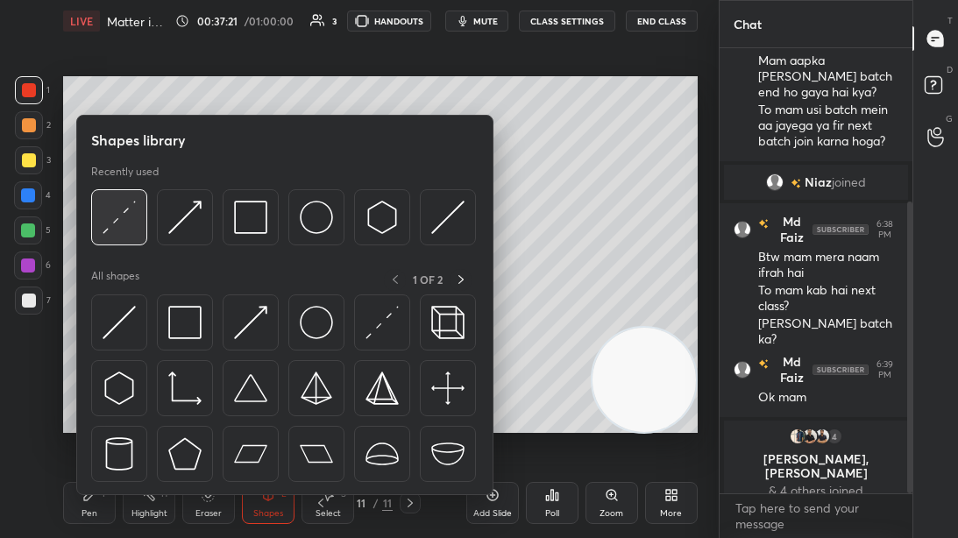
click at [142, 199] on div at bounding box center [119, 217] width 56 height 56
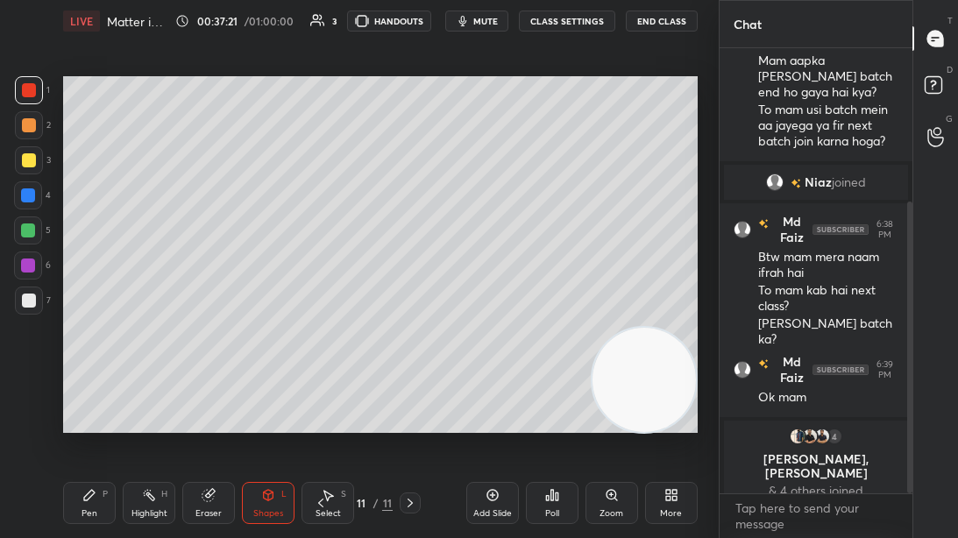
click at [34, 302] on div at bounding box center [29, 301] width 14 height 14
click at [91, 411] on icon at bounding box center [89, 495] width 11 height 11
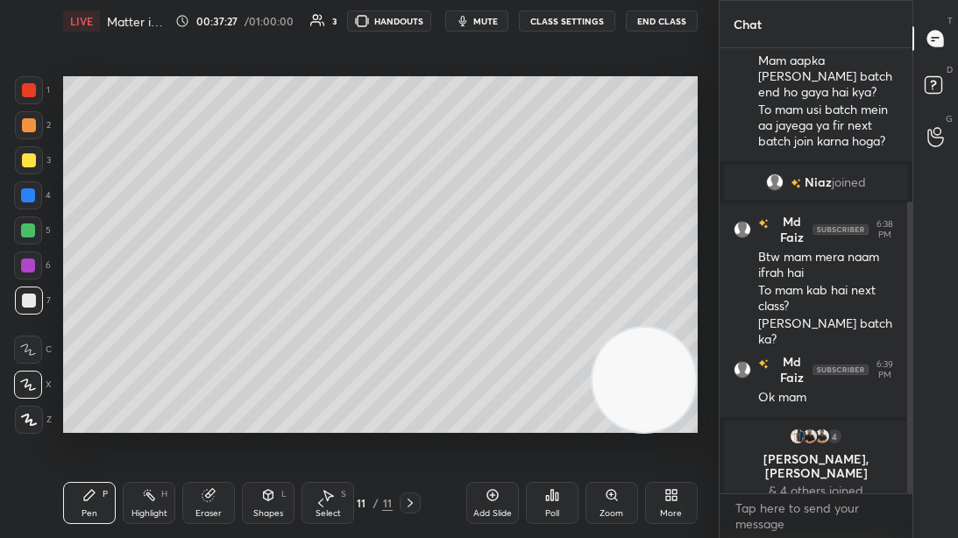
click at [32, 237] on div at bounding box center [28, 231] width 14 height 14
click at [22, 193] on div at bounding box center [28, 195] width 14 height 14
click at [18, 312] on div at bounding box center [29, 301] width 28 height 28
click at [32, 224] on div at bounding box center [28, 231] width 14 height 14
click at [37, 312] on div at bounding box center [29, 301] width 28 height 28
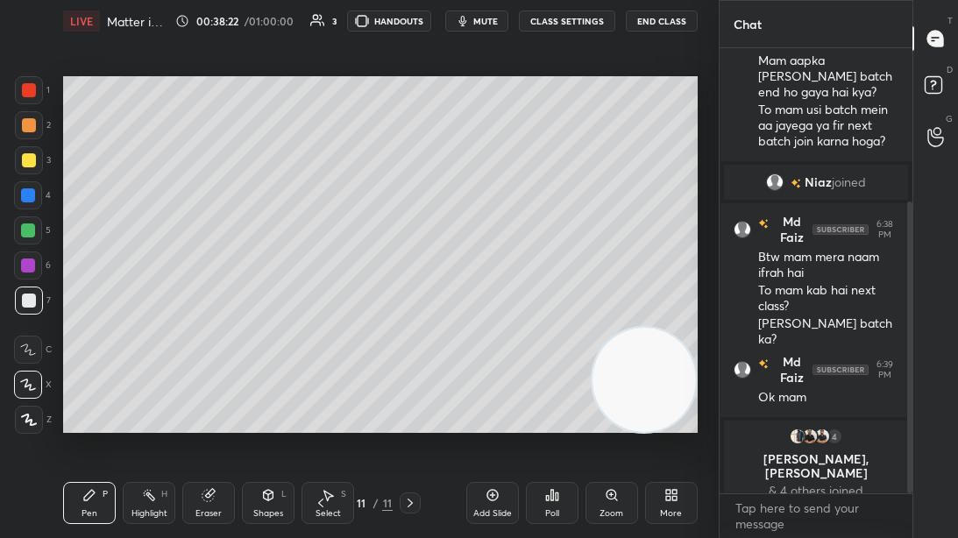
click at [25, 235] on div at bounding box center [28, 231] width 14 height 14
click at [31, 299] on div at bounding box center [29, 301] width 14 height 14
click at [506, 411] on div "Add Slide" at bounding box center [492, 503] width 53 height 42
click at [25, 157] on div at bounding box center [29, 160] width 14 height 14
click at [29, 193] on div at bounding box center [28, 195] width 14 height 14
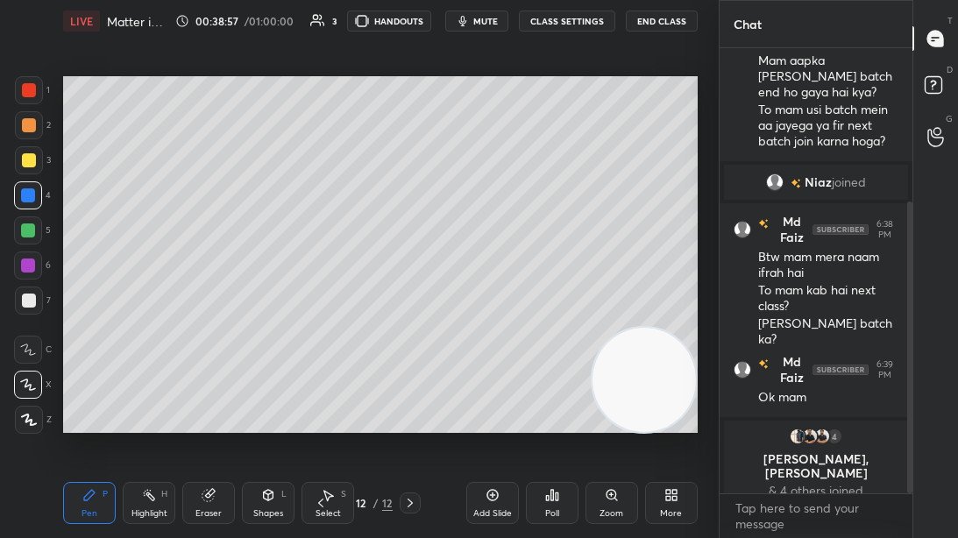
click at [314, 411] on icon at bounding box center [321, 503] width 14 height 14
click at [405, 411] on icon at bounding box center [410, 503] width 14 height 14
click at [31, 159] on div at bounding box center [29, 160] width 14 height 14
click at [35, 123] on div at bounding box center [29, 125] width 28 height 28
click at [23, 189] on div at bounding box center [28, 195] width 14 height 14
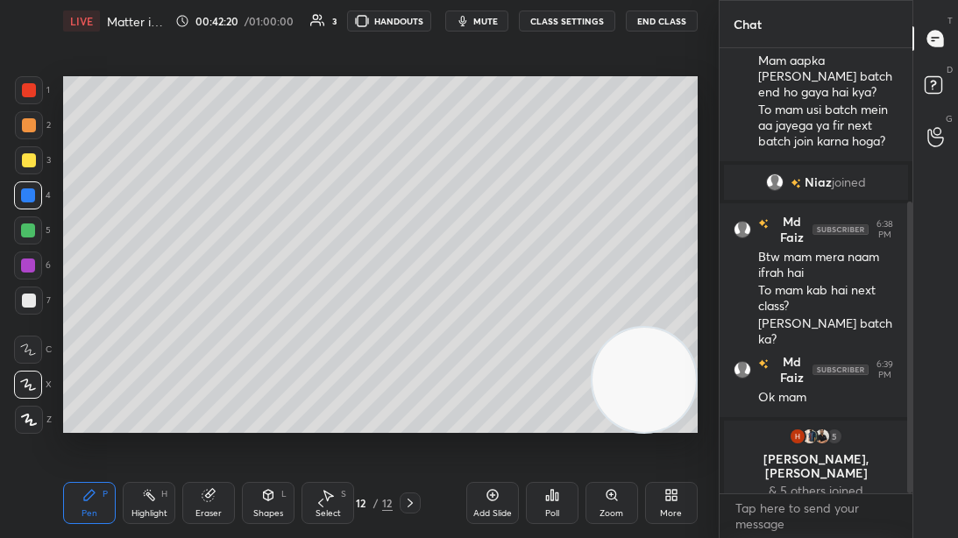
click at [30, 221] on div at bounding box center [28, 231] width 28 height 28
click at [324, 411] on icon at bounding box center [321, 503] width 14 height 14
click at [323, 411] on icon at bounding box center [321, 503] width 14 height 14
click at [321, 411] on icon at bounding box center [321, 503] width 14 height 14
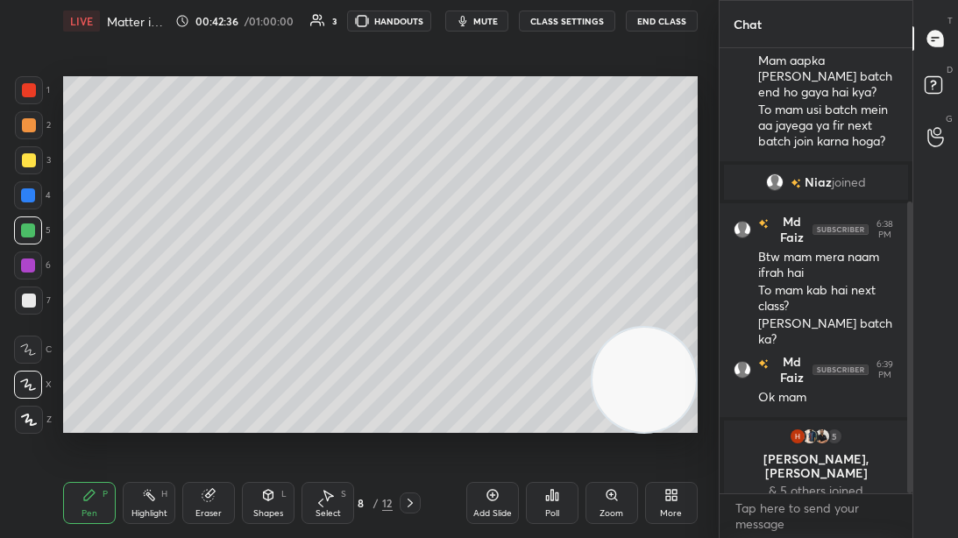
click at [317, 411] on div "Select S" at bounding box center [328, 503] width 53 height 42
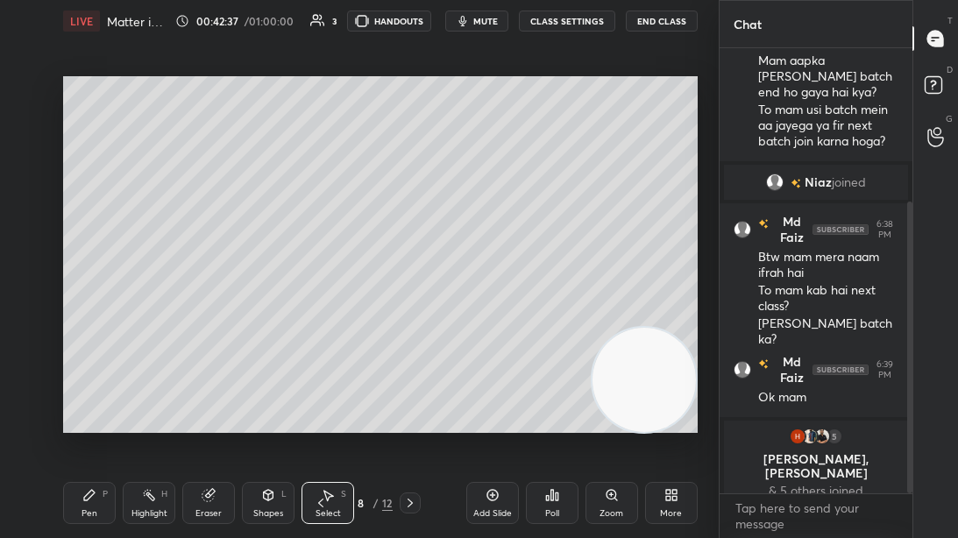
click at [320, 411] on icon at bounding box center [321, 503] width 14 height 14
click at [319, 411] on icon at bounding box center [321, 503] width 14 height 14
click at [320, 411] on icon at bounding box center [321, 503] width 14 height 14
click at [316, 411] on icon at bounding box center [321, 503] width 14 height 14
click at [405, 411] on icon at bounding box center [410, 503] width 14 height 14
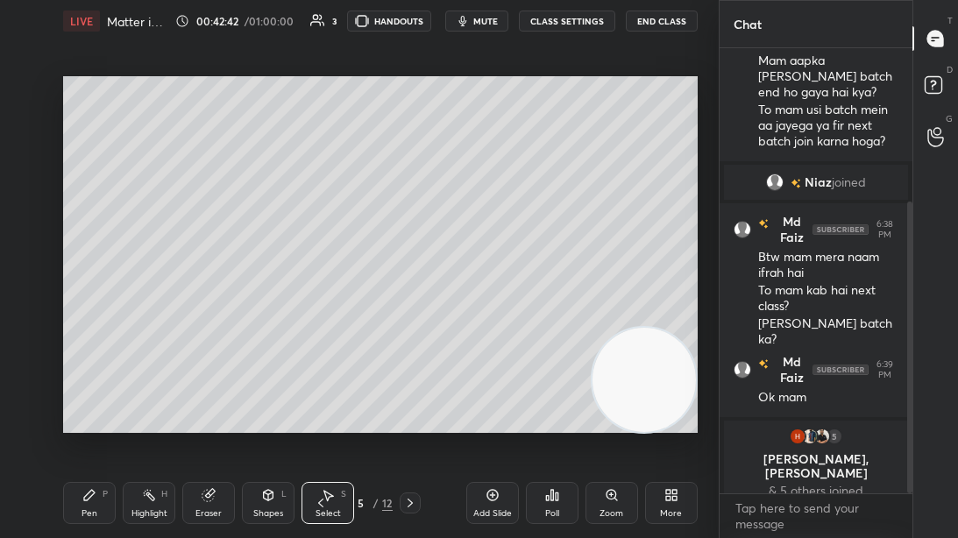
click at [409, 411] on icon at bounding box center [410, 503] width 14 height 14
click at [407, 411] on icon at bounding box center [410, 503] width 14 height 14
click at [407, 411] on div at bounding box center [410, 503] width 21 height 21
click at [407, 411] on icon at bounding box center [410, 503] width 14 height 14
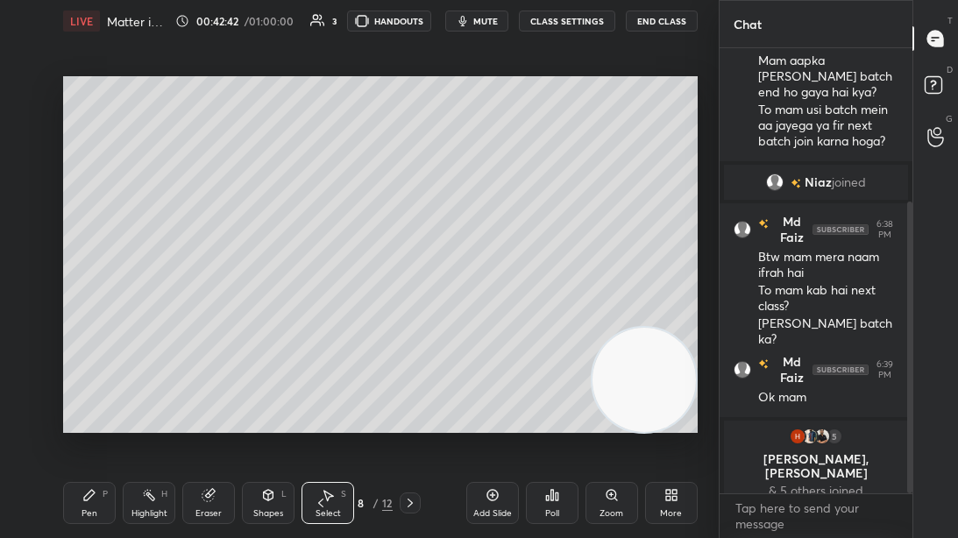
click at [410, 411] on icon at bounding box center [410, 503] width 14 height 14
click at [409, 411] on icon at bounding box center [410, 503] width 14 height 14
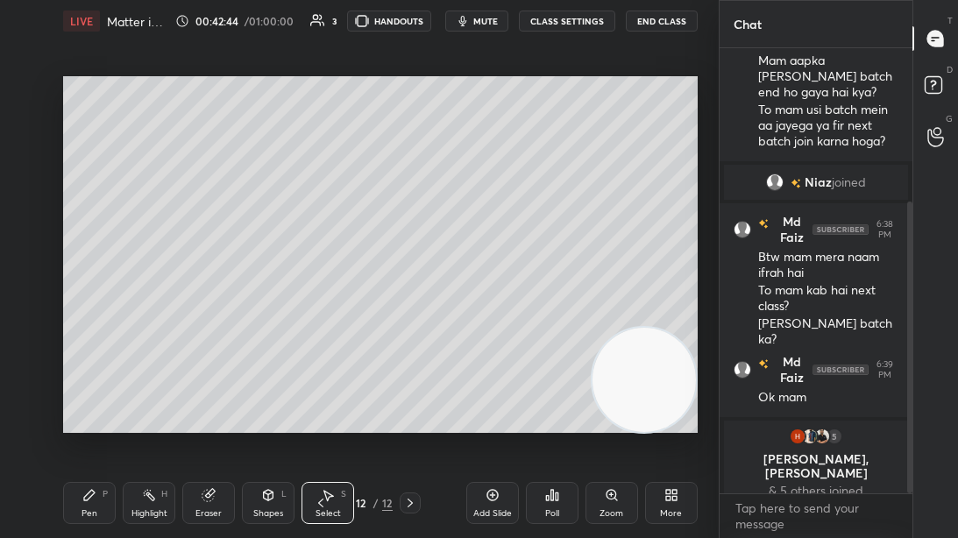
click at [409, 411] on icon at bounding box center [410, 503] width 14 height 14
click at [100, 411] on div "Pen P" at bounding box center [89, 503] width 53 height 42
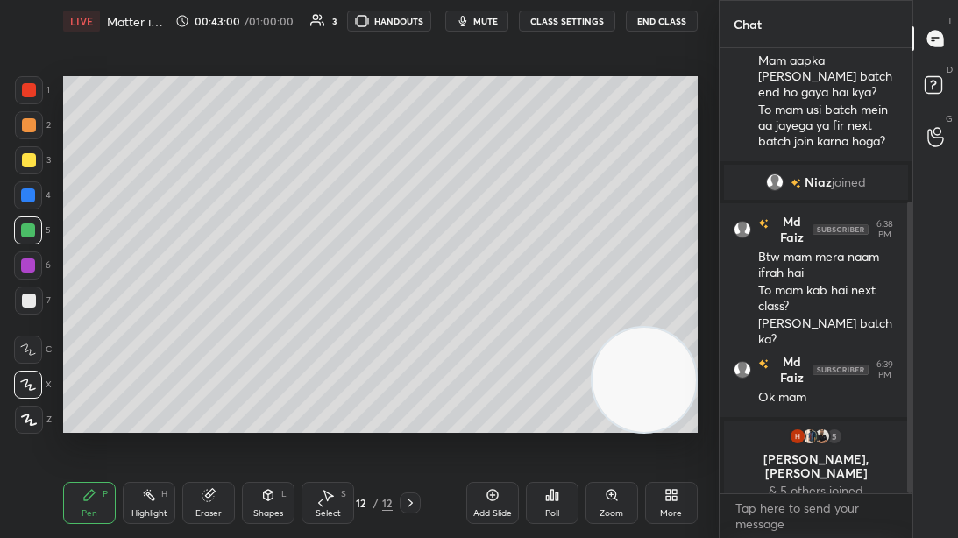
click at [502, 411] on div "Add Slide" at bounding box center [492, 503] width 53 height 42
click at [28, 140] on div "2" at bounding box center [33, 128] width 36 height 35
click at [670, 22] on button "End Class" at bounding box center [662, 21] width 72 height 21
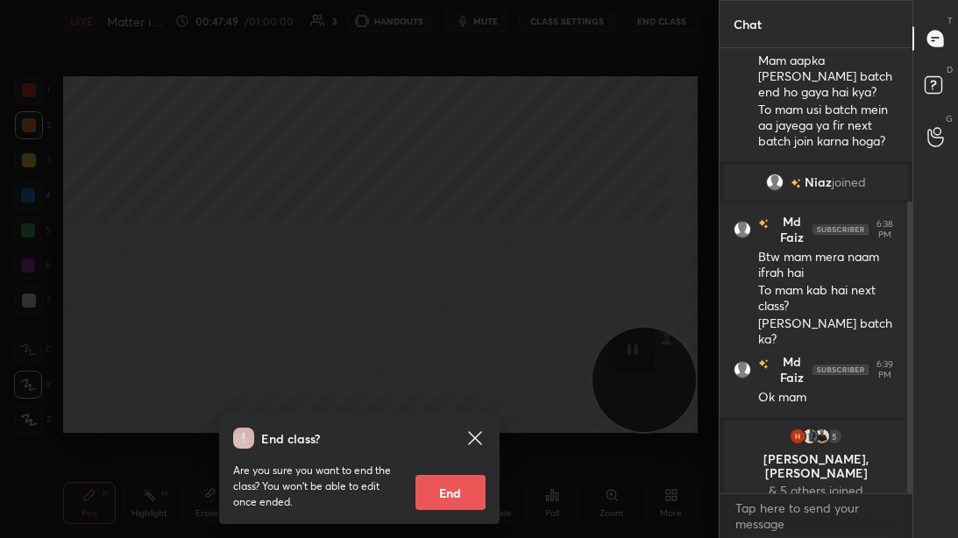
click at [476, 411] on icon at bounding box center [475, 438] width 21 height 21
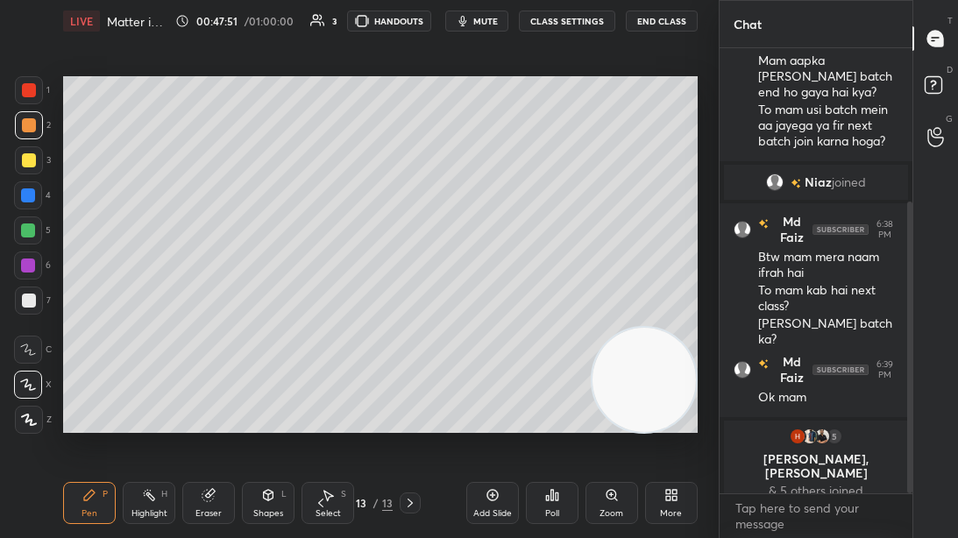
click at [320, 411] on icon at bounding box center [321, 503] width 14 height 14
click at [409, 411] on icon at bounding box center [410, 503] width 14 height 14
click at [410, 411] on icon at bounding box center [410, 503] width 5 height 9
click at [589, 23] on button "CLASS SETTINGS" at bounding box center [567, 21] width 96 height 21
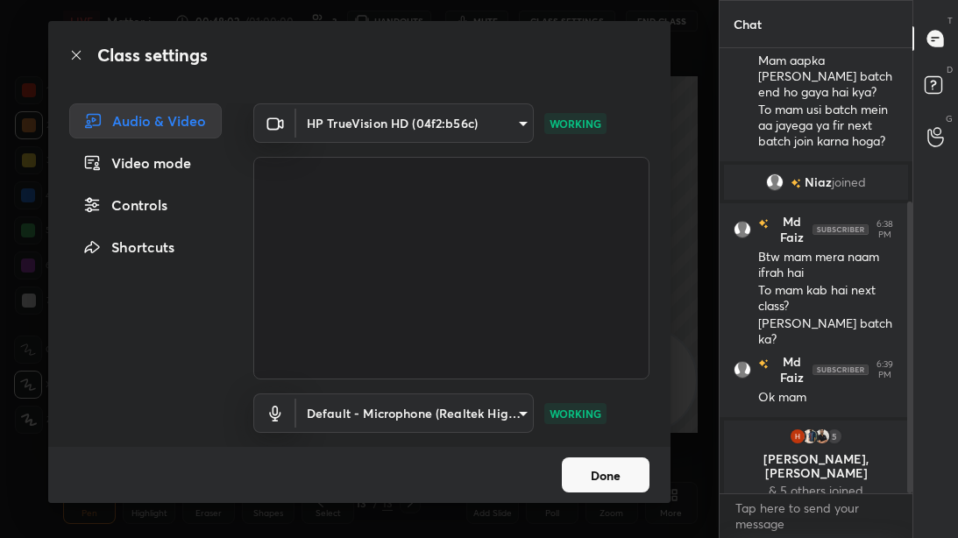
click at [601, 411] on button "Done" at bounding box center [606, 475] width 88 height 35
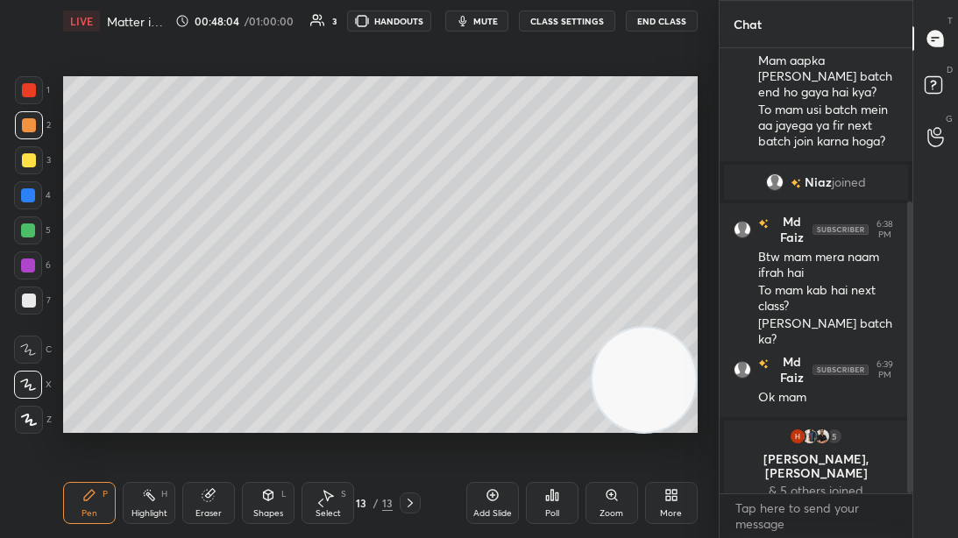
click at [487, 411] on div "Add Slide" at bounding box center [492, 503] width 53 height 42
click at [39, 94] on div at bounding box center [29, 90] width 28 height 28
click at [558, 14] on button "CLASS SETTINGS" at bounding box center [567, 21] width 96 height 21
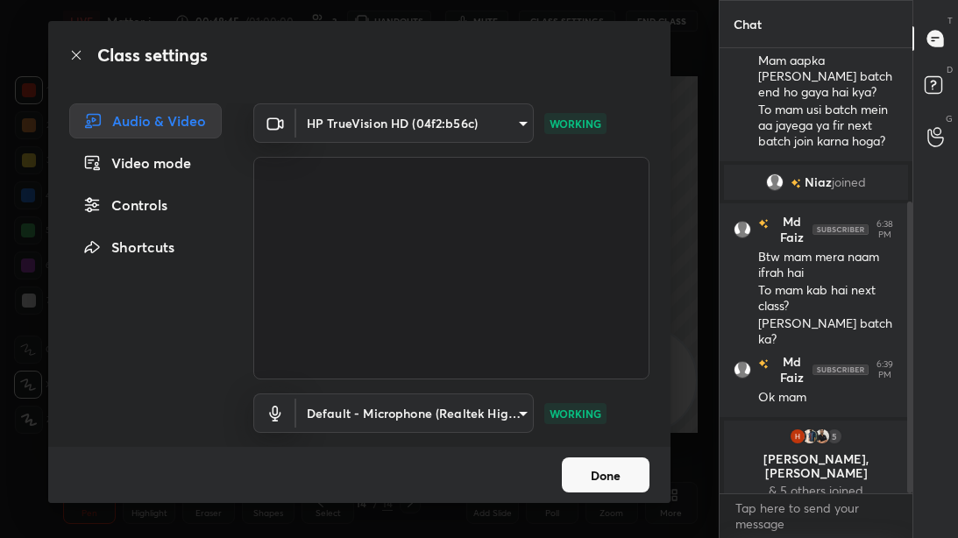
click at [615, 411] on button "Done" at bounding box center [606, 475] width 88 height 35
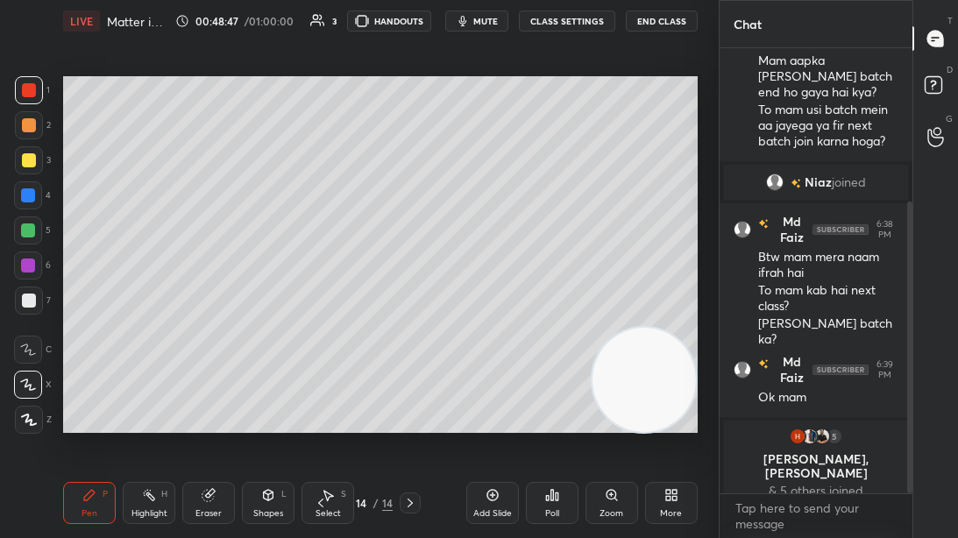
click at [30, 287] on div at bounding box center [29, 301] width 28 height 28
click at [216, 411] on div "Eraser" at bounding box center [208, 503] width 53 height 42
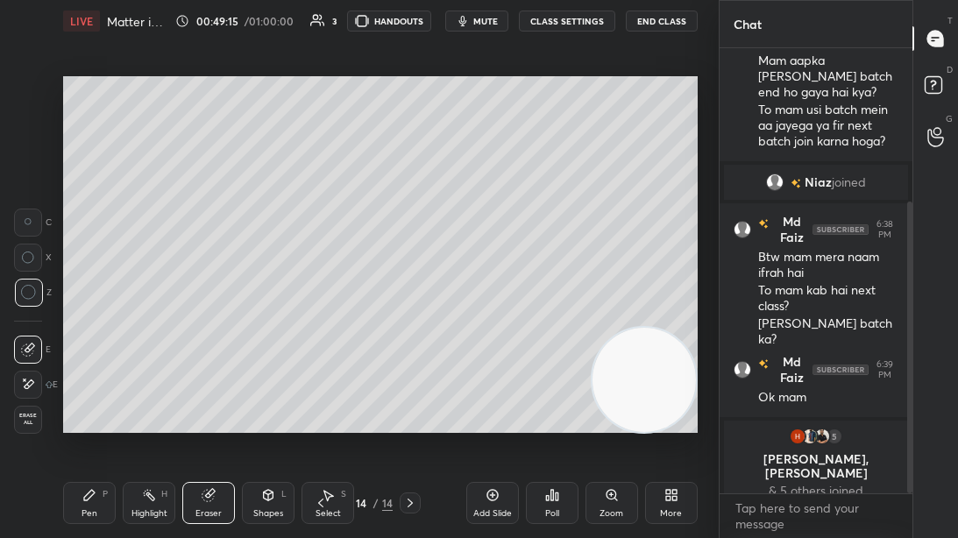
click at [84, 411] on div "Pen P" at bounding box center [89, 503] width 53 height 42
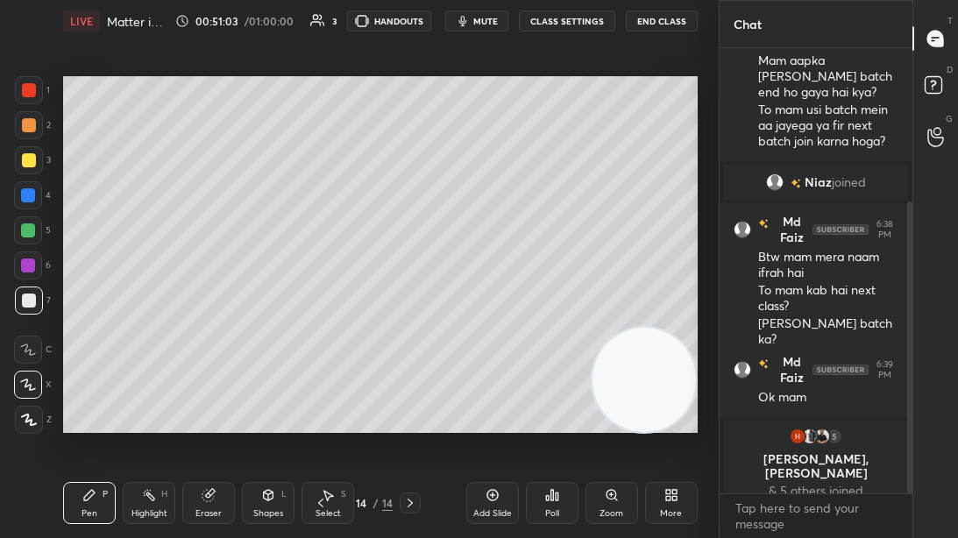
click at [579, 28] on button "CLASS SETTINGS" at bounding box center [567, 21] width 96 height 21
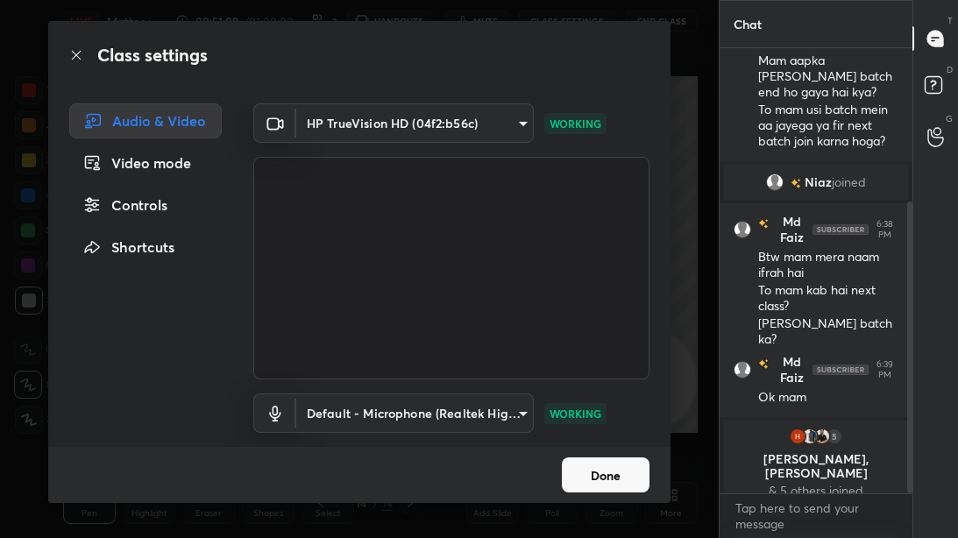
click at [620, 411] on button "Done" at bounding box center [606, 475] width 88 height 35
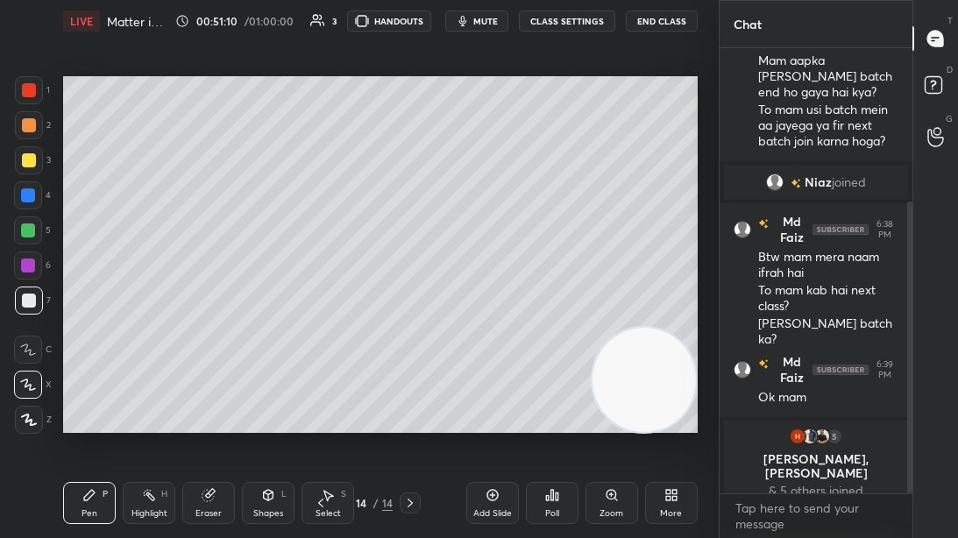
click at [20, 160] on div at bounding box center [29, 160] width 28 height 28
click at [320, 411] on icon at bounding box center [321, 503] width 14 height 14
click at [37, 262] on div at bounding box center [28, 266] width 28 height 28
click at [31, 240] on div at bounding box center [28, 231] width 28 height 28
click at [786, 411] on p "[PERSON_NAME], [PERSON_NAME]" at bounding box center [816, 466] width 163 height 28
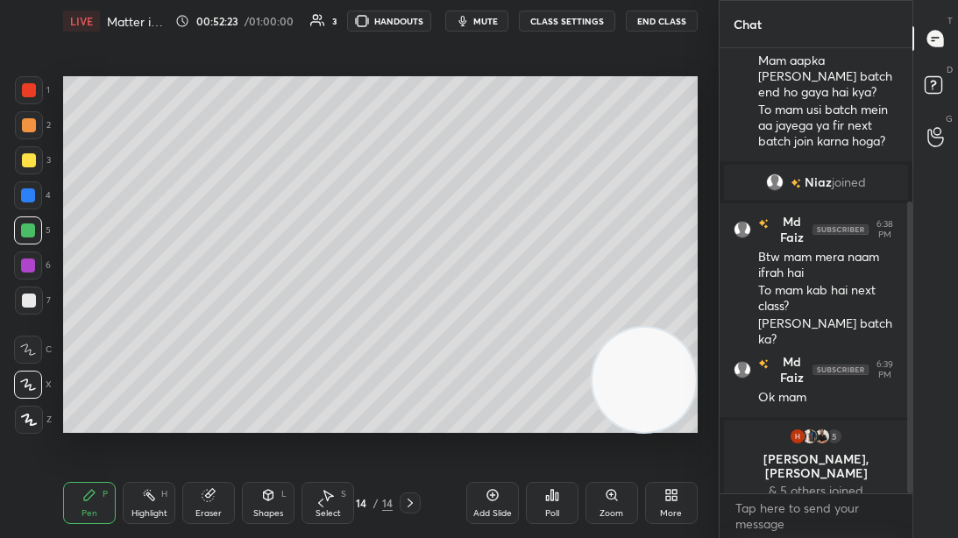
click at [412, 411] on icon at bounding box center [410, 503] width 14 height 14
click at [502, 411] on div "Add Slide" at bounding box center [492, 503] width 53 height 42
click at [323, 411] on icon at bounding box center [321, 503] width 14 height 14
click at [319, 411] on icon at bounding box center [321, 503] width 14 height 14
click at [320, 411] on icon at bounding box center [321, 503] width 14 height 14
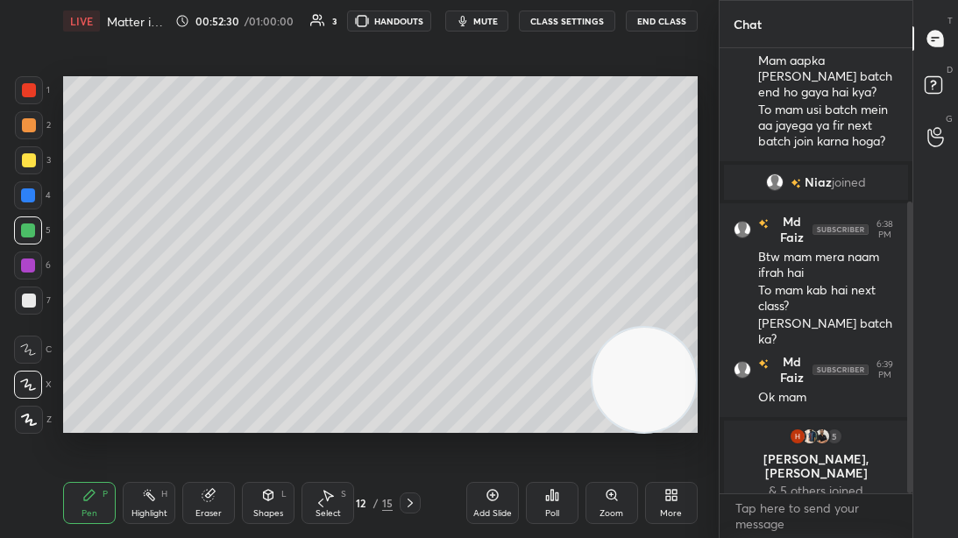
click at [320, 411] on icon at bounding box center [321, 503] width 14 height 14
click at [321, 411] on icon at bounding box center [321, 503] width 14 height 14
click at [319, 411] on icon at bounding box center [321, 503] width 14 height 14
click at [324, 411] on icon at bounding box center [321, 503] width 14 height 14
click at [330, 411] on icon at bounding box center [328, 495] width 14 height 14
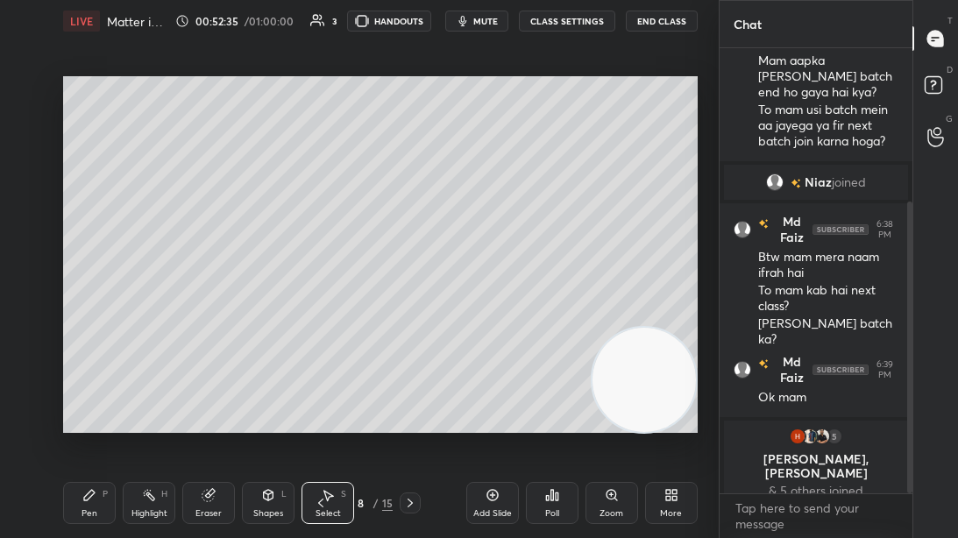
click at [317, 411] on icon at bounding box center [321, 503] width 14 height 14
click at [321, 411] on icon at bounding box center [321, 503] width 14 height 14
click at [323, 411] on icon at bounding box center [321, 503] width 14 height 14
click at [408, 411] on icon at bounding box center [410, 503] width 14 height 14
click at [409, 411] on icon at bounding box center [410, 503] width 14 height 14
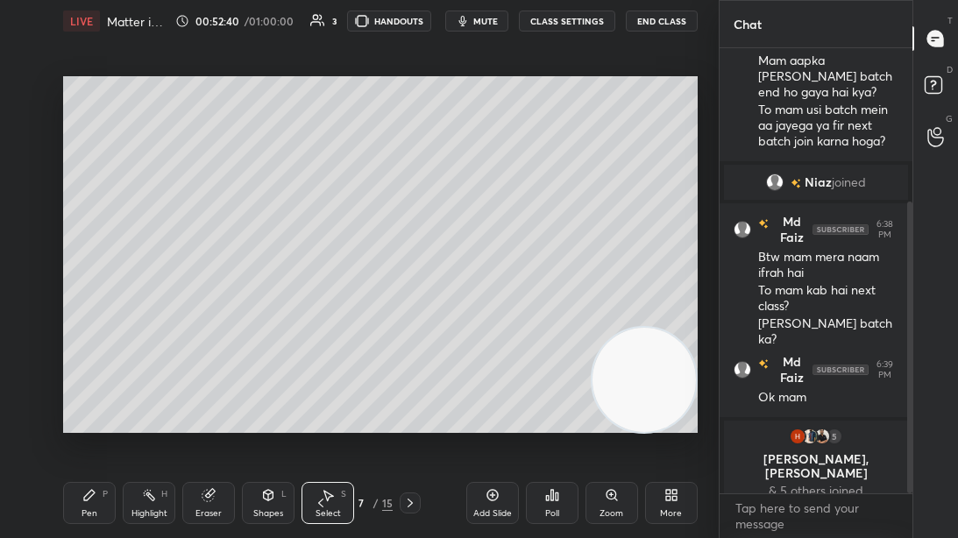
click at [410, 411] on icon at bounding box center [410, 503] width 5 height 9
click at [413, 411] on icon at bounding box center [410, 503] width 14 height 14
click at [88, 411] on icon at bounding box center [89, 495] width 11 height 11
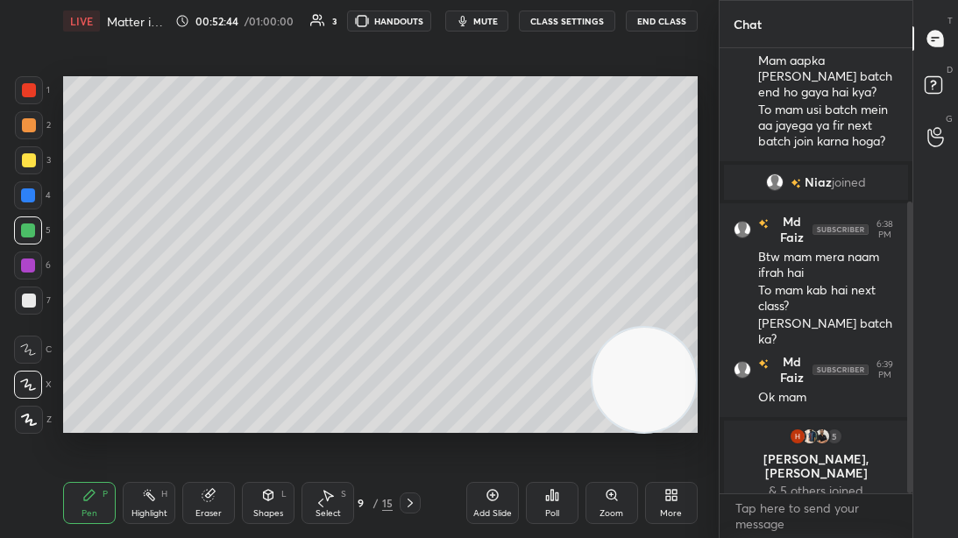
click at [25, 305] on div at bounding box center [29, 301] width 14 height 14
click at [484, 21] on span "mute" at bounding box center [485, 21] width 25 height 12
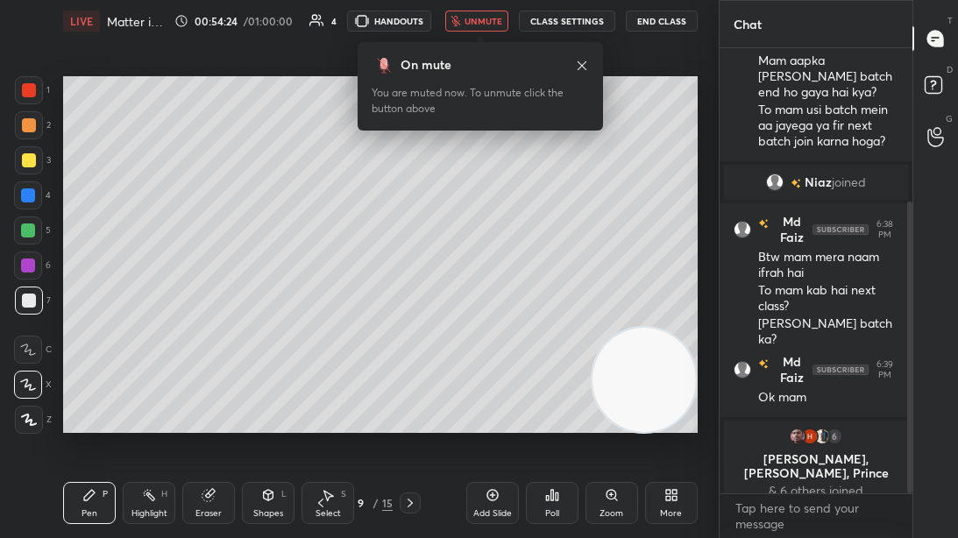
click at [473, 18] on span "unmute" at bounding box center [484, 21] width 38 height 12
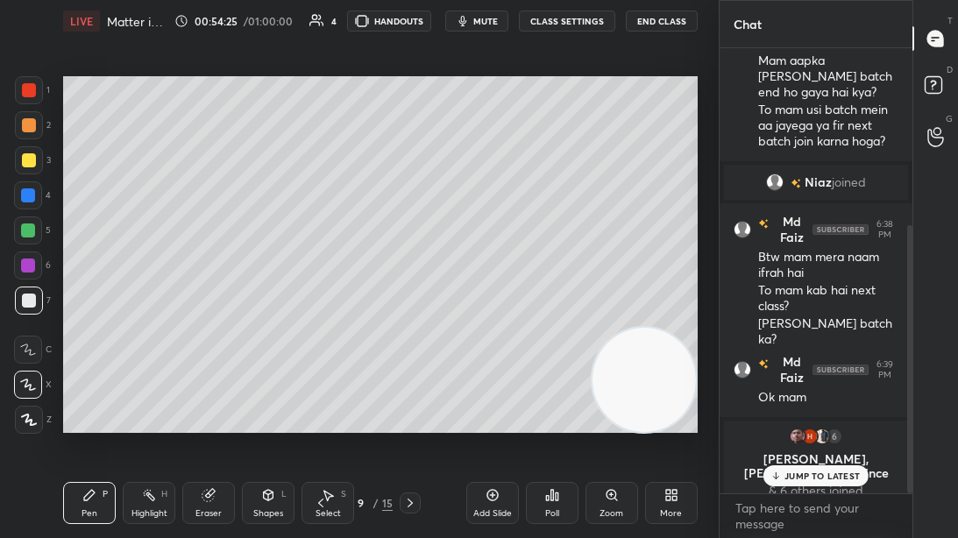
scroll to position [295, 0]
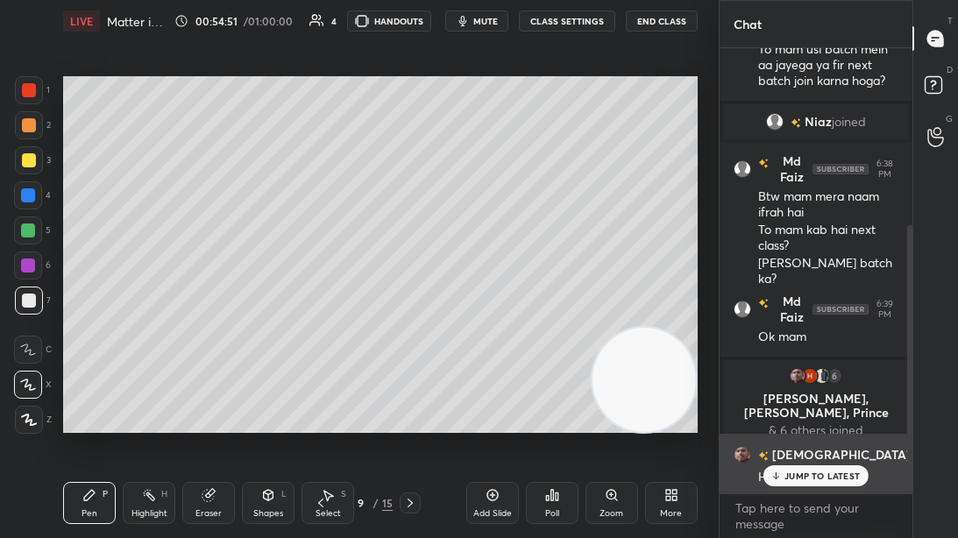
click at [806, 411] on p "JUMP TO LATEST" at bounding box center [822, 476] width 75 height 11
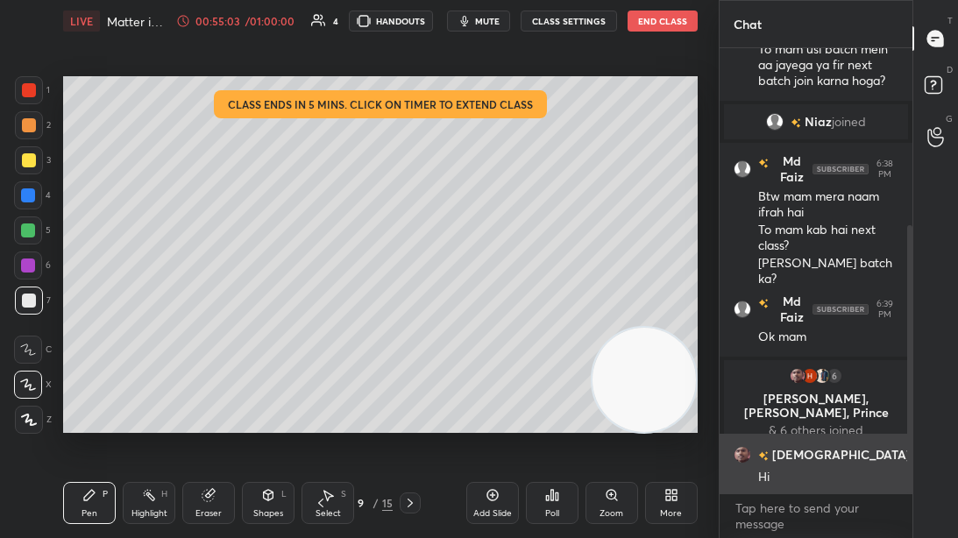
scroll to position [372, 0]
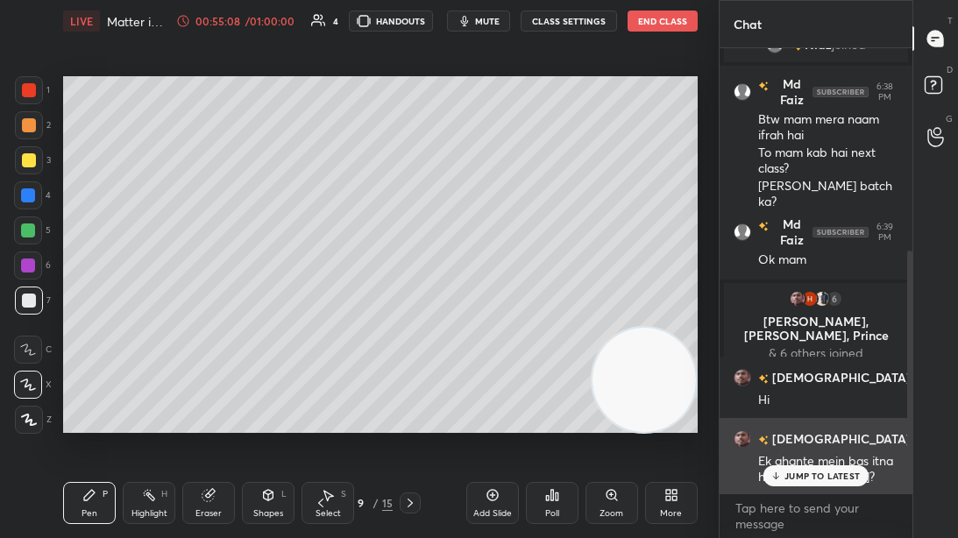
click at [833, 411] on p "JUMP TO LATEST" at bounding box center [822, 476] width 75 height 11
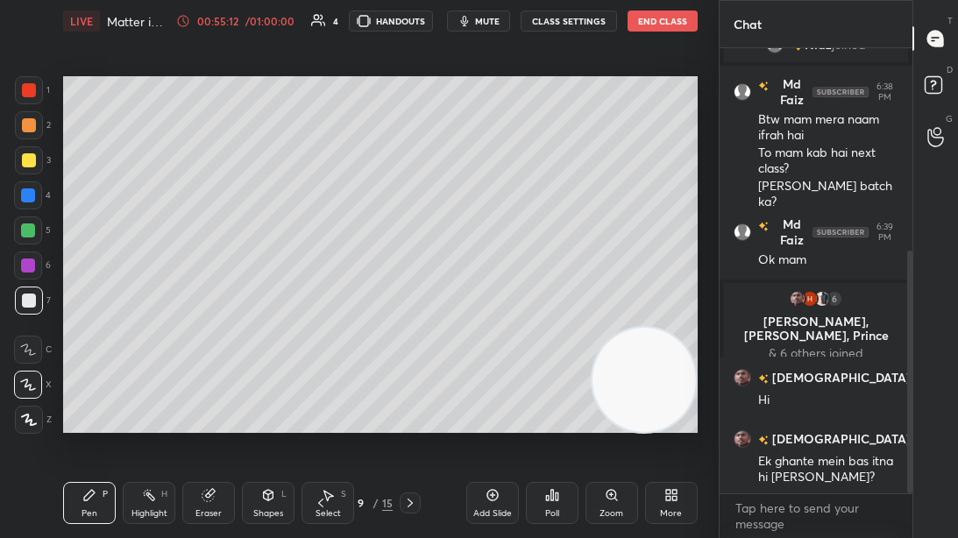
click at [316, 411] on icon at bounding box center [321, 503] width 14 height 14
click at [407, 411] on icon at bounding box center [410, 503] width 14 height 14
click at [408, 411] on icon at bounding box center [410, 503] width 14 height 14
click at [411, 411] on icon at bounding box center [410, 503] width 14 height 14
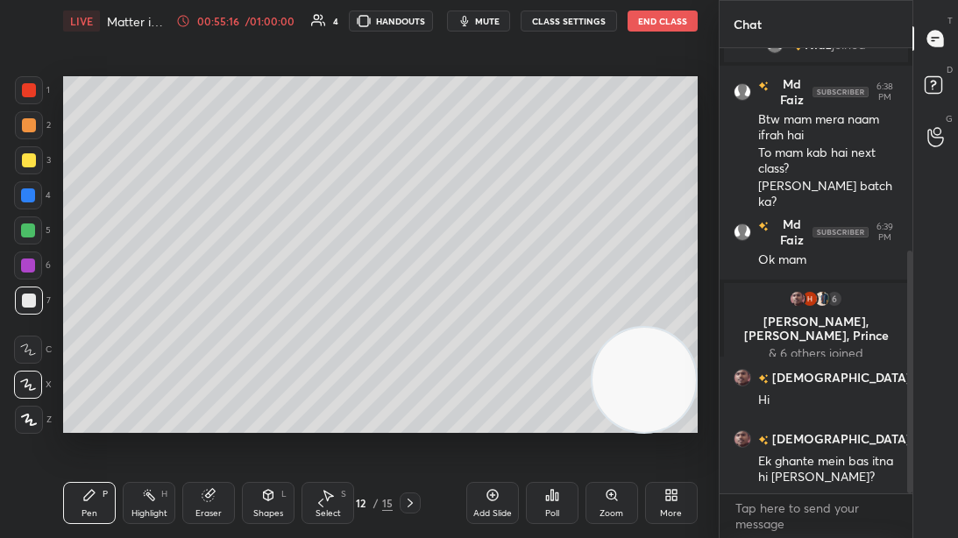
click at [411, 411] on icon at bounding box center [410, 503] width 14 height 14
click at [409, 411] on icon at bounding box center [410, 503] width 5 height 9
click at [409, 411] on icon at bounding box center [410, 503] width 14 height 14
click at [319, 411] on icon at bounding box center [321, 503] width 14 height 14
click at [324, 411] on icon at bounding box center [321, 503] width 14 height 14
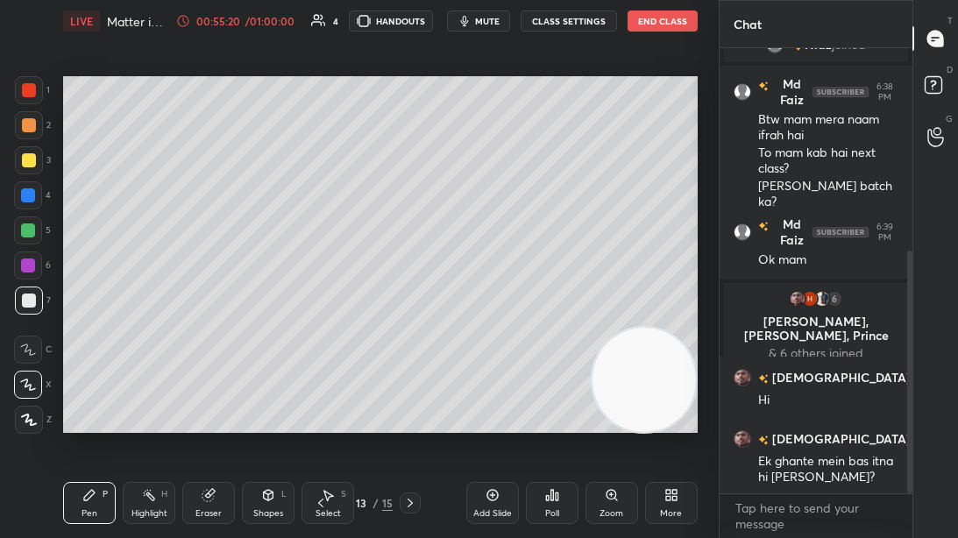
click at [321, 411] on icon at bounding box center [321, 503] width 14 height 14
click at [321, 411] on icon at bounding box center [320, 503] width 5 height 9
click at [318, 411] on icon at bounding box center [321, 503] width 14 height 14
click at [321, 411] on icon at bounding box center [321, 503] width 14 height 14
click at [322, 411] on icon at bounding box center [321, 503] width 14 height 14
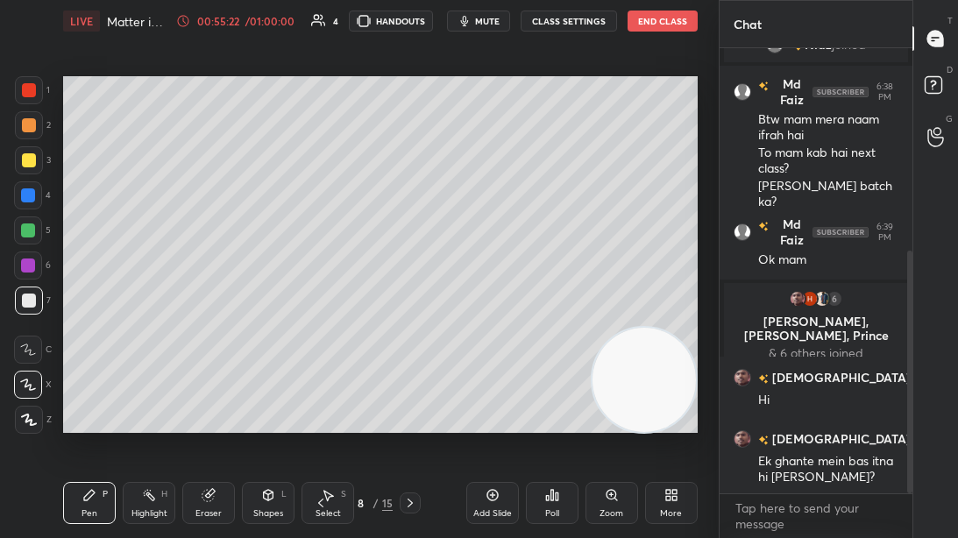
click at [324, 411] on icon at bounding box center [321, 503] width 14 height 14
click at [318, 411] on icon at bounding box center [321, 503] width 14 height 14
click at [322, 411] on icon at bounding box center [321, 503] width 14 height 14
click at [401, 411] on div at bounding box center [410, 503] width 21 height 21
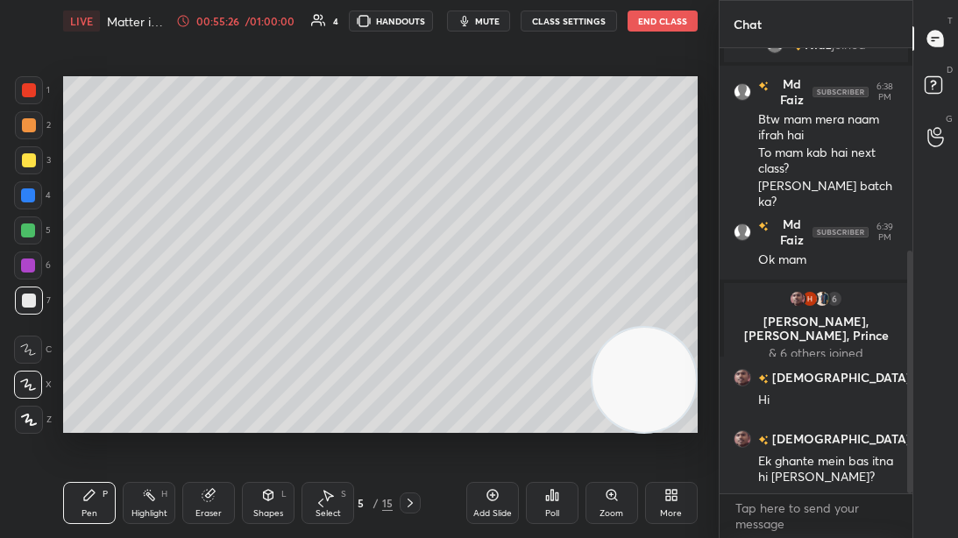
click at [407, 411] on icon at bounding box center [410, 503] width 14 height 14
click at [411, 411] on icon at bounding box center [410, 503] width 14 height 14
click at [409, 411] on icon at bounding box center [410, 503] width 5 height 9
click at [409, 411] on icon at bounding box center [410, 503] width 14 height 14
click at [409, 411] on icon at bounding box center [410, 503] width 5 height 9
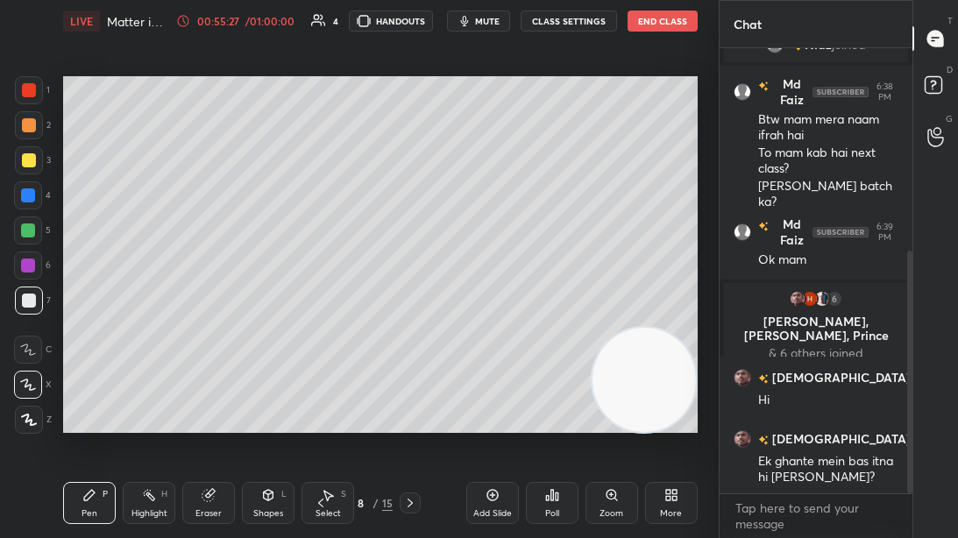
click at [408, 411] on icon at bounding box center [410, 503] width 14 height 14
click at [407, 411] on icon at bounding box center [410, 503] width 14 height 14
click at [410, 411] on icon at bounding box center [410, 503] width 5 height 9
click at [410, 411] on icon at bounding box center [410, 503] width 14 height 14
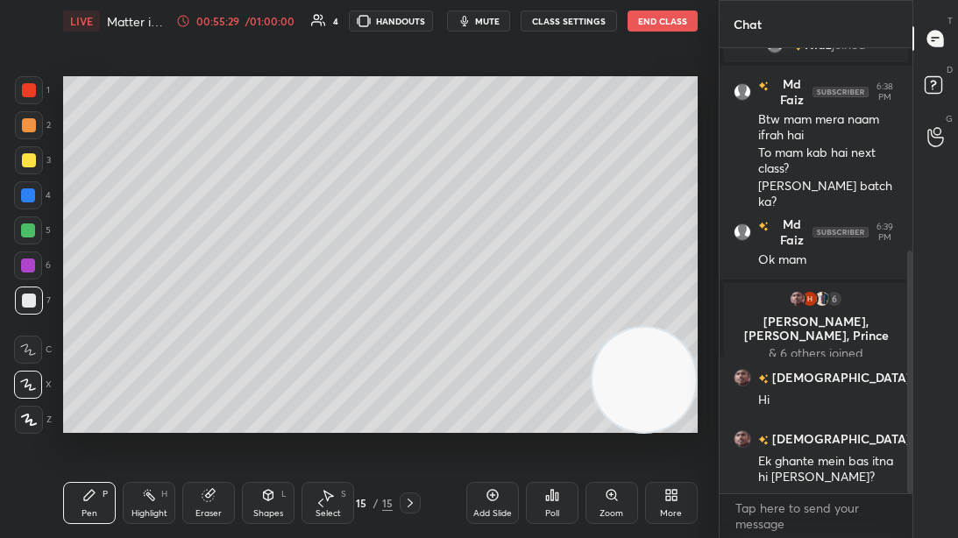
click at [319, 411] on icon at bounding box center [321, 503] width 14 height 14
click at [604, 21] on button "CLASS SETTINGS" at bounding box center [569, 21] width 96 height 21
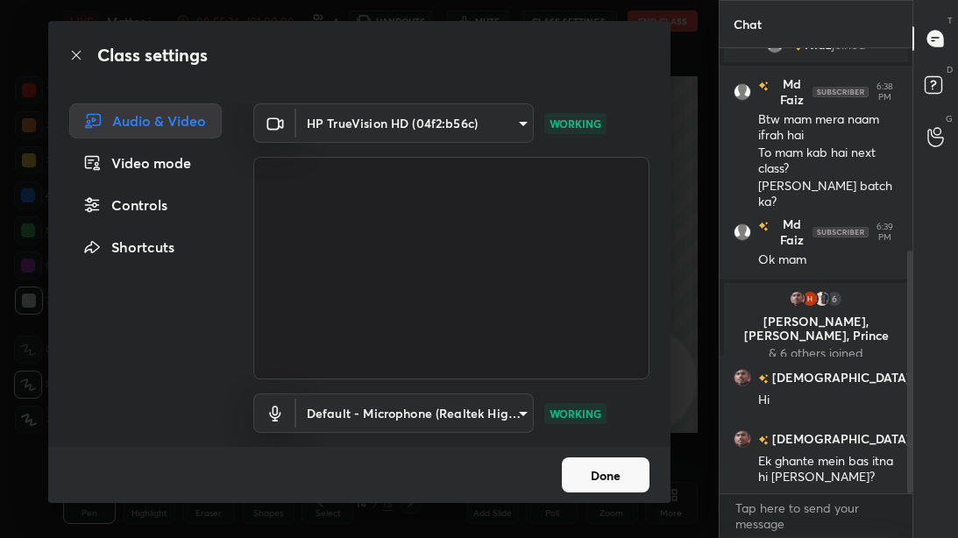
click at [615, 411] on button "Done" at bounding box center [606, 475] width 88 height 35
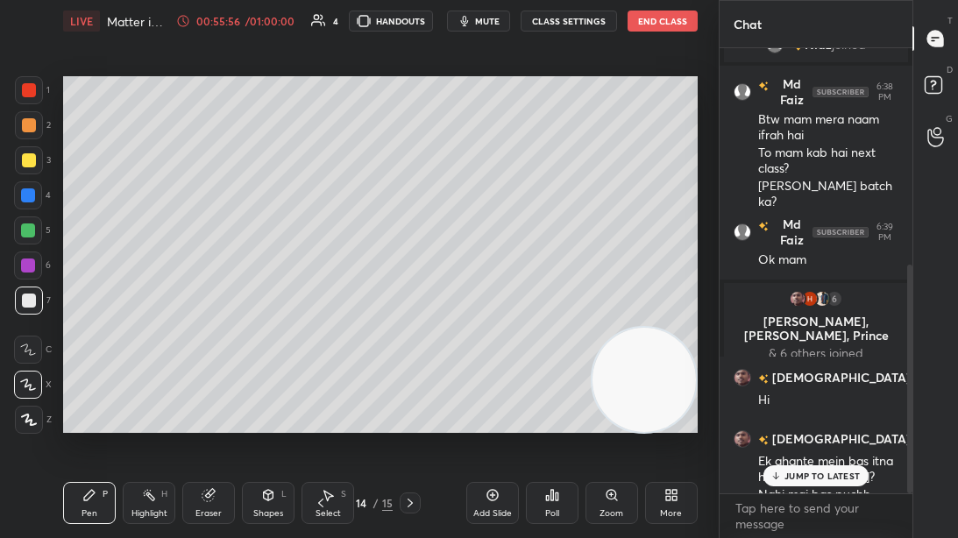
scroll to position [421, 0]
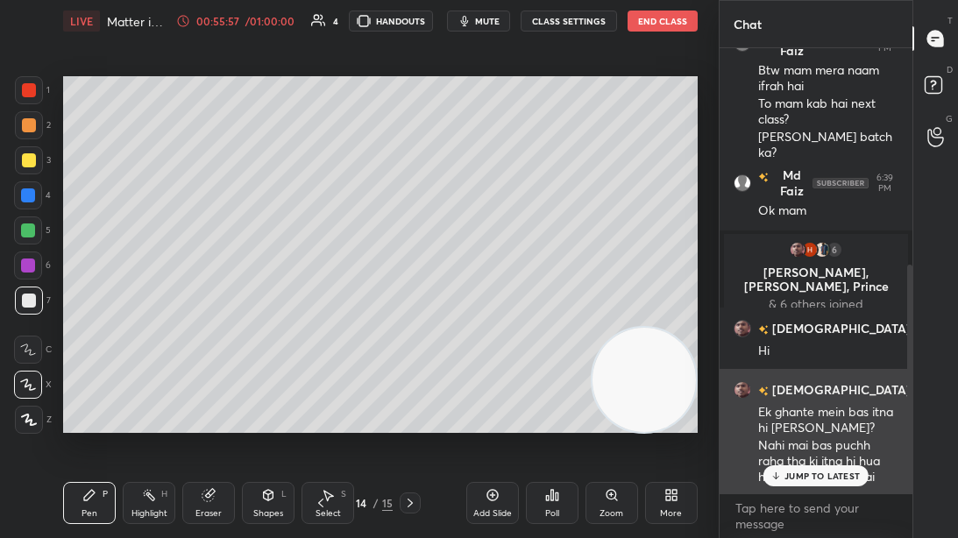
click at [810, 411] on p "JUMP TO LATEST" at bounding box center [822, 476] width 75 height 11
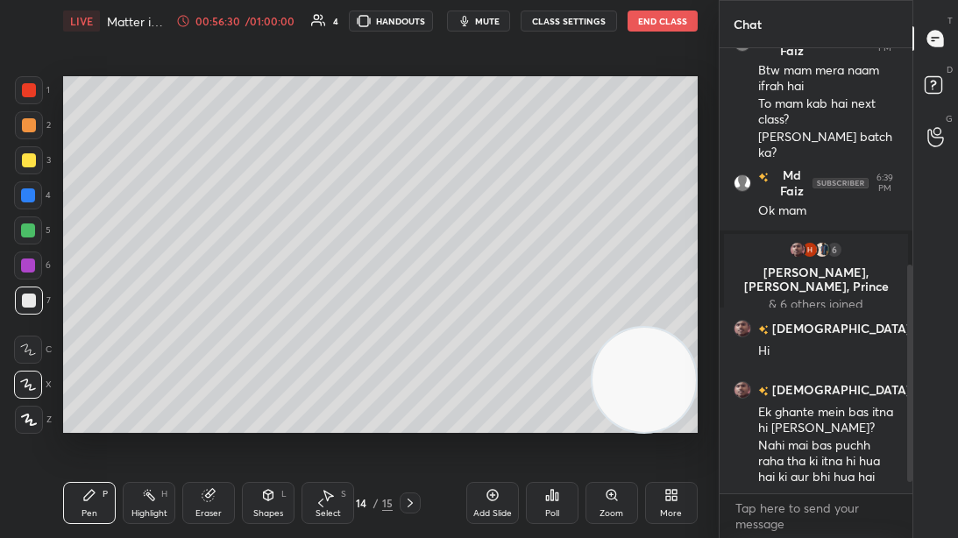
scroll to position [498, 0]
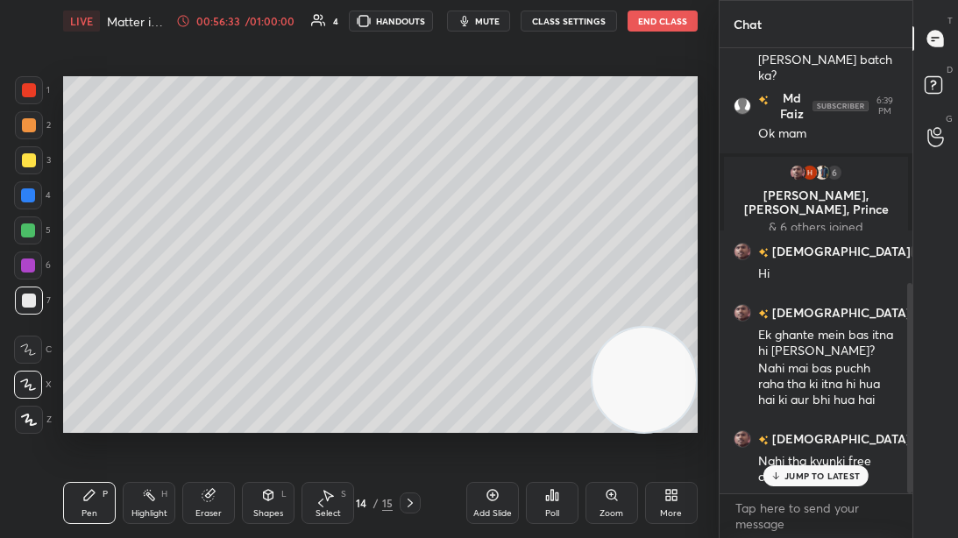
click at [790, 411] on div "JUMP TO LATEST" at bounding box center [816, 476] width 105 height 21
click at [411, 411] on icon at bounding box center [410, 503] width 14 height 14
click at [37, 203] on div at bounding box center [28, 195] width 28 height 28
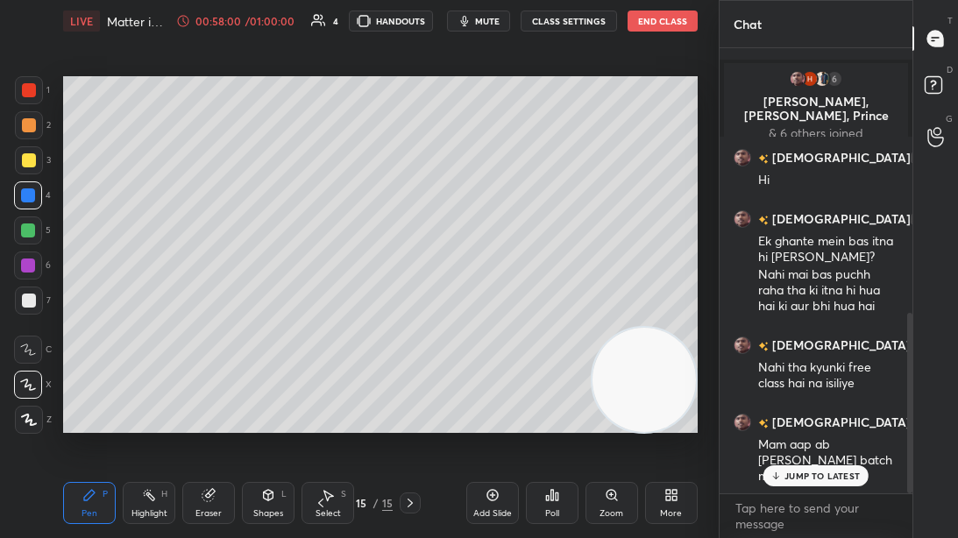
scroll to position [652, 0]
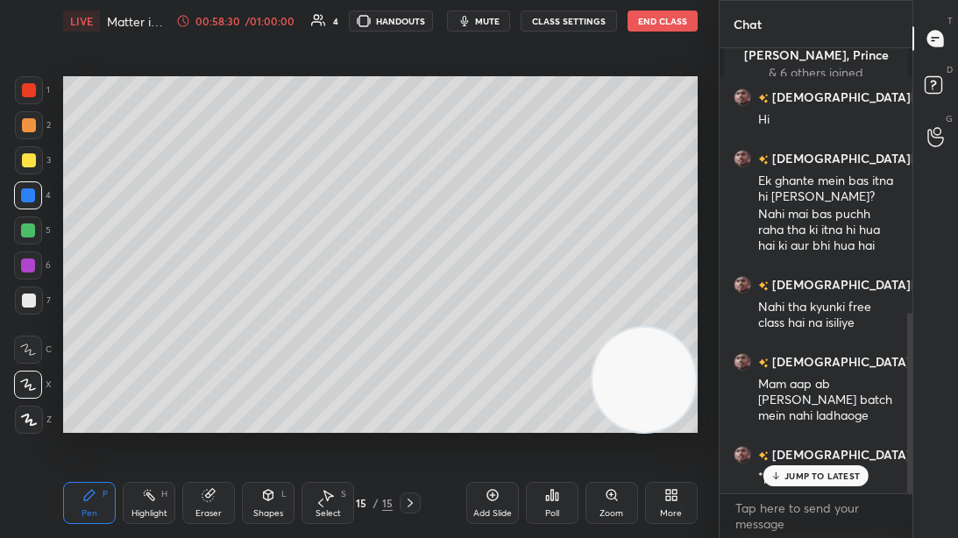
click at [820, 411] on p "JUMP TO LATEST" at bounding box center [822, 476] width 75 height 11
click at [575, 15] on button "CLASS SETTINGS" at bounding box center [569, 21] width 96 height 21
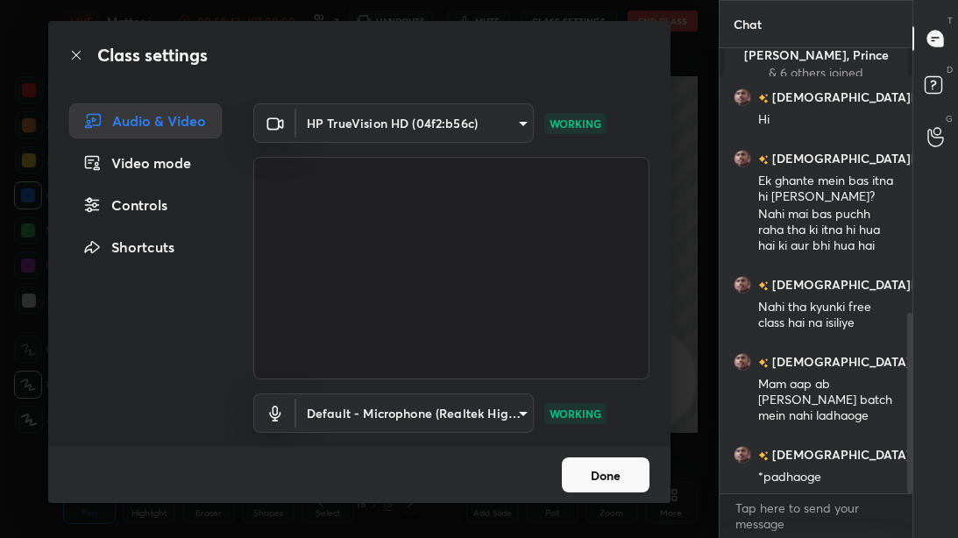
click at [588, 411] on button "Done" at bounding box center [606, 475] width 88 height 35
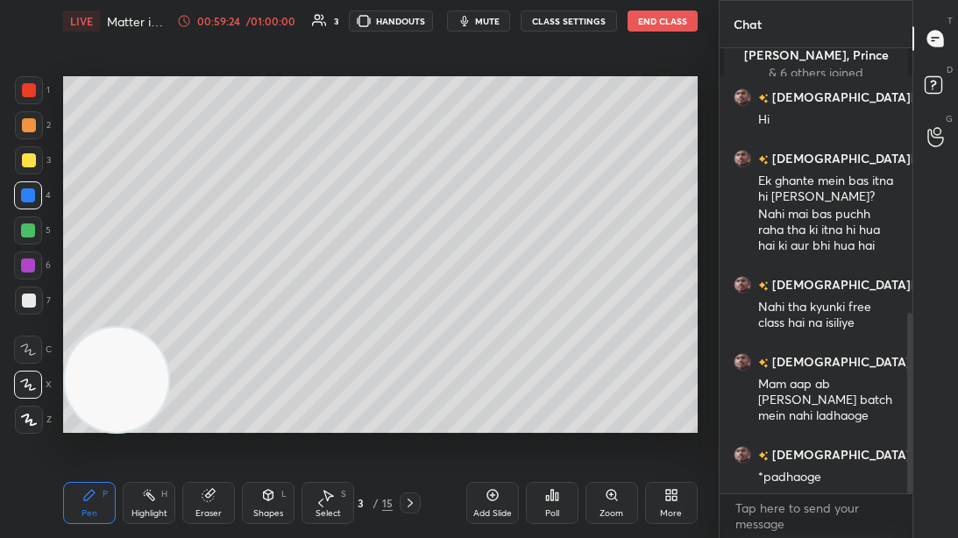
drag, startPoint x: 611, startPoint y: 378, endPoint x: 70, endPoint y: 418, distance: 542.4
click at [70, 411] on video at bounding box center [116, 379] width 103 height 103
click at [319, 411] on icon at bounding box center [320, 503] width 5 height 9
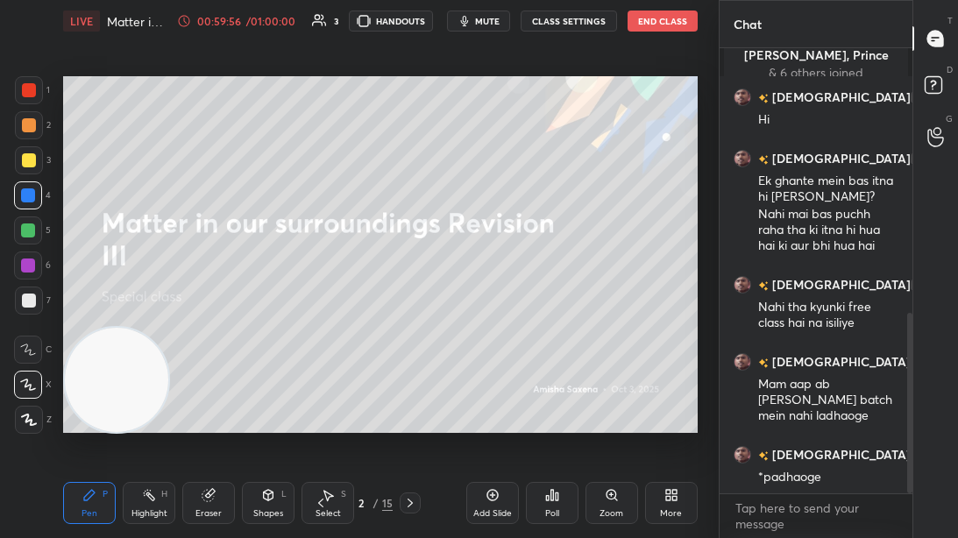
click at [665, 18] on button "End Class" at bounding box center [663, 21] width 70 height 21
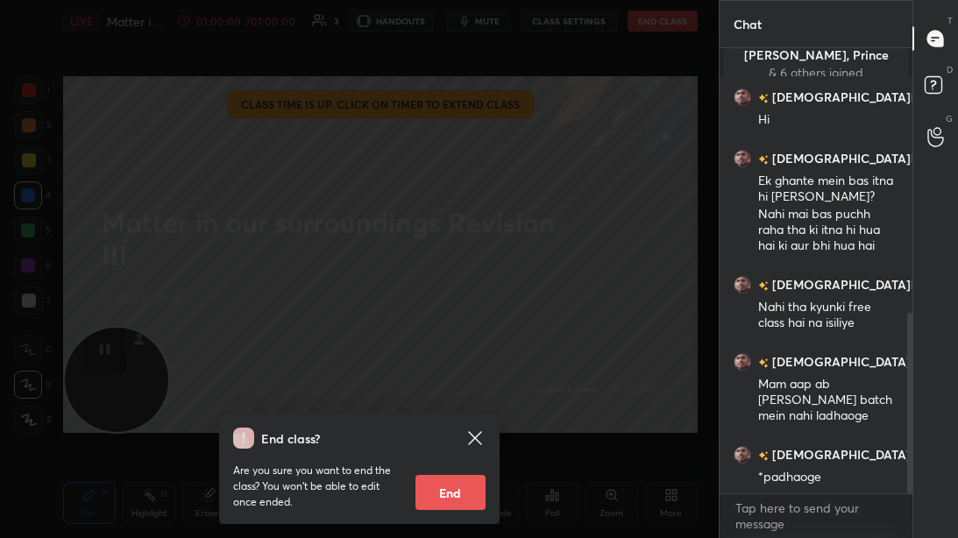
click at [458, 411] on button "End" at bounding box center [451, 492] width 70 height 35
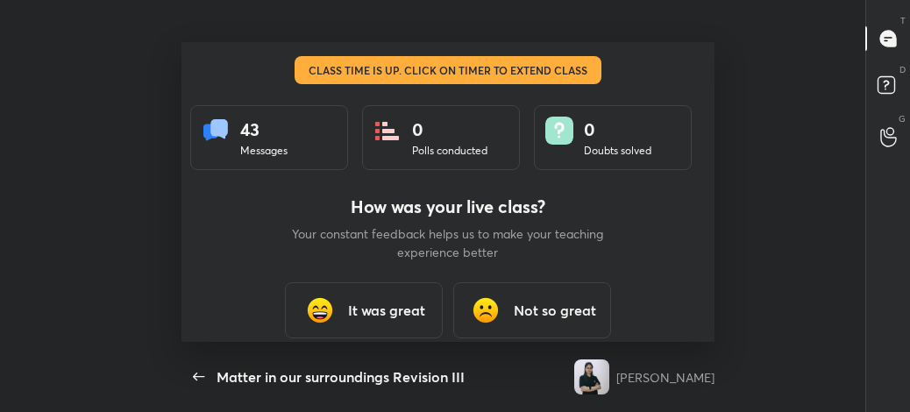
scroll to position [87372, 86777]
